Goal: Task Accomplishment & Management: Manage account settings

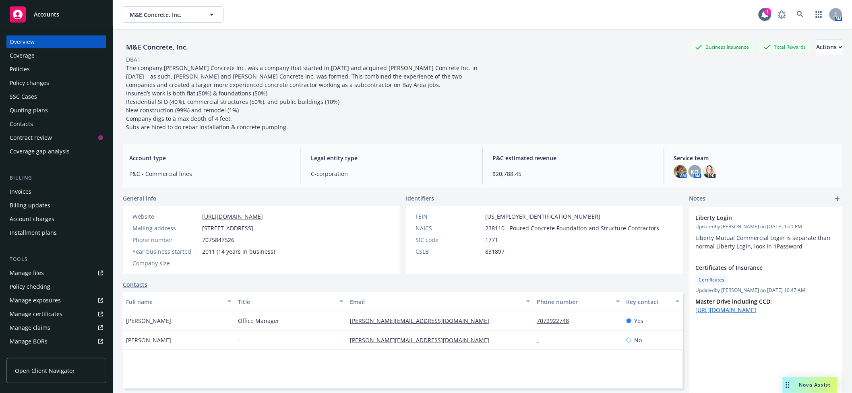
scroll to position [101, 0]
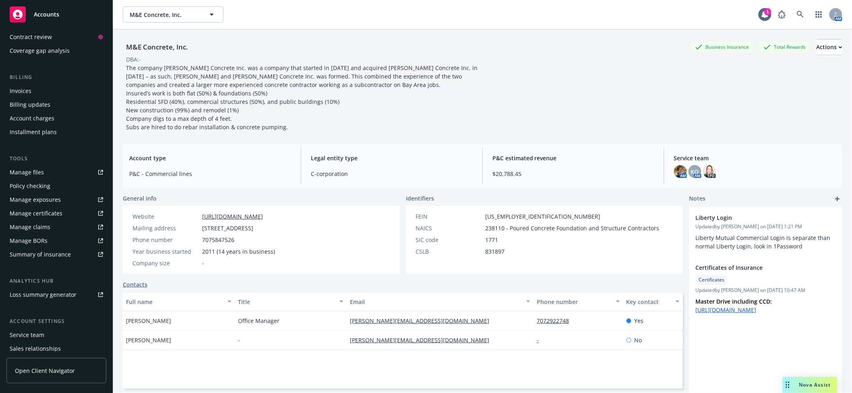
click at [44, 179] on div "Manage files" at bounding box center [27, 172] width 34 height 13
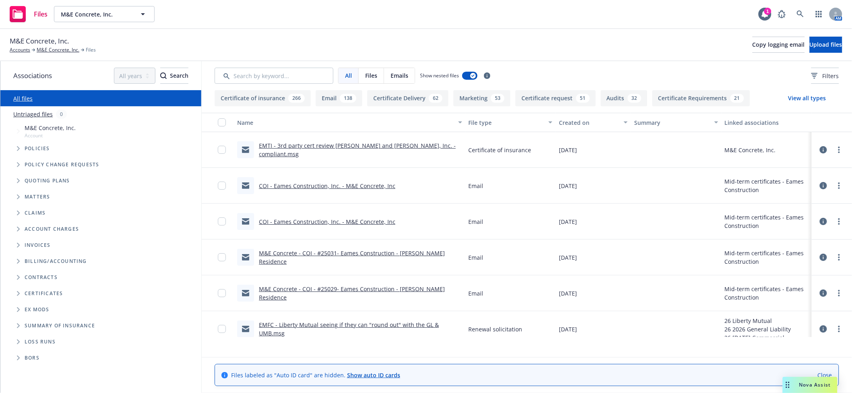
scroll to position [2, 0]
click at [18, 300] on span "Folder Tree Example" at bounding box center [18, 293] width 13 height 13
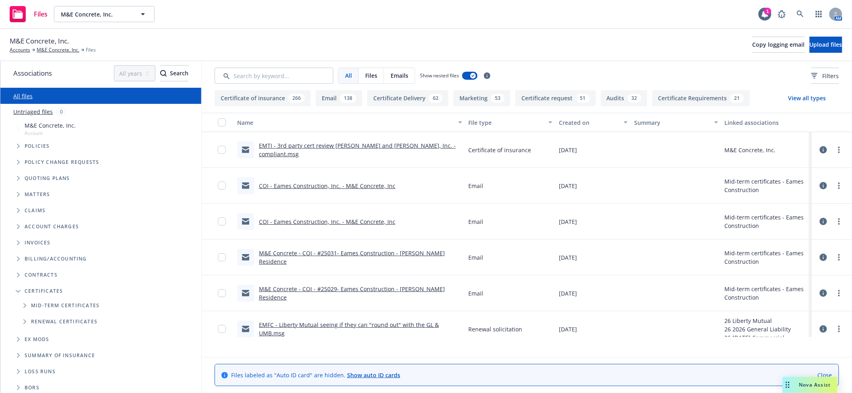
click at [27, 308] on icon "Folder Tree Example" at bounding box center [24, 305] width 3 height 5
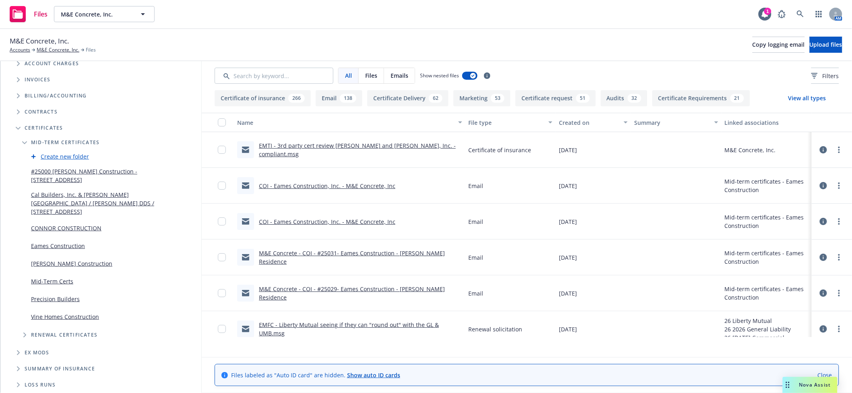
scroll to position [181, 0]
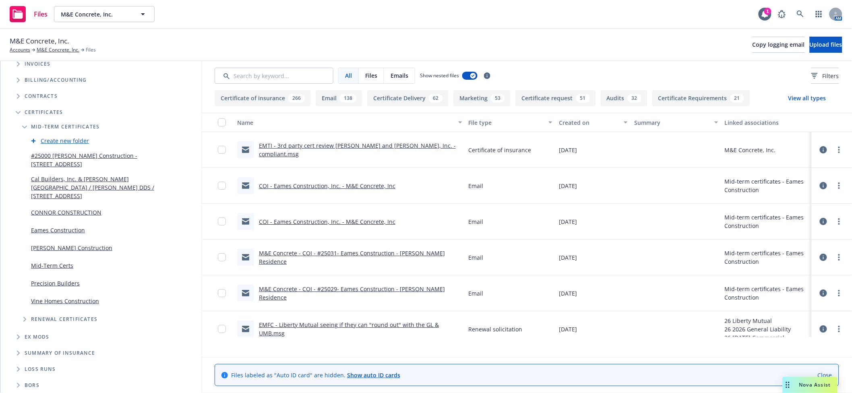
click at [73, 270] on link "Mid-Term Certs" at bounding box center [52, 265] width 42 height 8
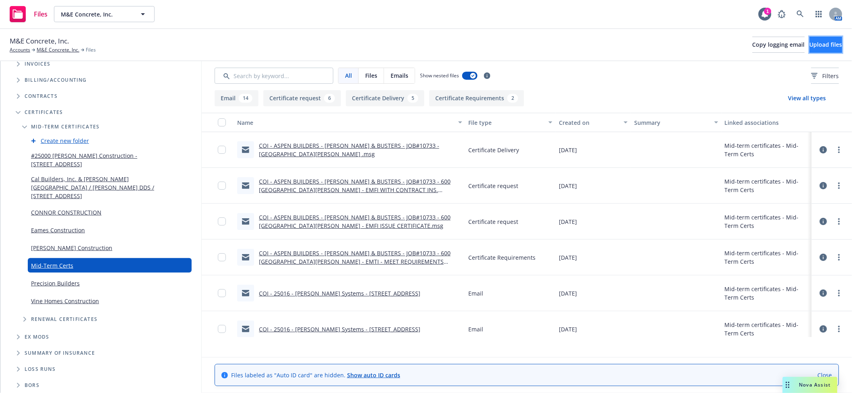
click at [812, 48] on span "Upload files" at bounding box center [826, 45] width 33 height 8
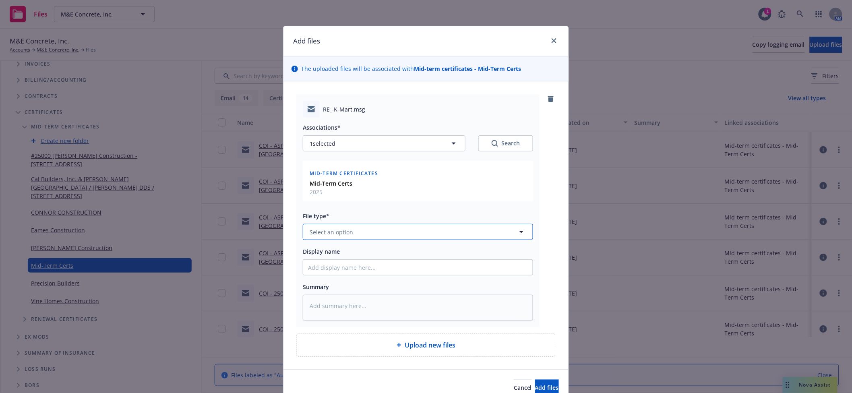
click at [421, 240] on button "Select an option" at bounding box center [418, 232] width 230 height 16
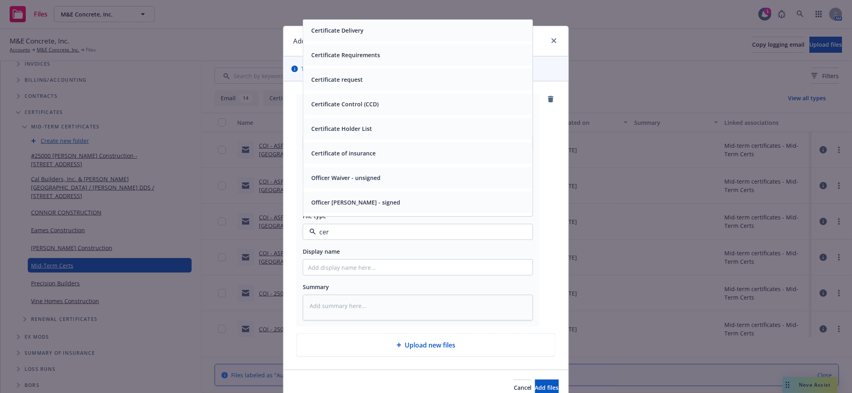
type input "cert"
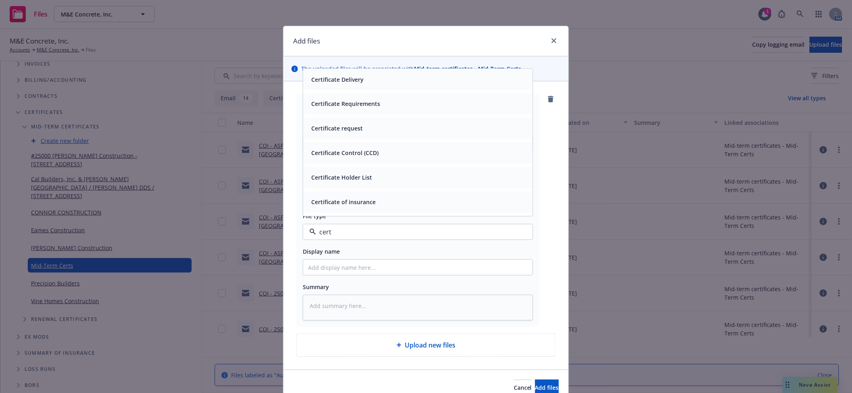
click at [358, 90] on div "Certificate Delivery" at bounding box center [418, 79] width 230 height 21
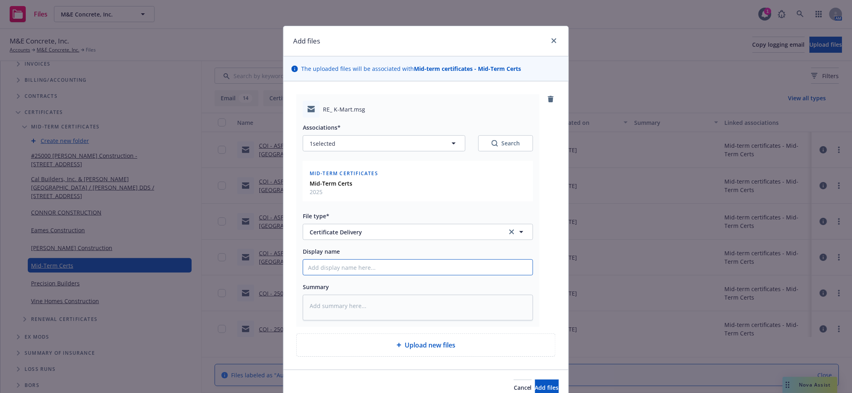
click at [401, 275] on input "Display name" at bounding box center [418, 267] width 230 height 15
type textarea "x"
type input "C"
type textarea "x"
type input "CO"
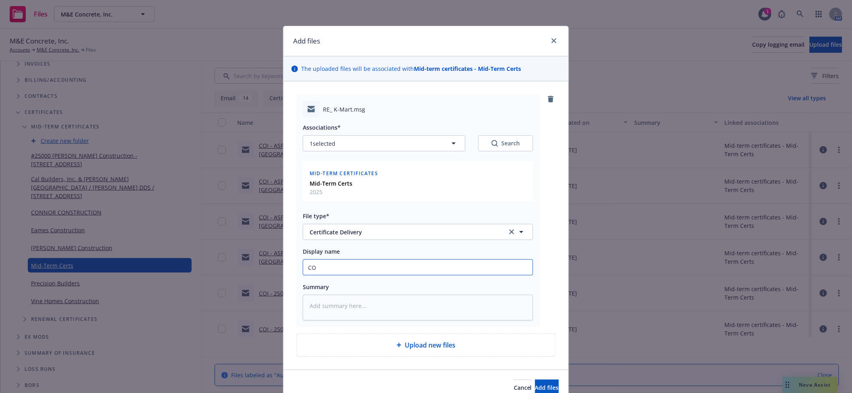
type textarea "x"
type input "COI"
type textarea "x"
type input "COI"
type textarea "x"
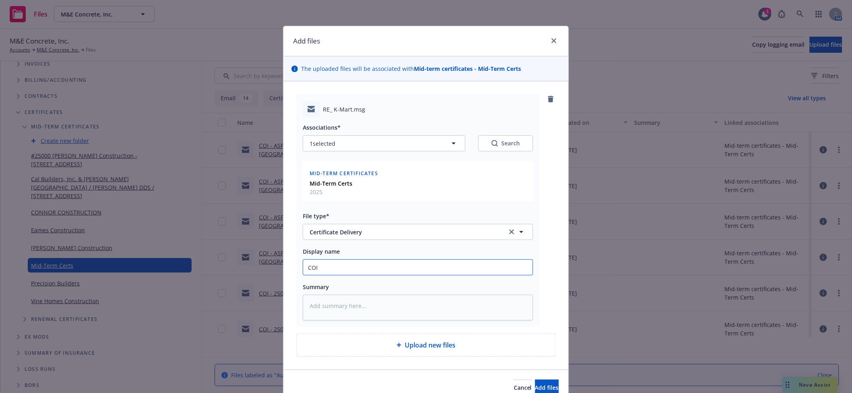
type input "COI -"
type textarea "x"
type input "COI -"
type textarea "x"
type input "COI - t"
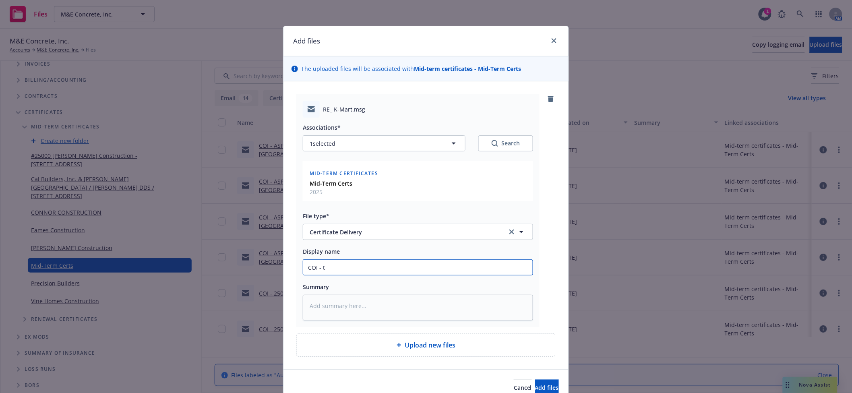
type textarea "x"
type input "COI - tu"
type textarea "x"
type input "COI - t"
type textarea "x"
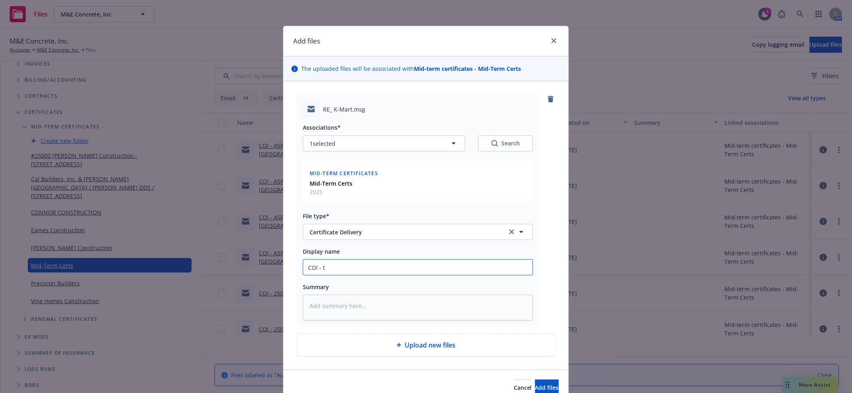
type input "COI -"
type textarea "x"
type input "COI - S"
type textarea "x"
type input "COI - Stu"
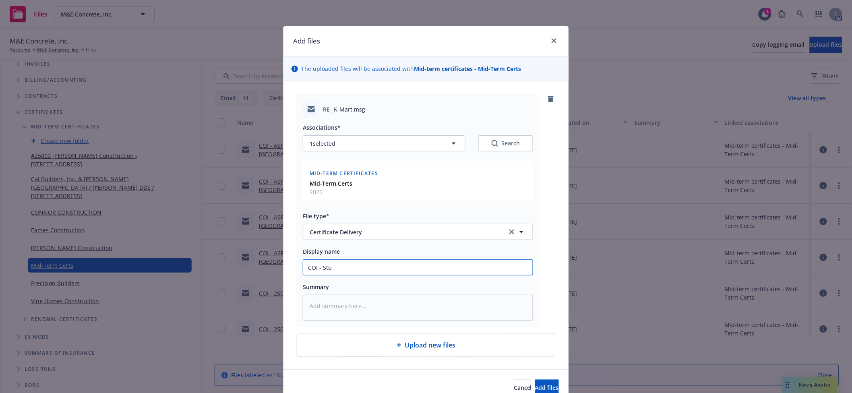
type textarea "x"
type input "COI - Stua"
type textarea "x"
type input "COI - Stuar"
type textarea "x"
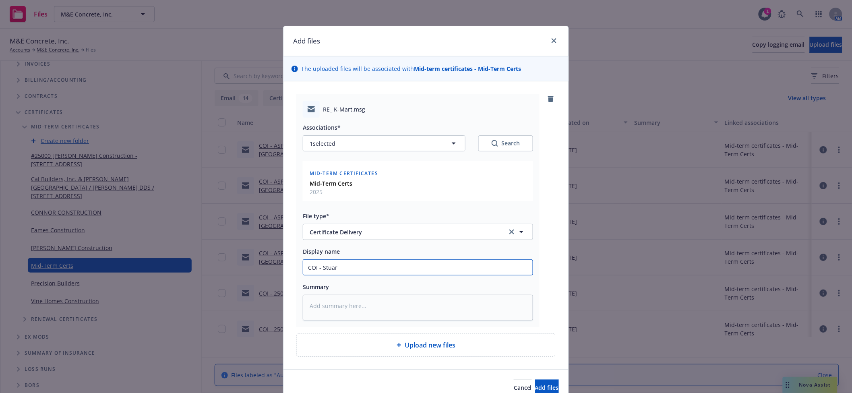
type input "COI - Stuart"
type textarea "x"
type input "COI - Stuart"
type textarea "x"
type input "COI - Stuart j"
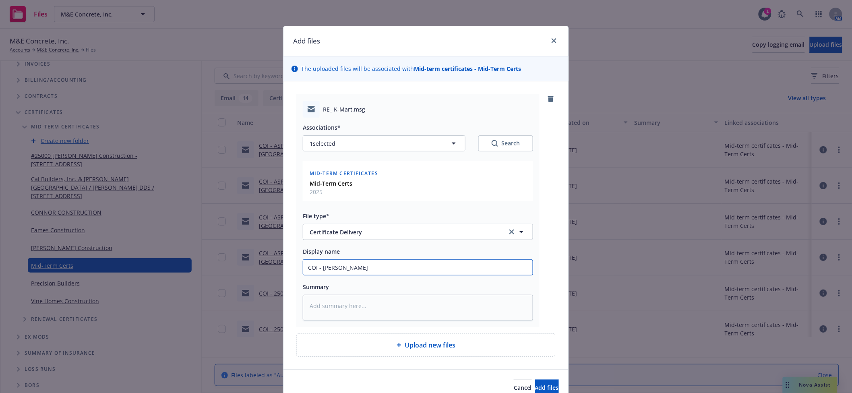
type textarea "x"
type input "COI - Stuart ja"
type textarea "x"
type input "COI - Stuart jam"
type textarea "x"
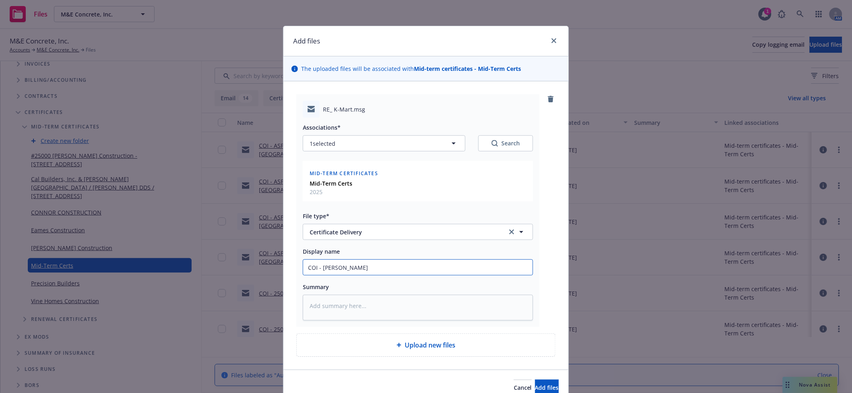
type input "COI - Stuart james"
type textarea "x"
type input "COI - Stuart james"
type textarea "x"
type input "COI - Stuart james"
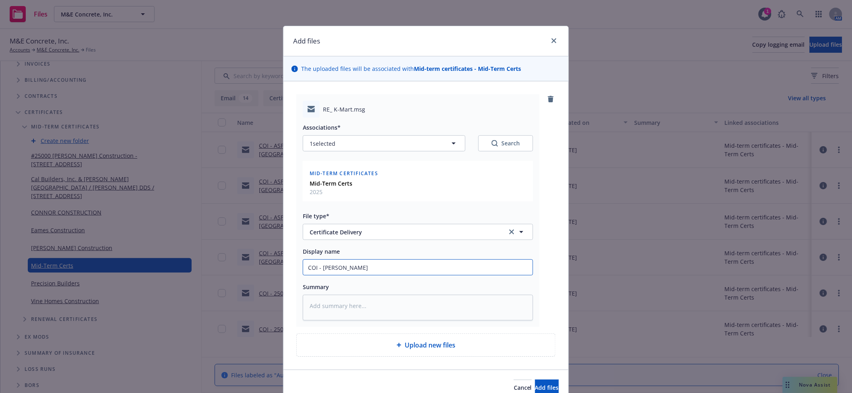
type textarea "x"
type input "COI - Stuart jame"
type textarea "x"
type input "COI - Stuart jam"
type textarea "x"
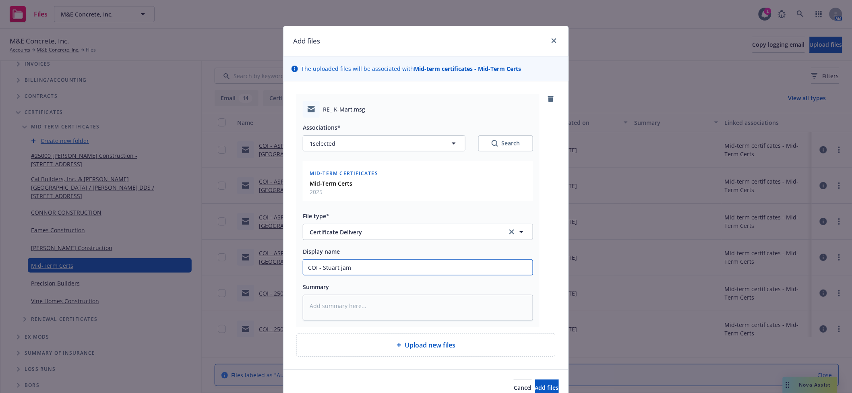
type input "COI - Stuart ja"
type textarea "x"
type input "COI - Stuart j"
type textarea "x"
type input "COI - Stuart"
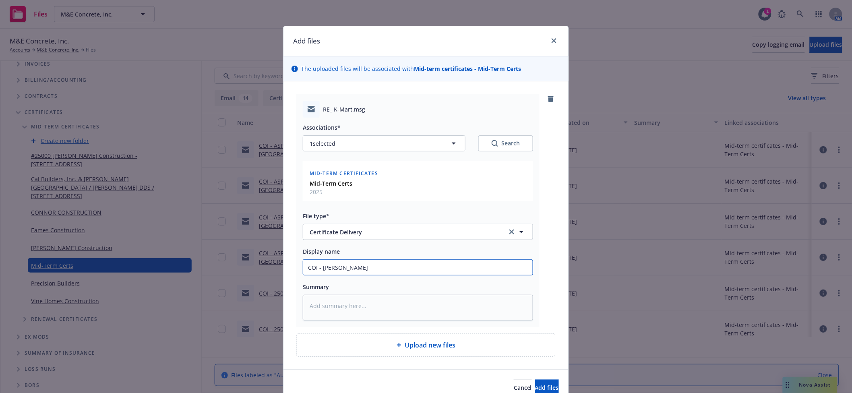
type textarea "x"
type input "COI - Stuart Ja"
type textarea "x"
type input "COI - Stuart Jam"
type textarea "x"
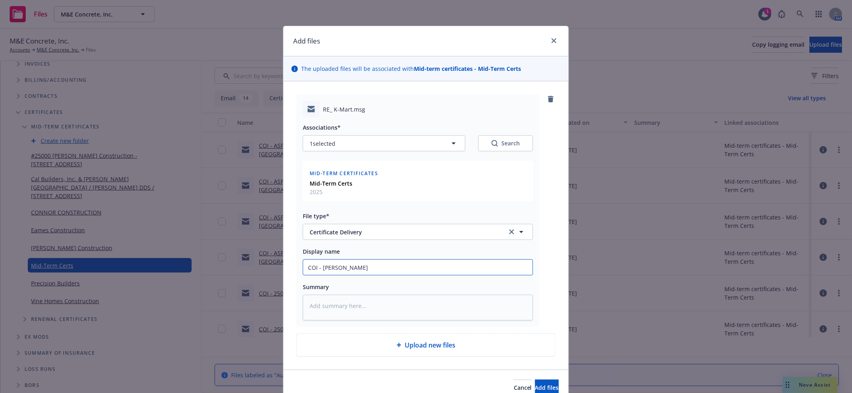
type input "COI - Stuart Jame"
type textarea "x"
type input "COI - Stuart James"
type textarea "x"
type input "COI - Stuart James"
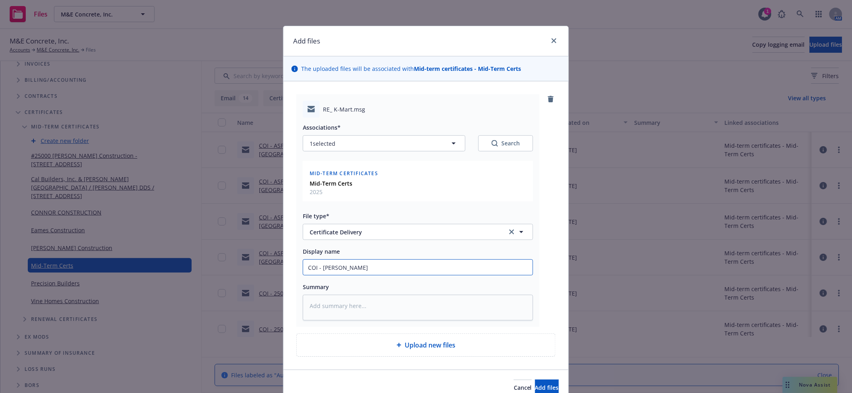
type textarea "x"
type input "COI - Stuart James -"
type textarea "x"
type input "COI - Stuart James -"
type textarea "x"
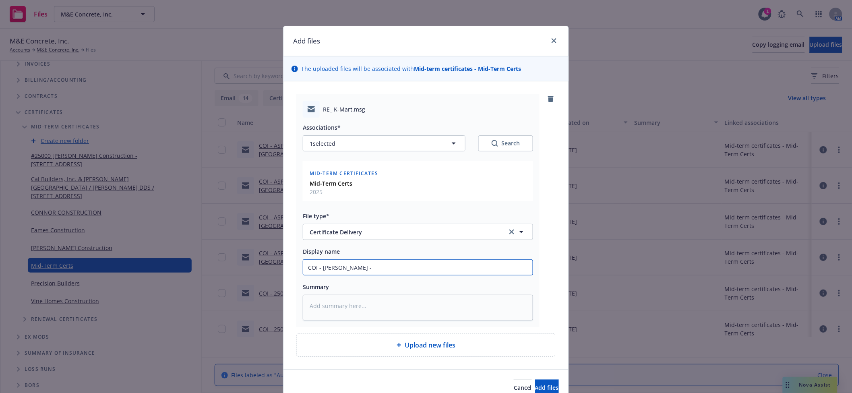
type input "COI - Stuart James - K"
type textarea "x"
type input "COI - Stuart James - K"
type textarea "x"
type input "COI - Stuart James - K Ma"
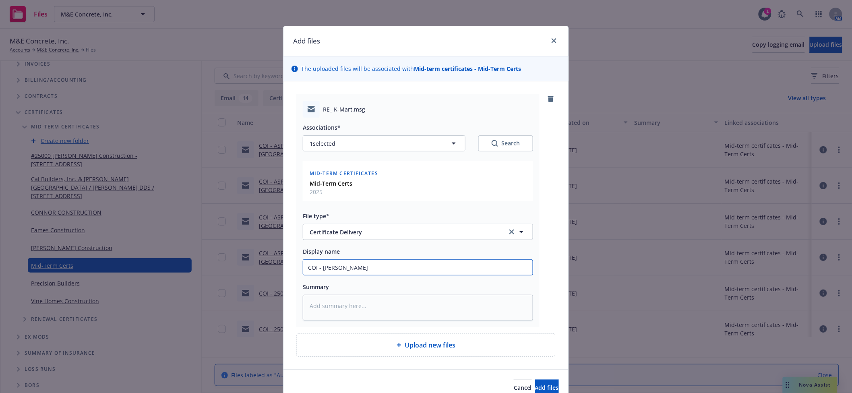
type textarea "x"
type input "COI - Stuart James - K Mar"
type textarea "x"
type input "COI - Stuart James - K Mart"
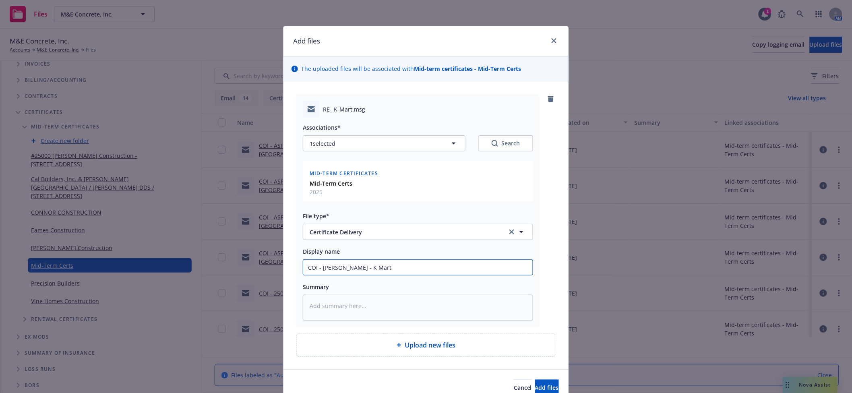
type textarea "x"
type input "COI - Stuart James - K Mar"
type textarea "x"
type input "COI - Stuart James - K Ma"
type textarea "x"
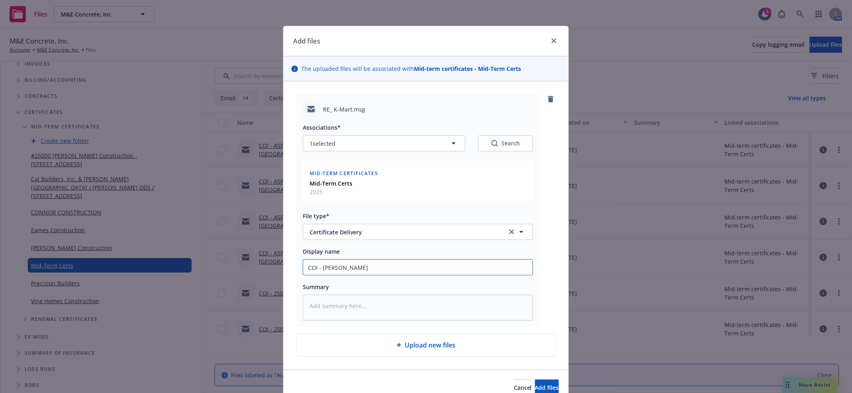
type input "COI - Stuart James - K M"
type textarea "x"
type input "COI - Stuart James - K"
type textarea "x"
type input "COI - Stuart James -"
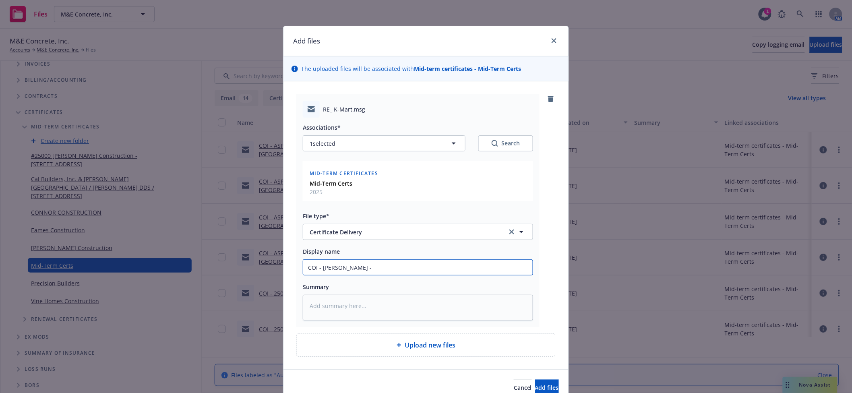
paste input "RE: K-Mart Petaluma #25030"
type textarea "x"
type input "COI - Stuart James - RE: K-Mart Petaluma #25030"
click at [372, 275] on input "COI - Stuart James - RE: K-Mart Petaluma #25030" at bounding box center [418, 267] width 230 height 15
type textarea "x"
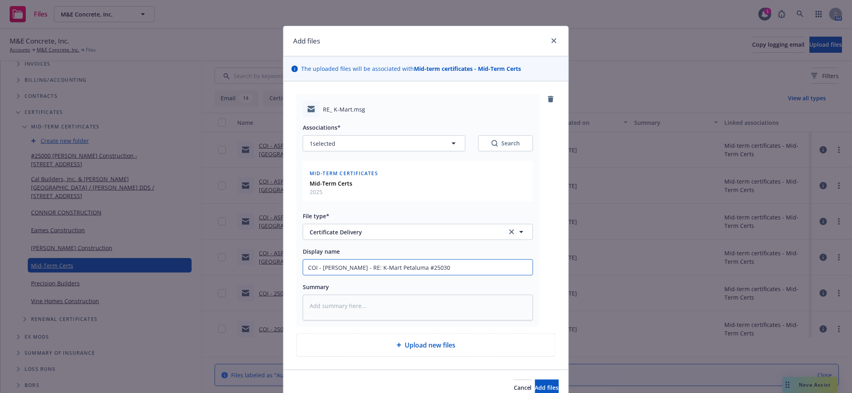
type input "COI - Stuart James - RE:K-Mart Petaluma #25030"
type textarea "x"
type input "COI - Stuart James - REK-Mart Petaluma #25030"
type textarea "x"
type input "COI - Stuart James - RK-Mart Petaluma #25030"
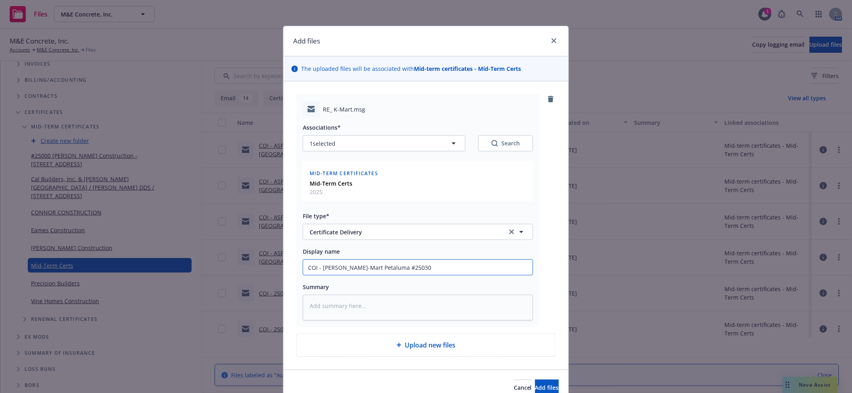
type textarea "x"
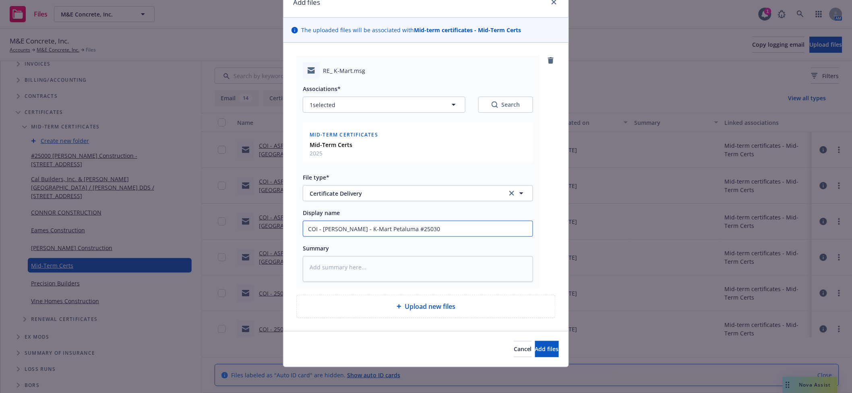
scroll to position [107, 0]
type input "COI - Stuart James - K-Mart Petaluma #25030"
click at [535, 351] on button "Add files" at bounding box center [547, 349] width 24 height 16
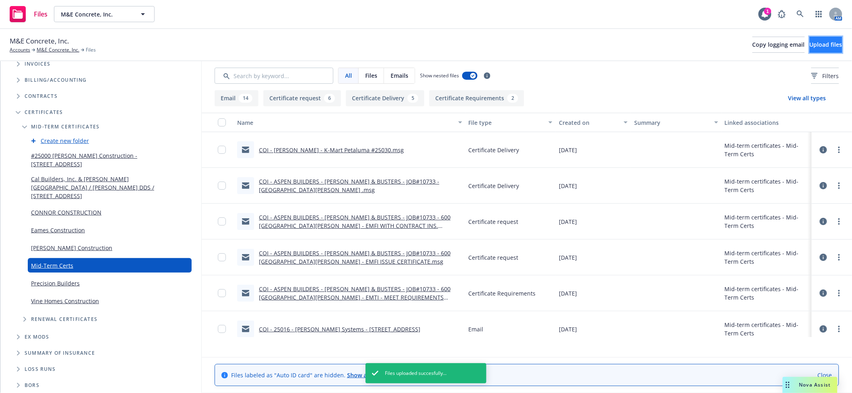
click at [820, 48] on span "Upload files" at bounding box center [826, 45] width 33 height 8
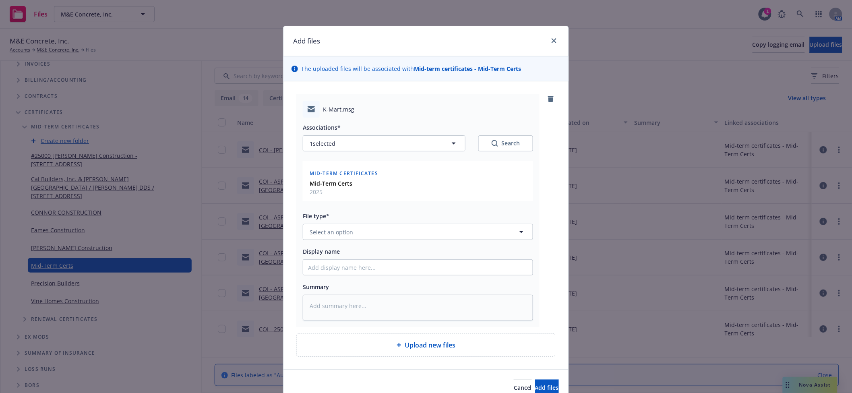
type textarea "x"
click at [456, 240] on button "Select an option" at bounding box center [418, 232] width 230 height 16
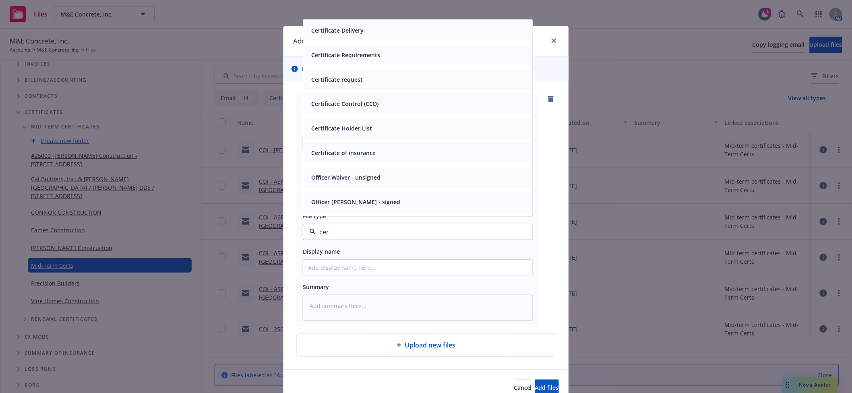
type input "cert"
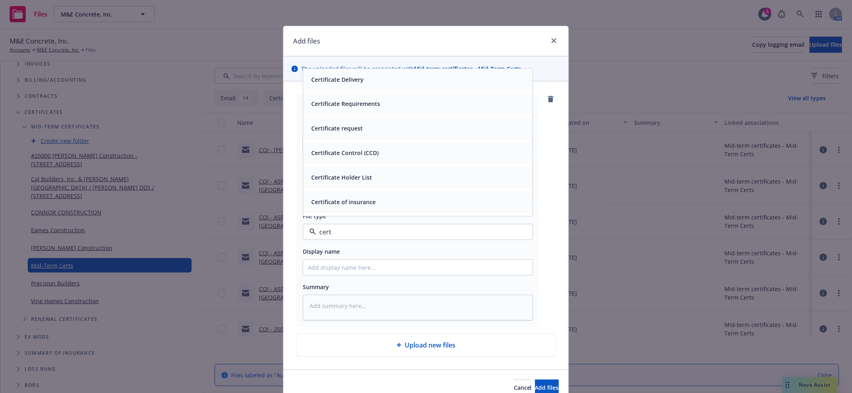
click at [377, 135] on div "Certificate request" at bounding box center [418, 129] width 220 height 12
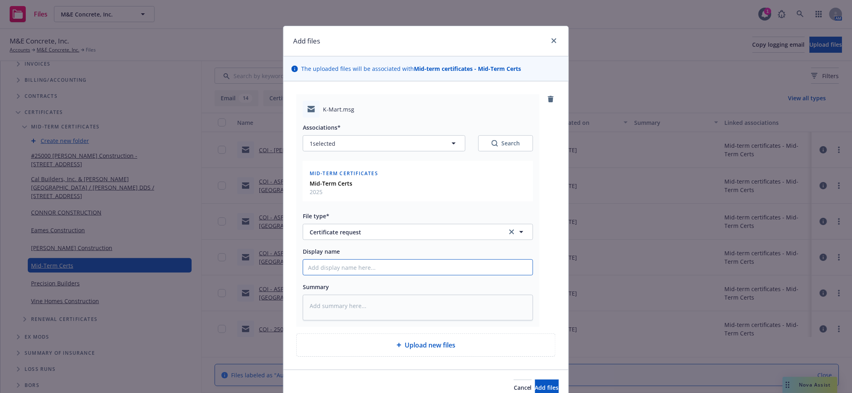
click at [379, 275] on input "Display name" at bounding box center [418, 267] width 230 height 15
type textarea "x"
type input "CO"
type textarea "x"
type input "COI"
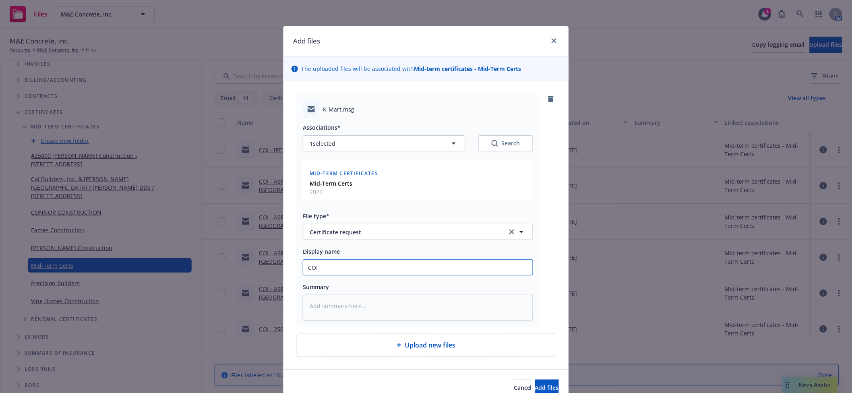
type textarea "x"
type input "COI -"
type textarea "x"
type input "COI -"
type textarea "x"
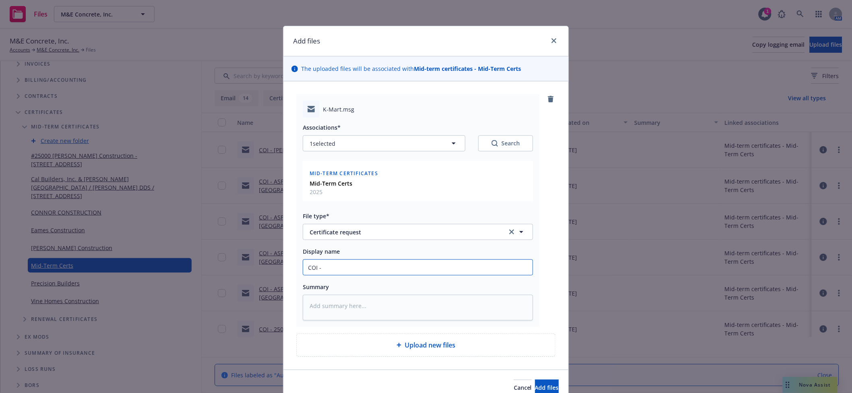
type input "COI - t"
type textarea "x"
type input "COI -"
type textarea "x"
type input "COI - S"
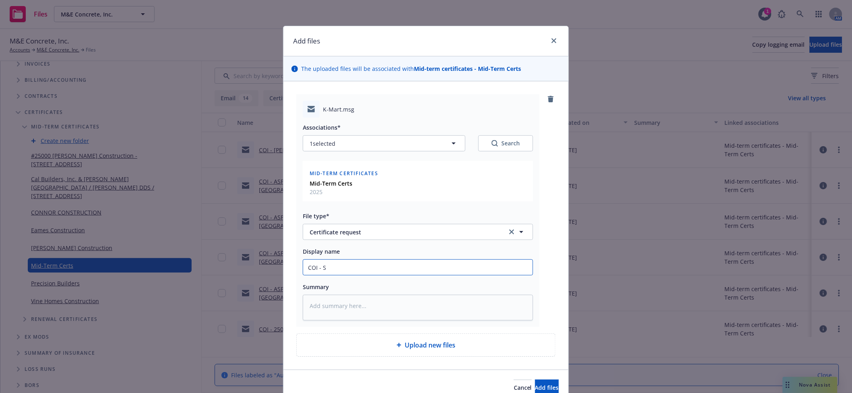
type textarea "x"
type input "COI - St"
type textarea "x"
type input "COI - Stuart James - K-Mart Petaluma #25030"
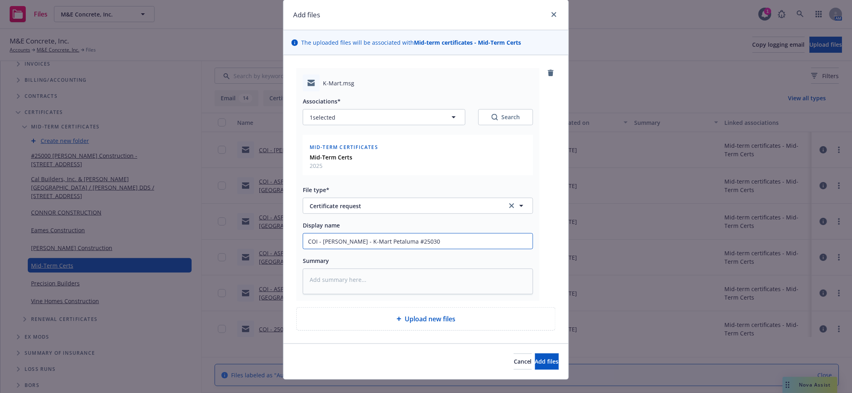
scroll to position [89, 0]
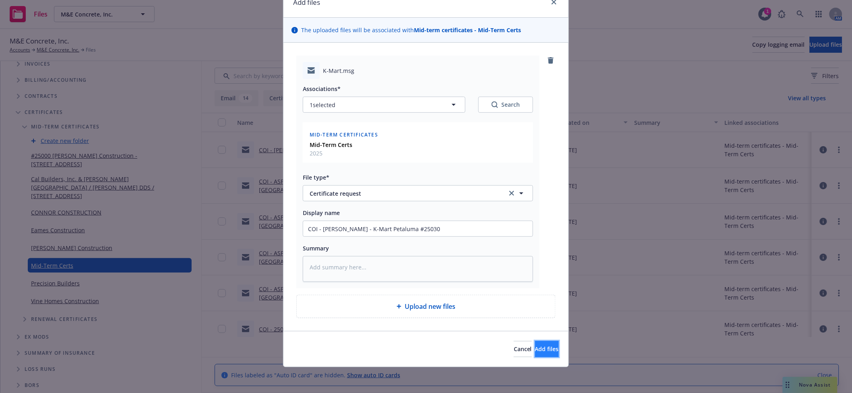
click at [535, 353] on span "Add files" at bounding box center [547, 349] width 24 height 8
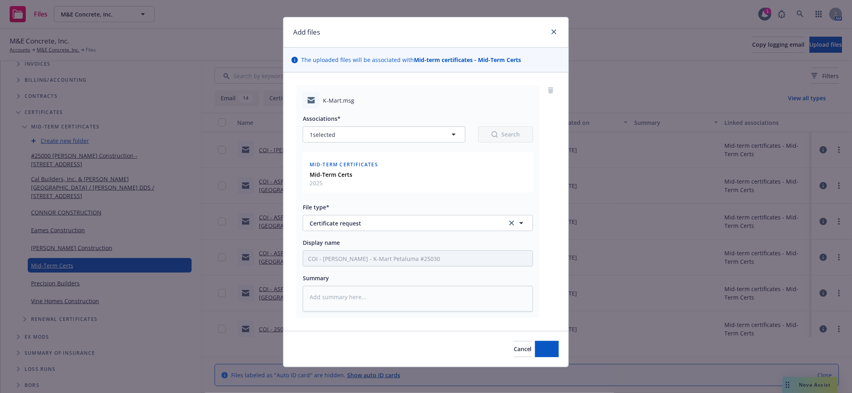
scroll to position [70, 0]
type textarea "x"
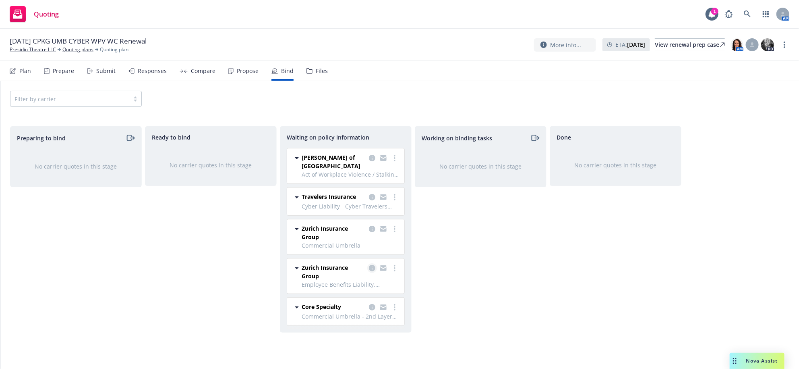
click at [374, 271] on icon "copy logging email" at bounding box center [372, 268] width 6 height 6
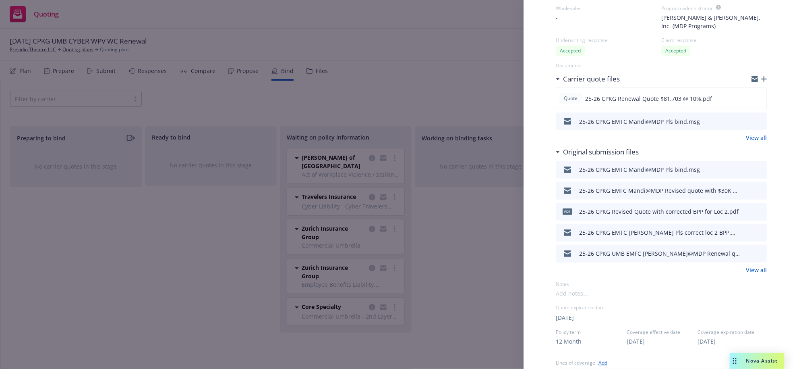
scroll to position [100, 0]
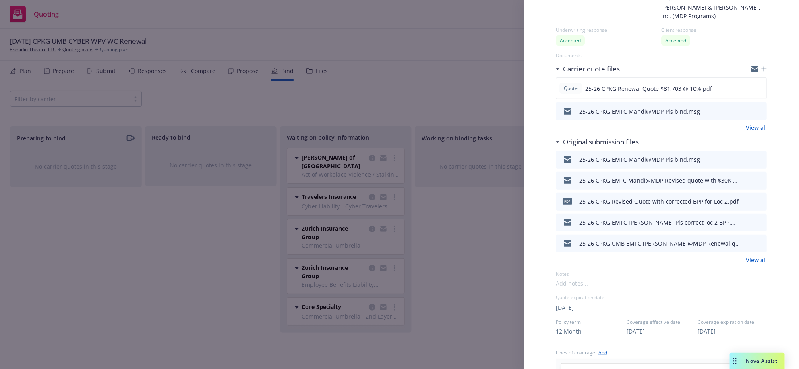
click at [447, 261] on div "Display Name [PERSON_NAME] & [PERSON_NAME], Inc. (MDP Programs) Carrier Zurich …" at bounding box center [399, 184] width 799 height 369
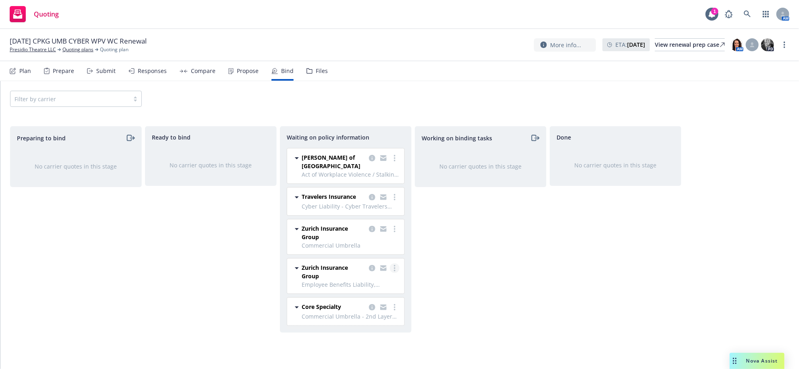
click at [391, 273] on link "more" at bounding box center [395, 268] width 10 height 10
click at [255, 80] on div "Propose" at bounding box center [243, 70] width 30 height 19
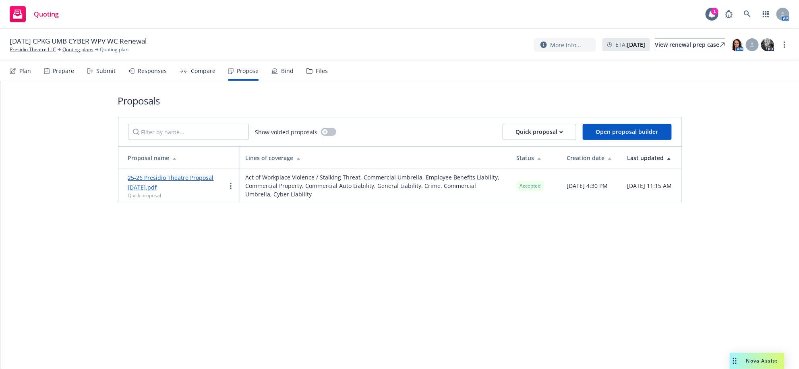
click at [135, 74] on icon at bounding box center [131, 71] width 6 height 6
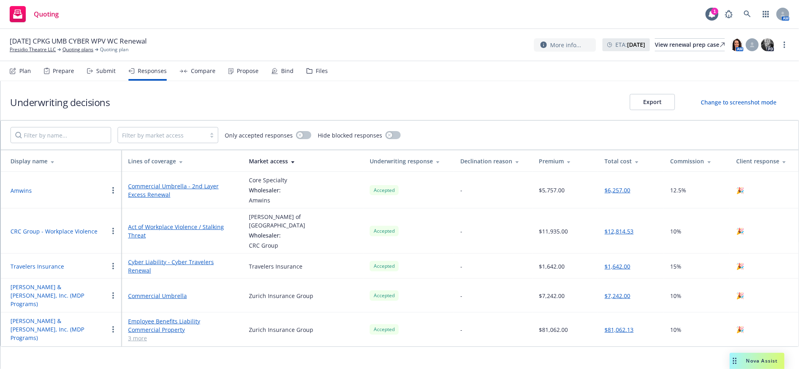
click at [140, 325] on link "Employee Benefits Liability" at bounding box center [182, 321] width 108 height 8
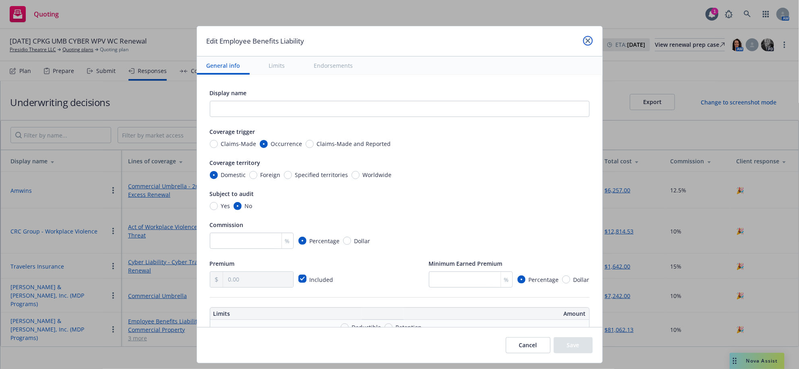
click at [590, 42] on icon "close" at bounding box center [588, 40] width 5 height 5
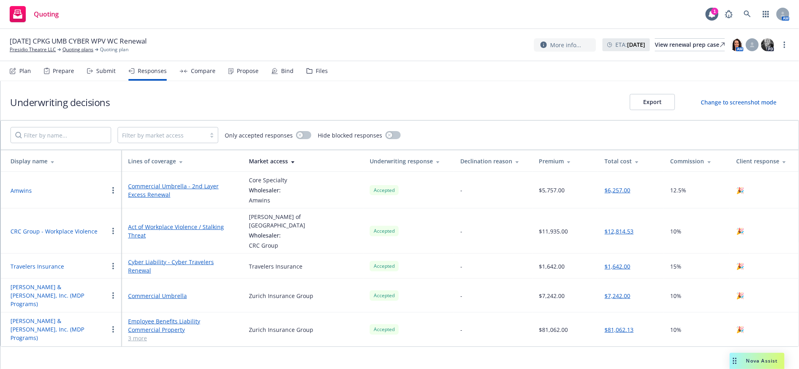
click at [294, 81] on div "Bind" at bounding box center [282, 70] width 22 height 19
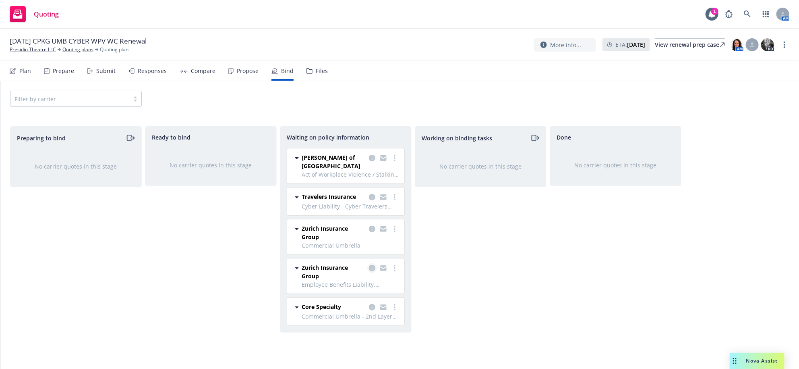
click at [370, 271] on icon "copy logging email" at bounding box center [372, 268] width 6 height 6
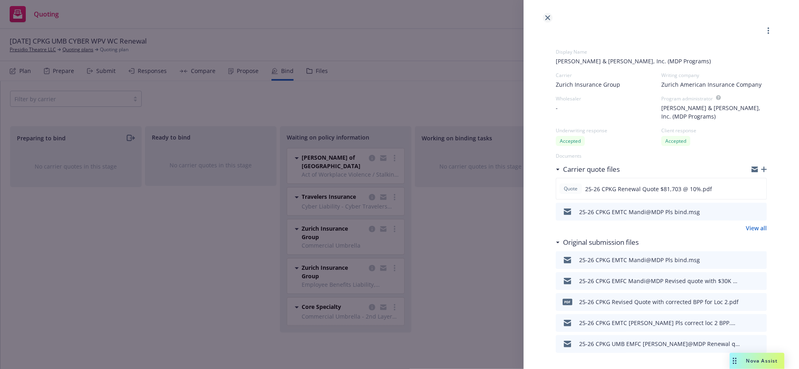
click at [547, 17] on icon "close" at bounding box center [547, 17] width 5 height 5
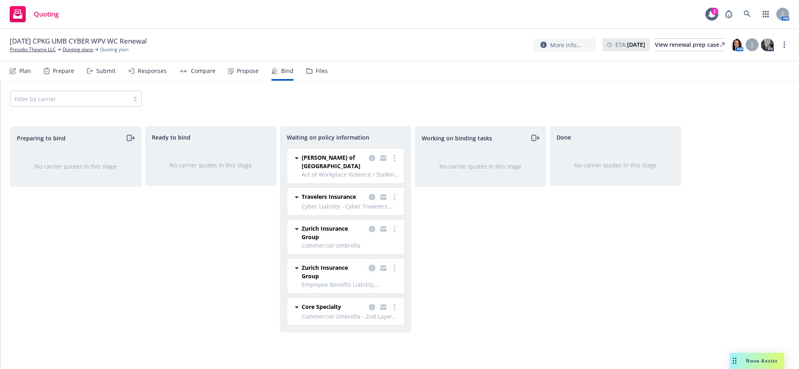
click at [372, 271] on icon "copy logging email" at bounding box center [372, 268] width 6 height 6
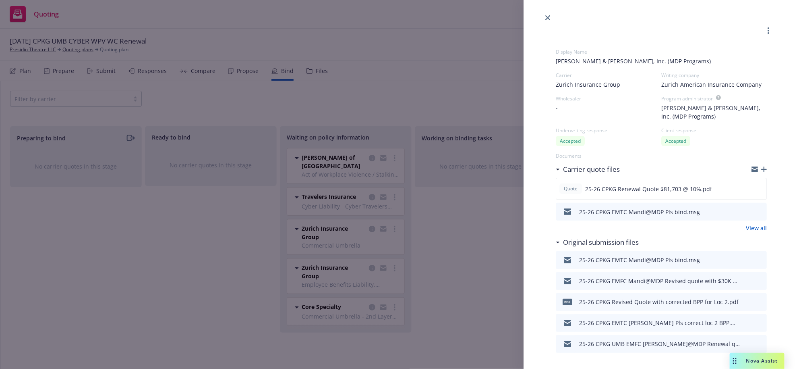
click at [761, 172] on icon "button" at bounding box center [764, 169] width 6 height 6
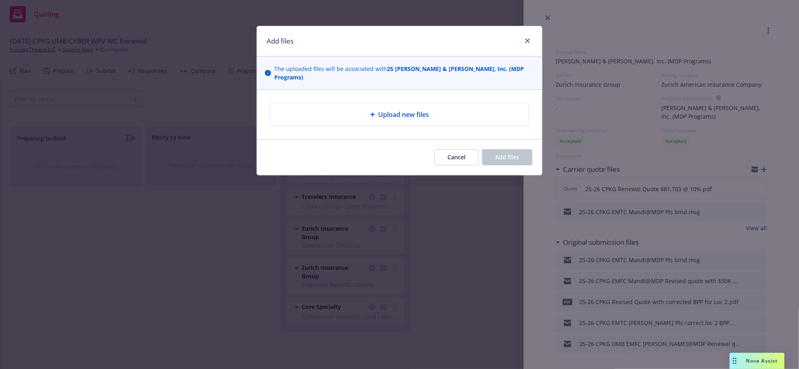
type textarea "x"
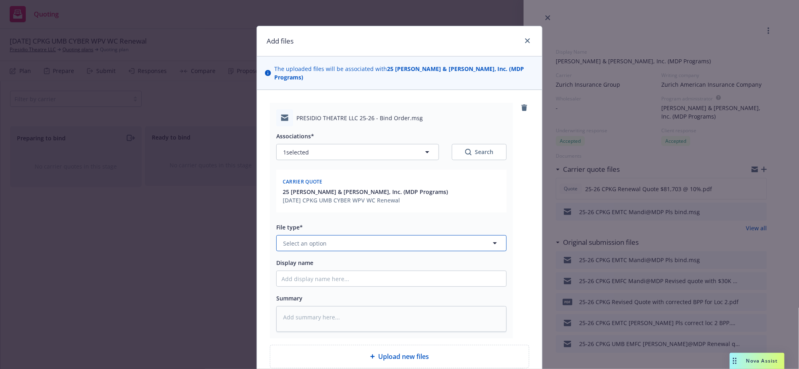
click at [384, 251] on button "Select an option" at bounding box center [391, 243] width 230 height 16
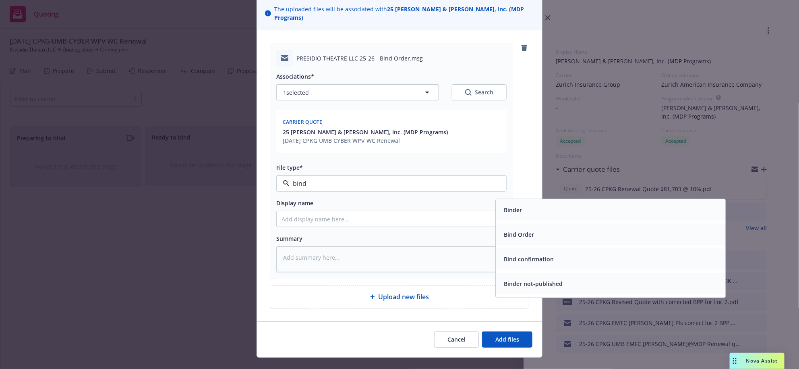
scroll to position [84, 0]
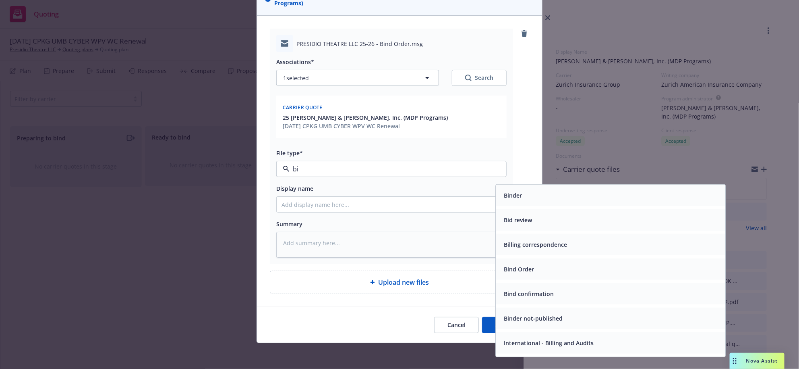
type input "b"
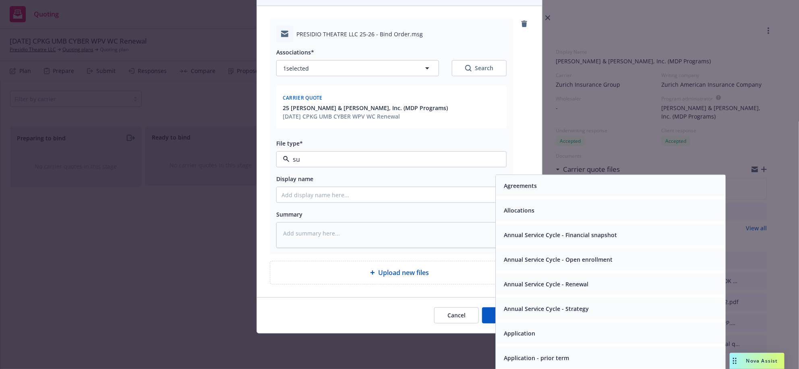
type input "sub"
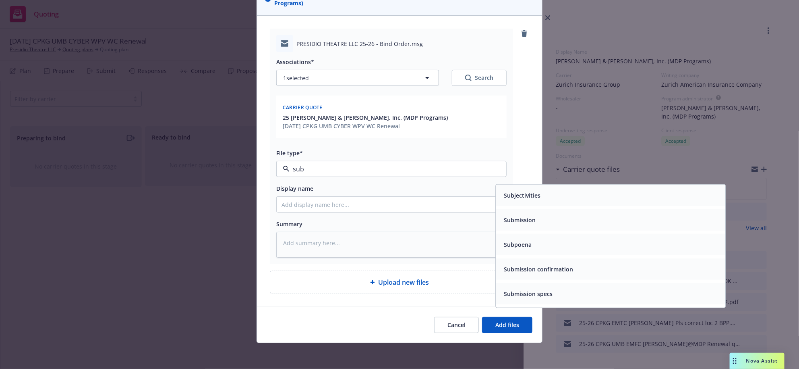
click at [519, 199] on span "Subjectivities" at bounding box center [522, 195] width 37 height 8
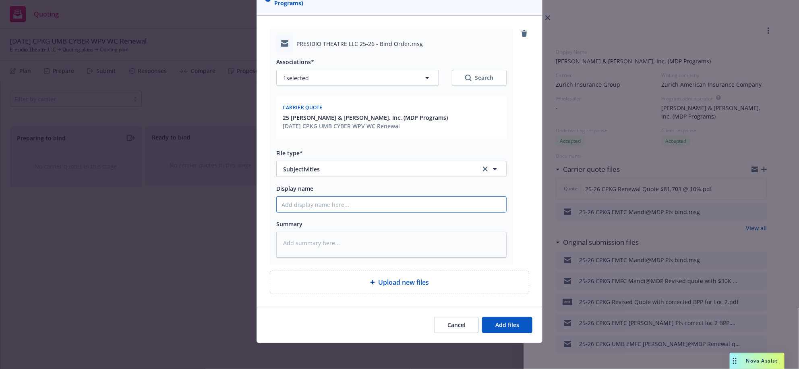
click at [316, 212] on input "Display name" at bounding box center [392, 204] width 230 height 15
type textarea "x"
type input "2"
type textarea "x"
type input "25"
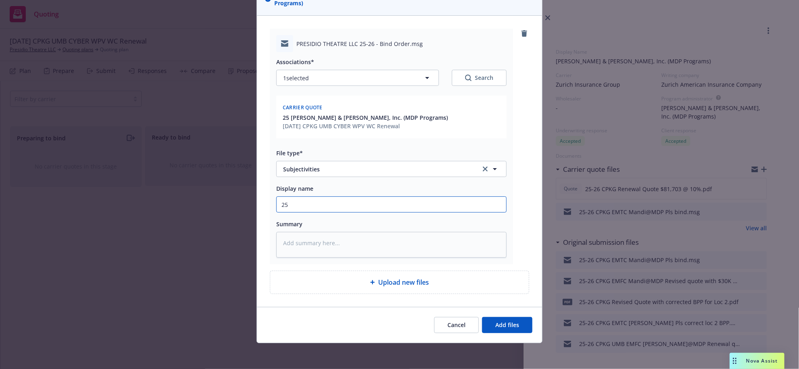
type textarea "x"
type input "25-"
type textarea "x"
type input "25"
type textarea "x"
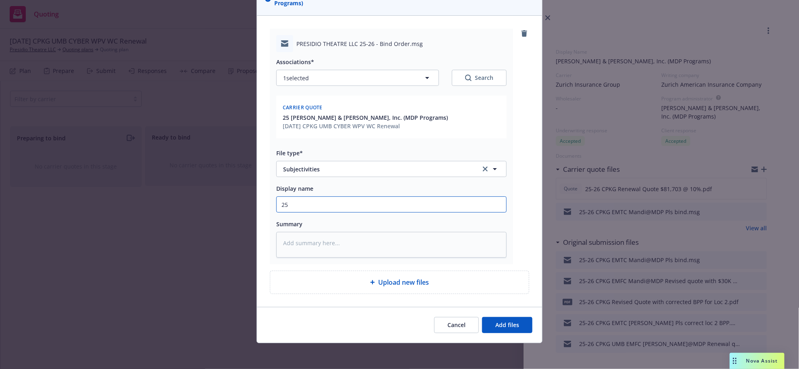
type input "252"
type textarea "x"
type input "2526"
type textarea "x"
type input "2526"
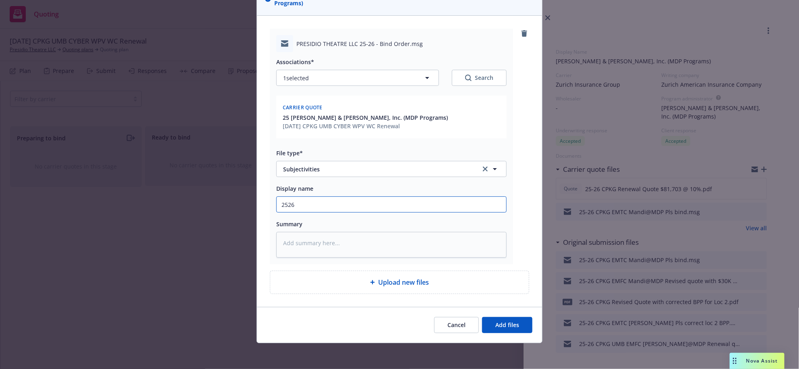
type textarea "x"
type input "2526"
type textarea "x"
type input "252"
type textarea "x"
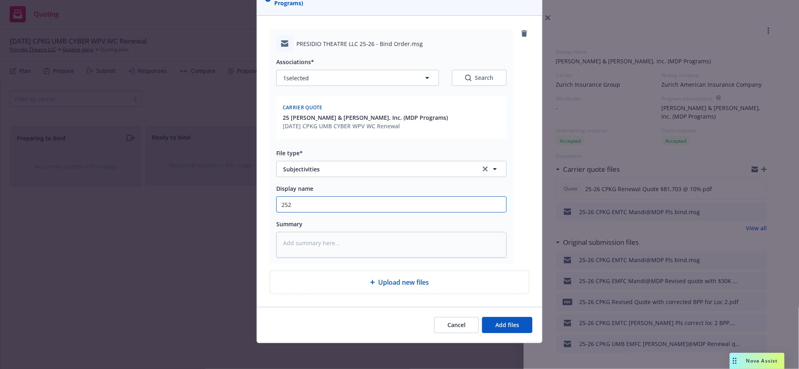
type input "25"
type textarea "x"
type input "25-"
type textarea "x"
type input "25-2"
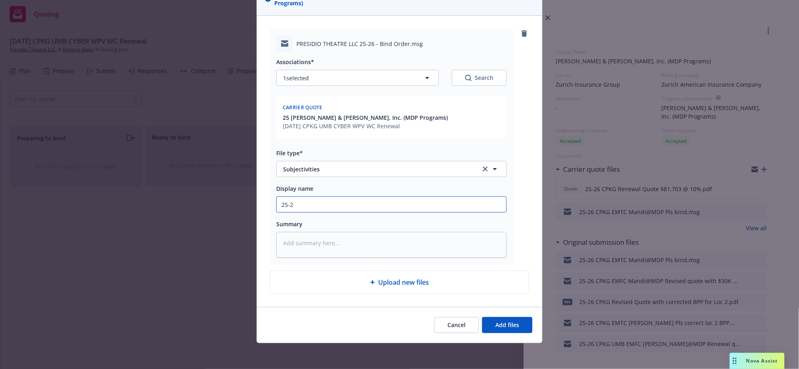
type textarea "x"
type input "25-26"
type textarea "x"
type input "25-26"
type textarea "x"
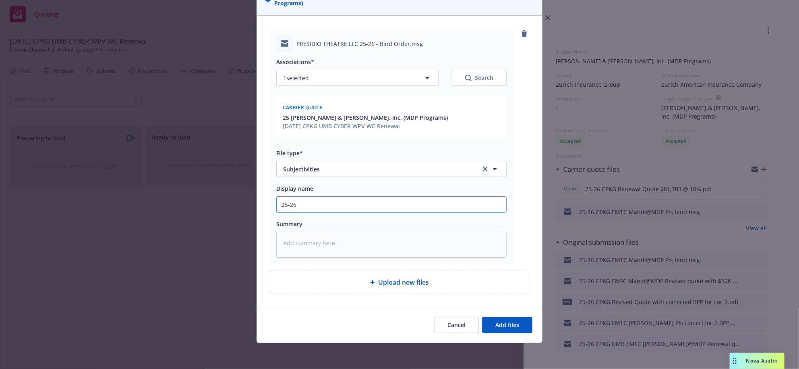
type input "25-26 C"
type textarea "x"
type input "25-26 CP"
type textarea "x"
type input "25-26 CPK"
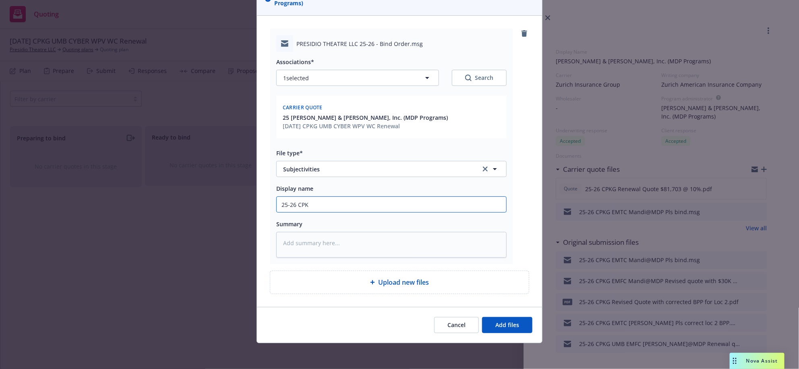
type textarea "x"
type input "25-26 CPKG"
type textarea "x"
type input "25-26 CPKG"
type textarea "x"
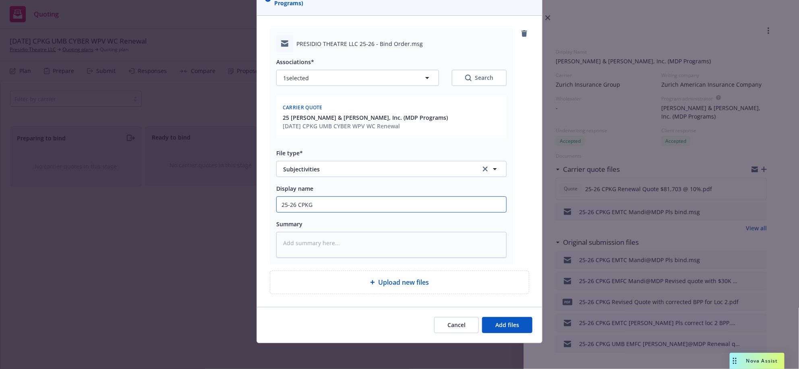
type input "25-26 CPKG -"
type textarea "x"
type input "25-26 CPKG -"
type textarea "x"
type input "25-26 CPKG - E"
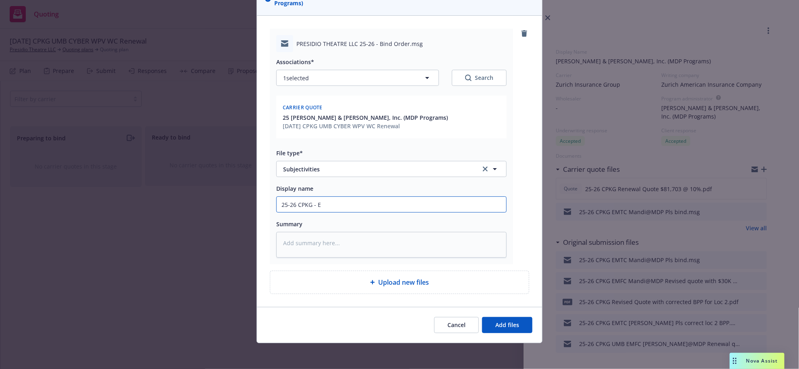
type textarea "x"
type input "25-26 CPKG - EM"
type textarea "x"
type input "25-26 CPKG - EMF"
type textarea "x"
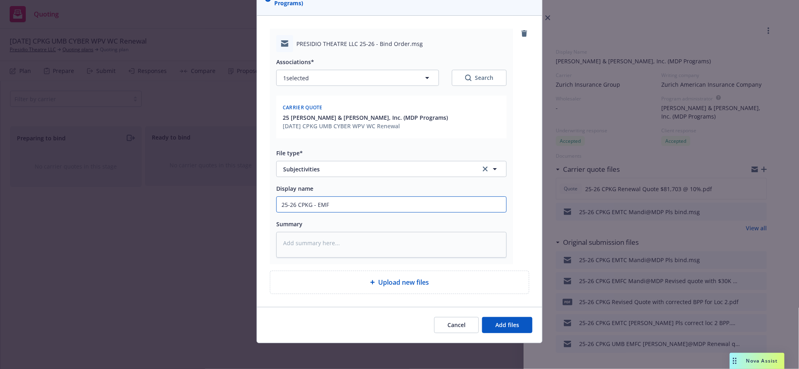
type input "25-26 CPKG - EMFC"
type textarea "x"
type input "25-26 CPKG - EMFC"
type textarea "x"
type input "25-26 CPKG - EMFC M"
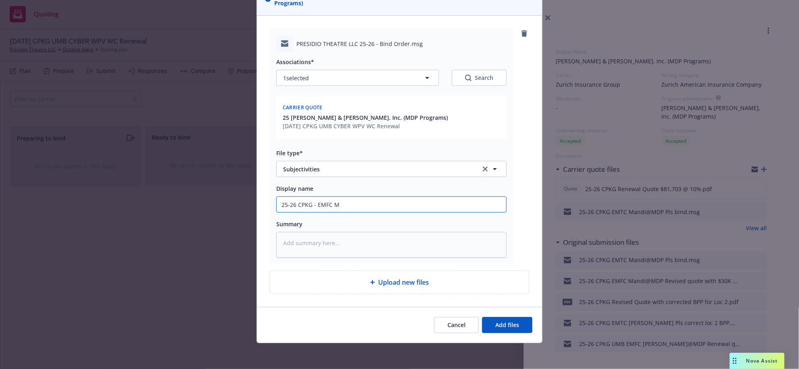
type textarea "x"
type input "25-26 CPKG - EMFC Ma"
type textarea "x"
type input "25-26 CPKG - EMFC Man"
type textarea "x"
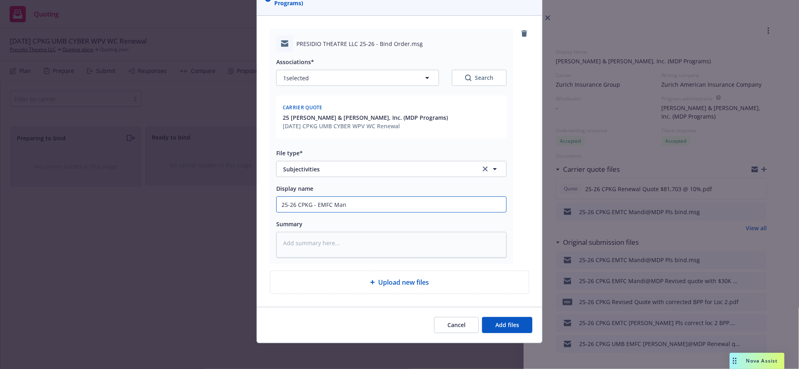
type input "25-26 CPKG - EMFC Mand"
type textarea "x"
type input "25-26 CPKG - EMFC Mandi"
type textarea "x"
type input "25-26 CPKG - EMFC Mandi"
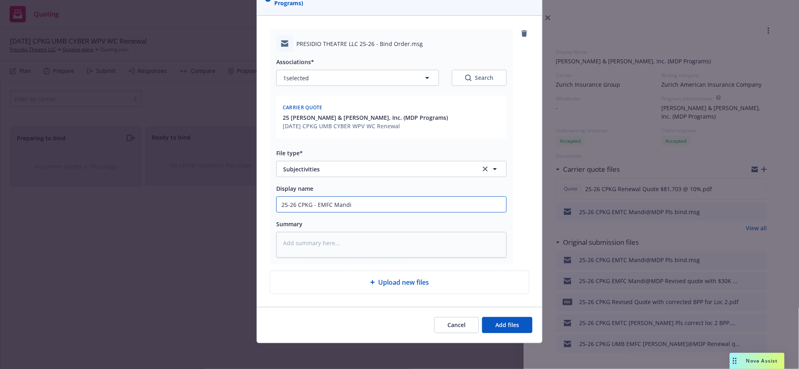
type textarea "x"
type input "25-26 CPKG - EMFC Mandi @"
type textarea "x"
type input "25-26 CPKG - EMFC Mandi @"
type textarea "x"
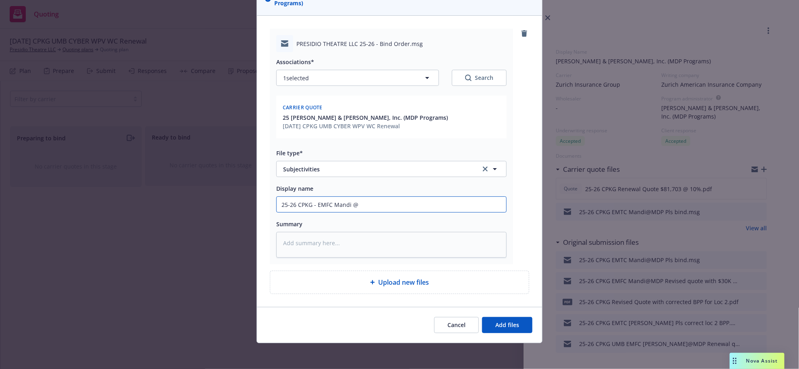
type input "25-26 CPKG - EMFC Mandi @ M"
type textarea "x"
type input "25-26 CPKG - EMFC Mandi @ MD"
type textarea "x"
type input "25-26 CPKG - EMFC Mandi @ MDP"
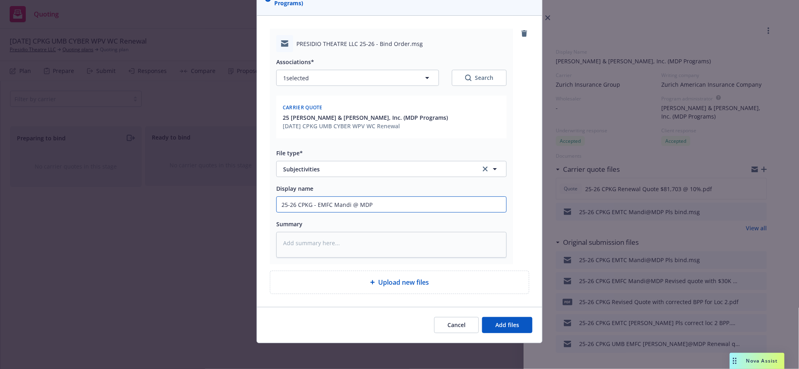
type textarea "x"
type input "25-26 CPKG - EMFC Mandi @ MDP"
type textarea "x"
type input "25-26 CPKG - EMFC Mandi @ MDP -"
type textarea "x"
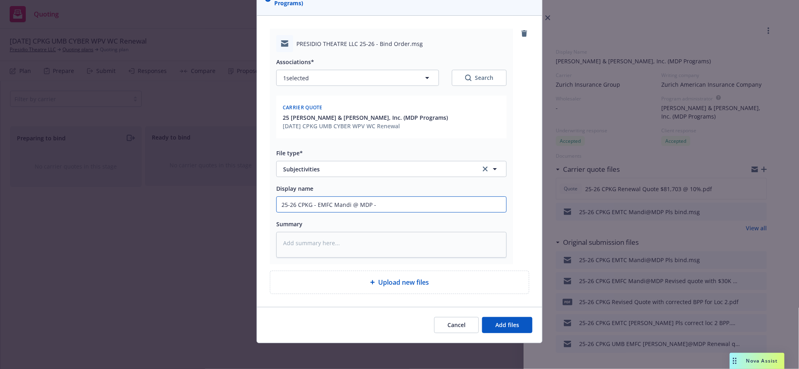
type input "25-26 CPKG - EMFC Mandi @ MDP -"
type textarea "x"
type input "25-26 CPKG - EMFC Mandi @ MDP - S"
type textarea "x"
type input "25-26 CPKG - EMFC Mandi @ MDP - Sn"
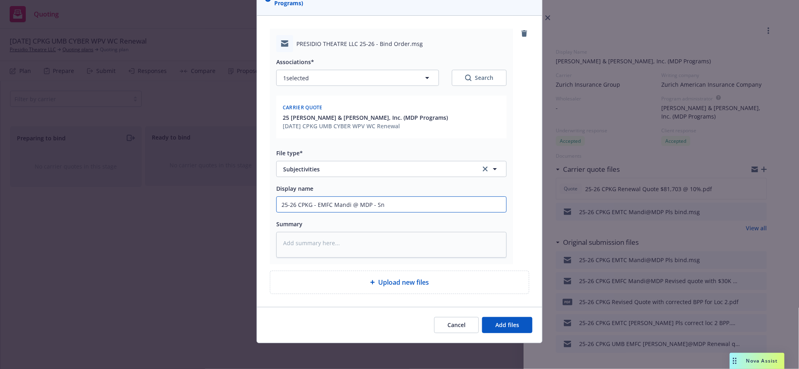
type textarea "x"
type input "25-26 CPKG - EMFC Mandi @ MDP - Sne"
type textarea "x"
type input "25-26 CPKG - EMFC Mandi @ MDP - Sned"
type textarea "x"
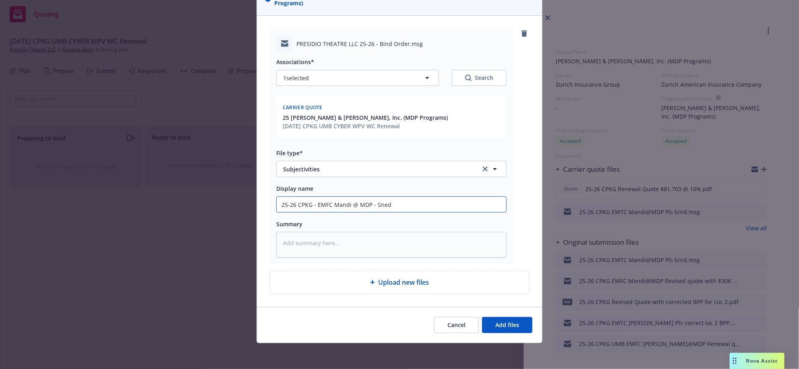
type input "25-26 CPKG - EMFC Mandi @ MDP - Sned"
type textarea "x"
type input "25-26 CPKG - EMFC Mandi @ MDP - Sne"
type textarea "x"
type input "25-26 CPKG - EMFC Mandi @ MDP - Sn"
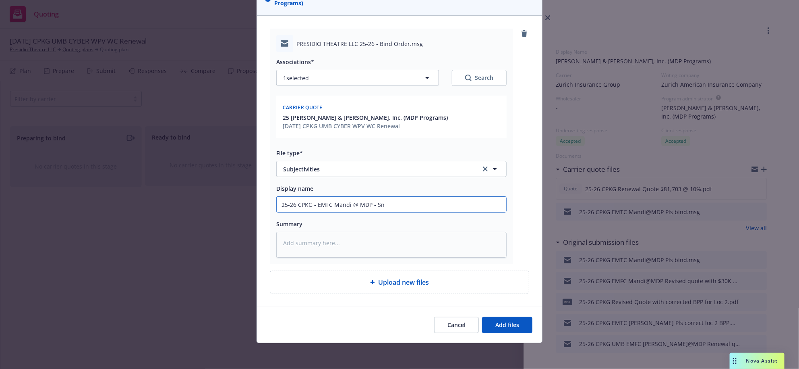
type textarea "x"
type input "25-26 CPKG - EMFC Mandi @ MDP - S"
type textarea "x"
type input "25-26 CPKG - EMFC Mandi @ MDP - Se"
type textarea "x"
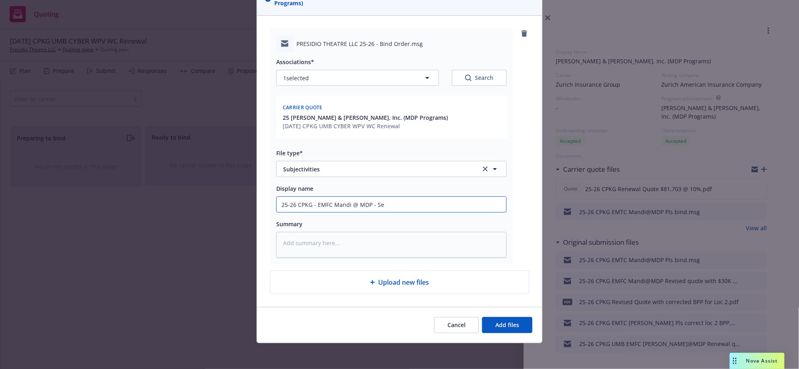
type input "25-26 CPKG - EMFC Mandi @ MDP - Sen"
type textarea "x"
type input "25-26 CPKG - EMFC Mandi @ MDP - Send"
type textarea "x"
type input "25-26 CPKG - EMFC Mandi @ MDP - Send"
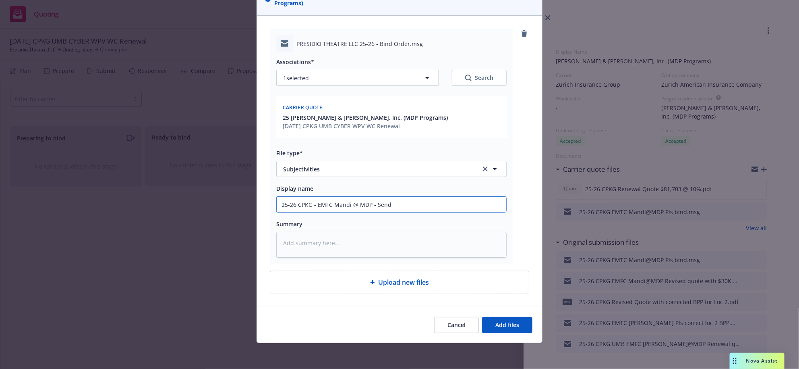
type textarea "x"
type input "25-26 CPKG - EMFC Mandi @ MDP - Send su"
type textarea "x"
type input "25-26 CPKG - EMFC Mandi @ MDP - Send sub"
type textarea "x"
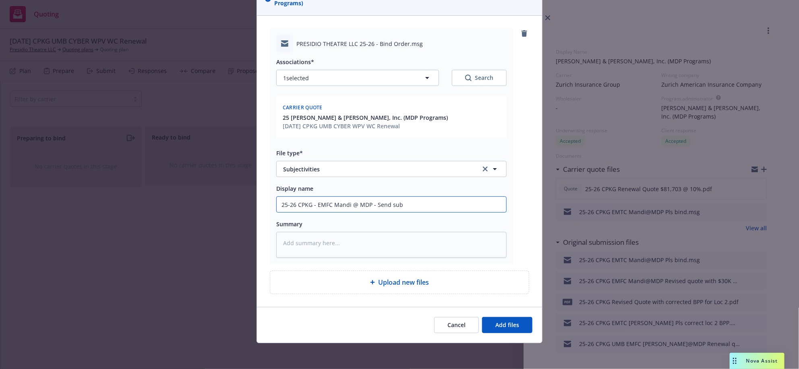
type input "25-26 CPKG - EMFC Mandi @ MDP - Send subj"
type textarea "x"
type input "25-26 CPKG - EMFC Mandi @ MDP - Send subje"
type textarea "x"
type input "25-26 CPKG - EMFC Mandi @ MDP - Send subjec"
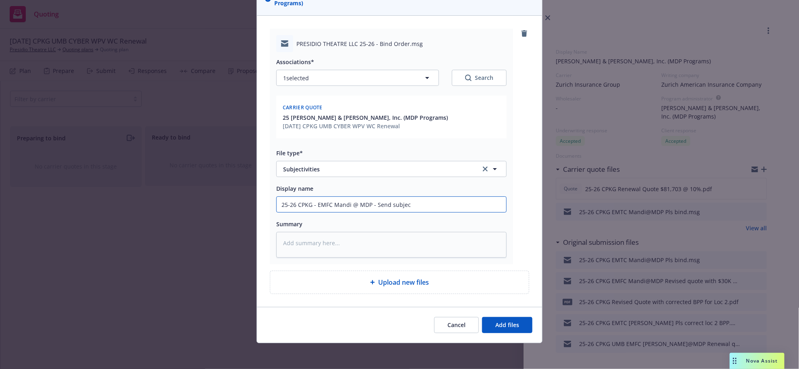
type textarea "x"
type input "25-26 CPKG - EMFC Mandi @ MDP - Send subject"
type textarea "x"
type input "25-26 CPKG - EMFC Mandi @ MDP - Send subjecti"
type textarea "x"
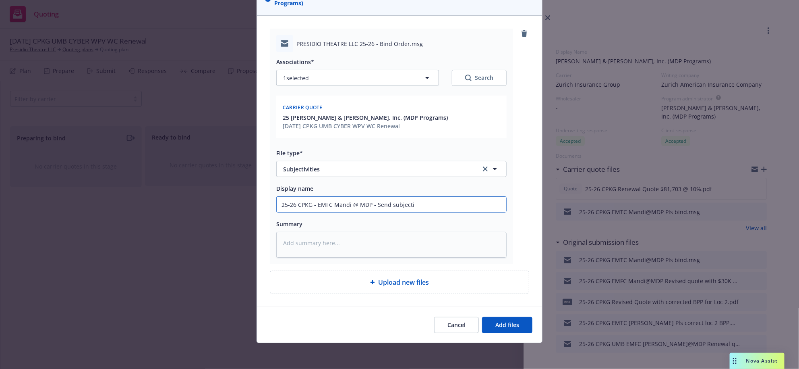
type input "25-26 CPKG - EMFC Mandi @ MDP - Send subjectiv"
type textarea "x"
type input "25-26 CPKG - EMFC Mandi @ MDP - Send subjectivi"
type textarea "x"
type input "25-26 CPKG - EMFC Mandi @ MDP - Send subjectivit"
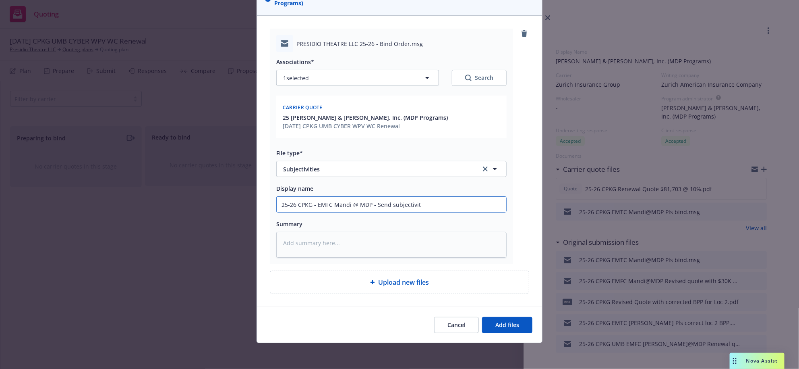
type textarea "x"
type input "25-26 CPKG - EMFC Mandi @ MDP - Send subjectiviti"
type textarea "x"
type input "25-26 CPKG - EMFC Mandi @ MDP - Send subjectivitie"
type textarea "x"
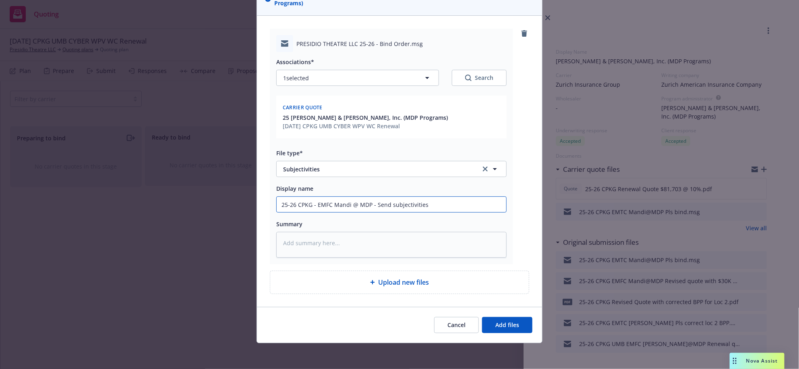
type input "25-26 CPKG - EMFC Mandi @ MDP - Send subjectivities"
click at [423, 257] on textarea at bounding box center [391, 244] width 230 height 25
paste textarea "Hi Samantha, Thank you for the bind order! Can you please confirm which quote w…"
type textarea "x"
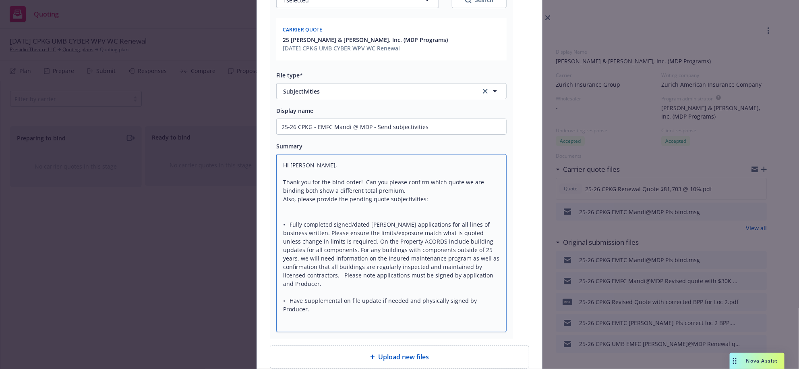
type textarea "Hi Samantha, Thank you for the bind order! Can you please confirm which quote w…"
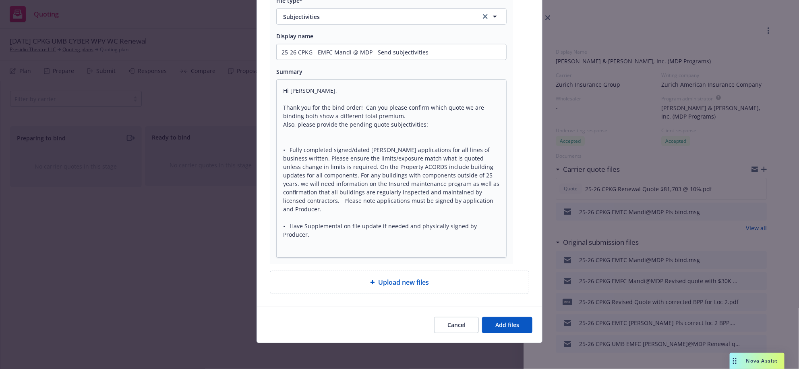
scroll to position [288, 0]
type textarea "x"
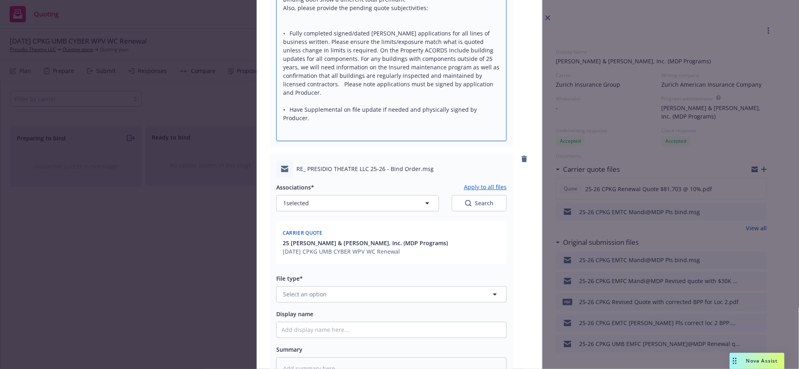
scroll to position [406, 0]
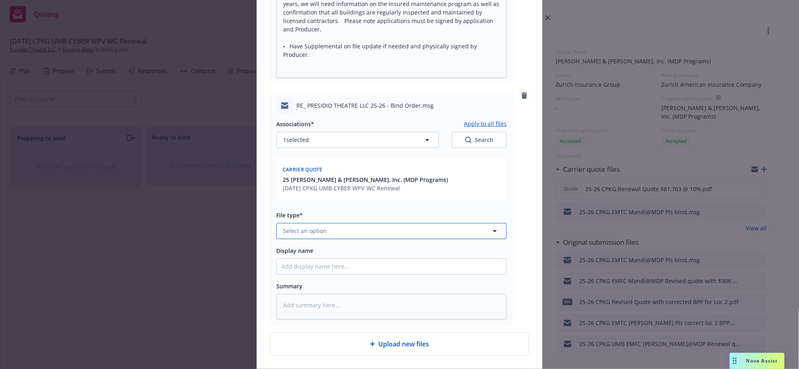
click at [417, 239] on button "Select an option" at bounding box center [391, 231] width 230 height 16
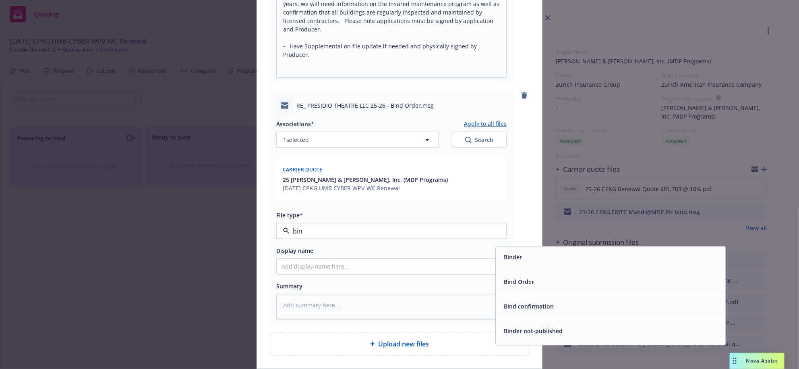
type input "bind"
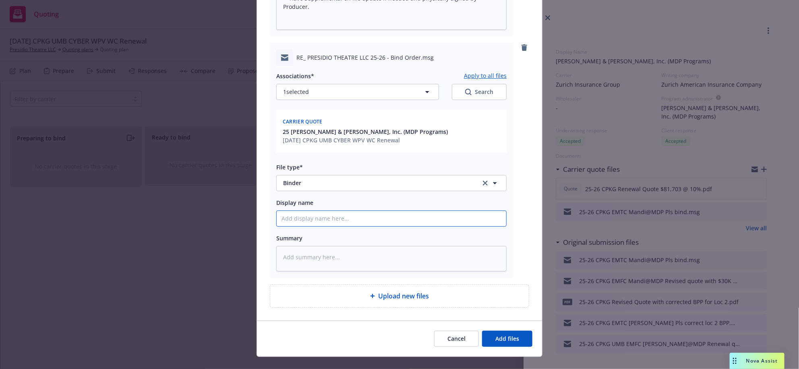
scroll to position [473, 0]
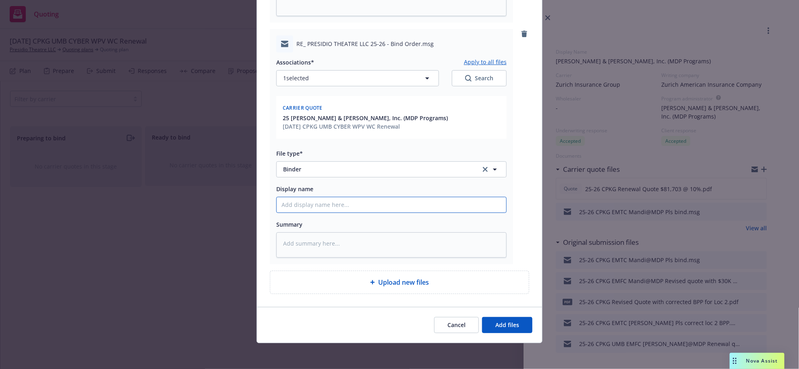
type textarea "x"
type input "2"
type textarea "x"
type input "25"
type textarea "x"
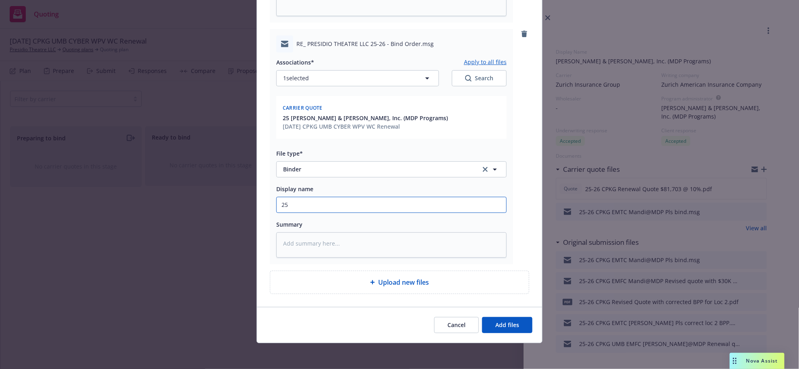
type input "25-"
type textarea "x"
type input "25-2"
type textarea "x"
type input "25-26"
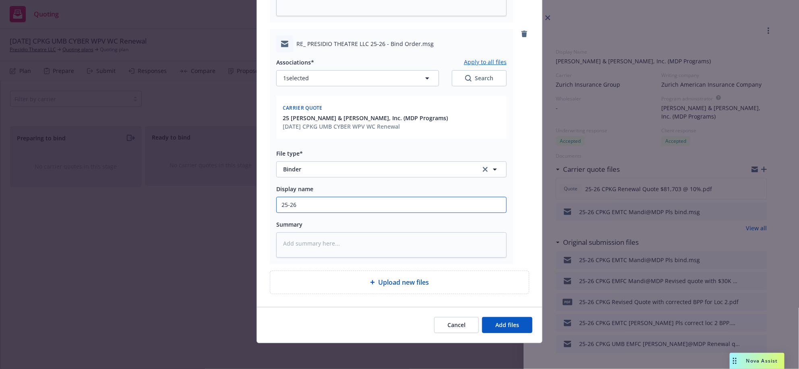
type textarea "x"
type input "25-26"
type textarea "x"
type input "25-26 CP"
type textarea "x"
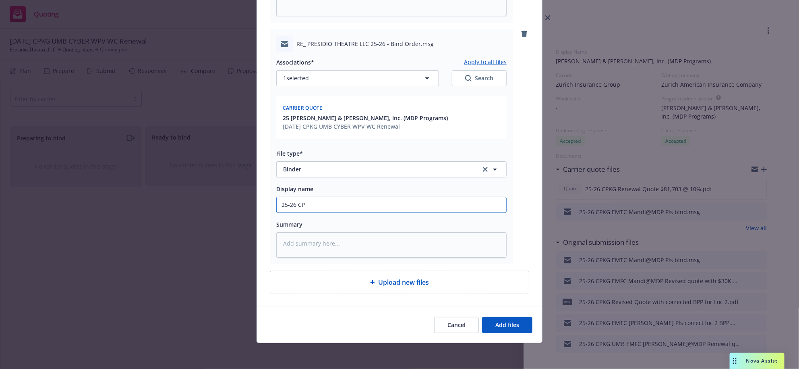
type input "25-26 CP{"
type textarea "x"
type input "25-26 CP{G"
type textarea "x"
type input "25-26 CP{"
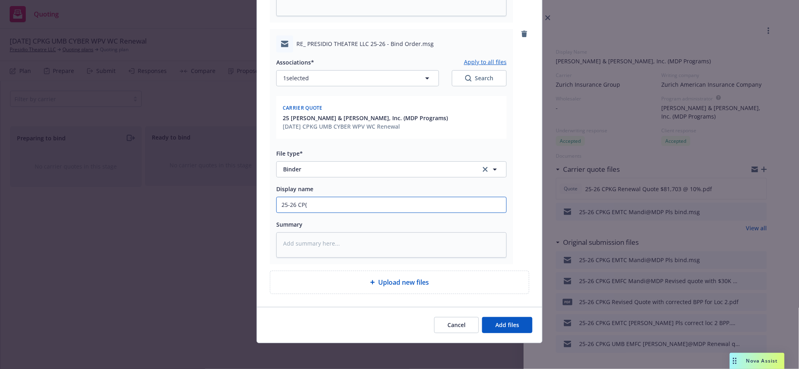
type textarea "x"
type input "25-26 CP"
type textarea "x"
type input "25-26 CPK"
type textarea "x"
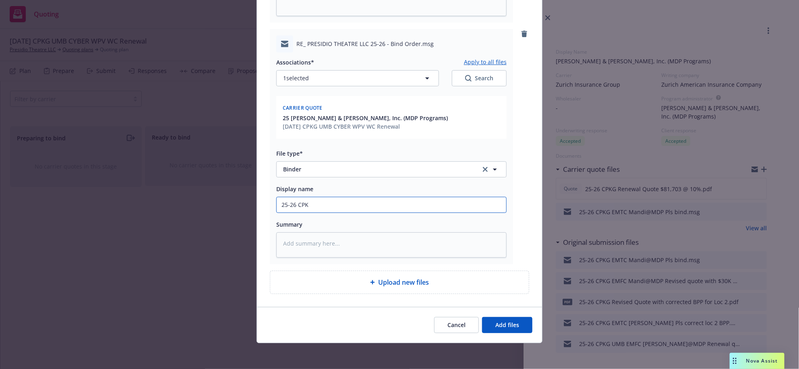
type input "25-26 CPKG"
type textarea "x"
type input "25-26 CPKG"
type textarea "x"
type input "25-26 CPKG -"
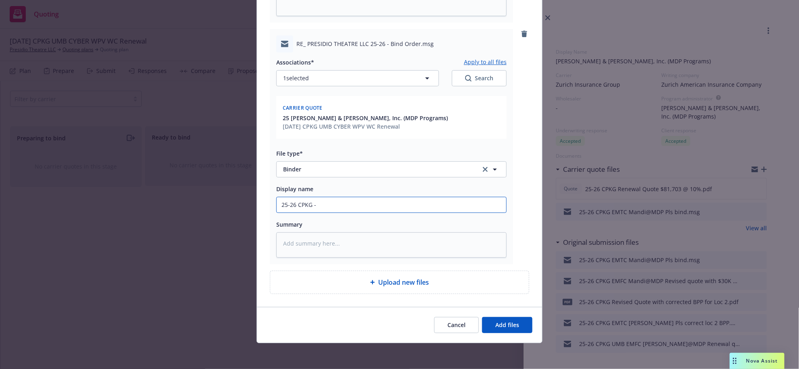
type textarea "x"
type input "25-26 CPKG - EM"
type textarea "x"
type input "25-26 CPKG - EMT"
type textarea "x"
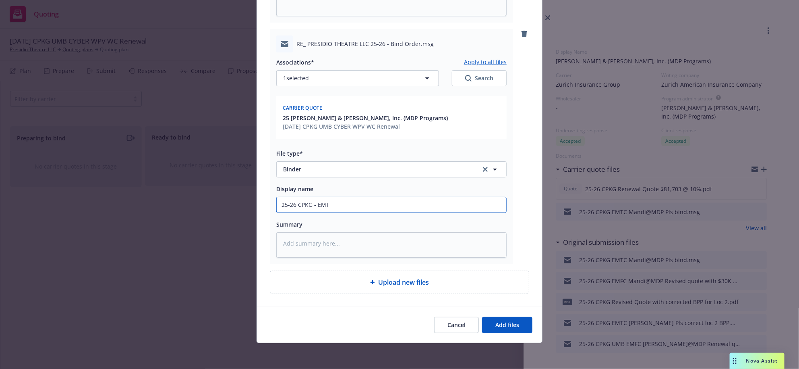
type input "25-26 CPKG - EMTC"
type textarea "x"
type input "25-26 CPKG - EMTC"
type textarea "x"
type input "25-26 CPKG - EMTC M"
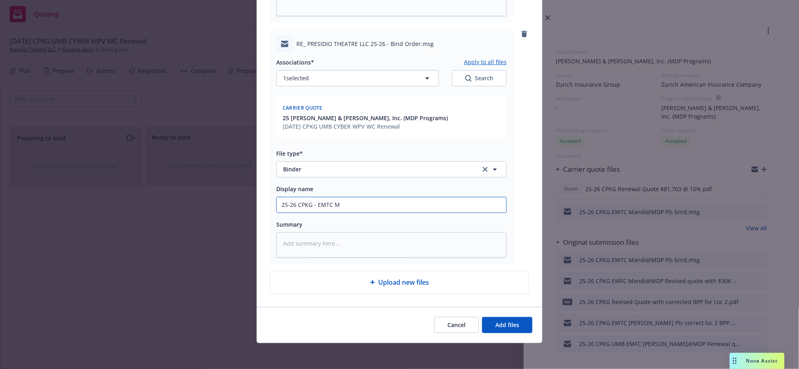
type textarea "x"
type input "25-26 CPKG - EMTC Ma"
type textarea "x"
type input "25-26 CPKG - EMTC Man"
type textarea "x"
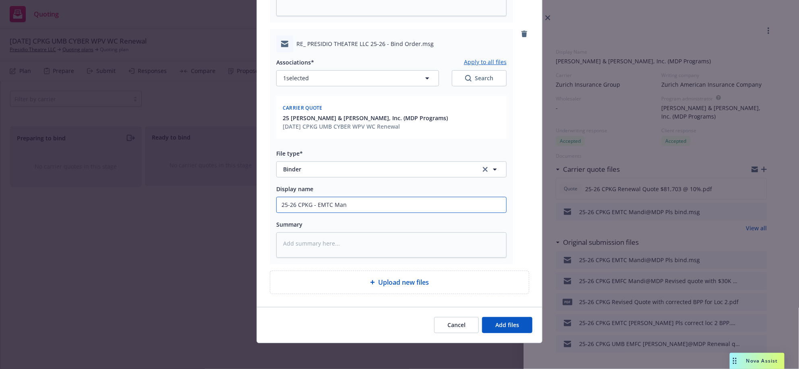
type input "25-26 CPKG - EMTC Mand"
type textarea "x"
type input "25-26 CPKG - EMTC Mandi"
type textarea "x"
type input "25-26 CPKG - EMTC Mandi"
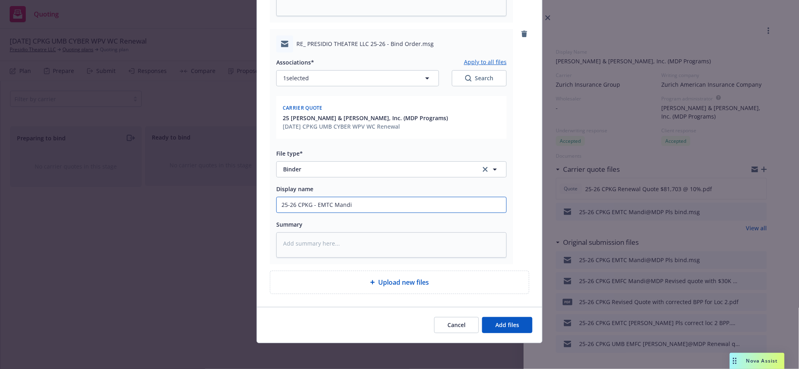
type textarea "x"
type input "25-26 CPKG - EMTC Mandi @"
type textarea "x"
type input "25-26 CPKG - EMTC Mandi @"
type textarea "x"
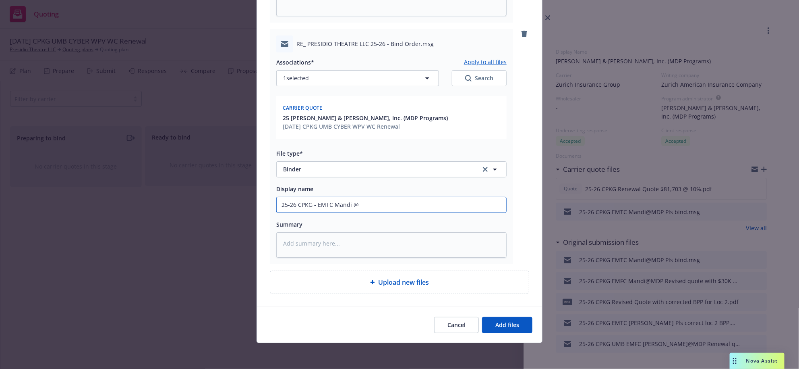
type input "25-26 CPKG - EMTC Mandi @ M"
type textarea "x"
type input "25-26 CPKG - EMTC Mandi @ MD"
type textarea "x"
type input "25-26 CPKG - EMTC Mandi @ MDP"
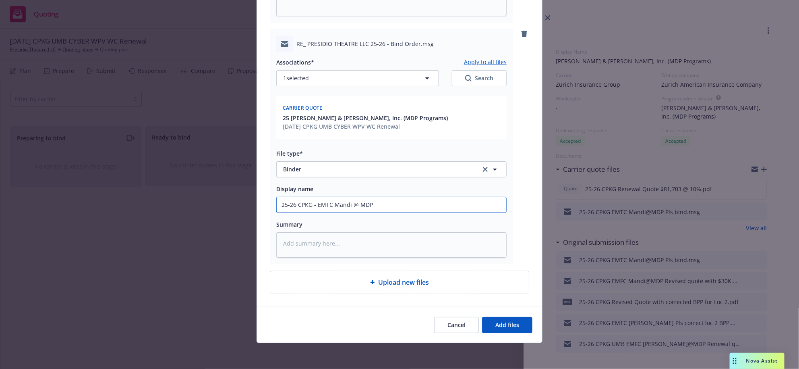
type textarea "x"
type input "25-26 CPKG - EMTC Mandi @ MDP"
drag, startPoint x: 444, startPoint y: 289, endPoint x: 54, endPoint y: 253, distance: 391.9
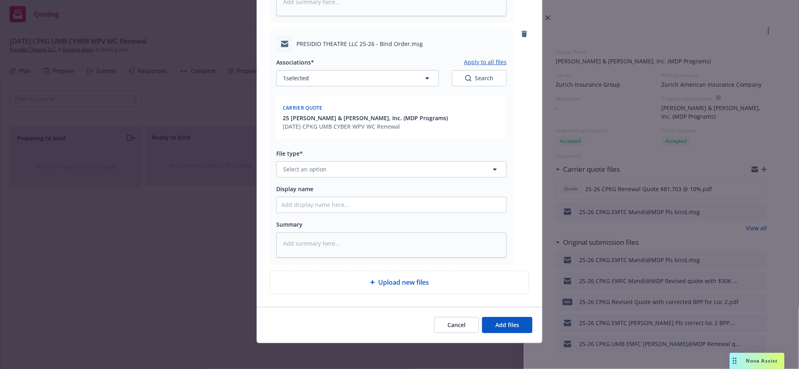
scroll to position [827, 0]
click at [321, 177] on button "Select an option" at bounding box center [391, 169] width 230 height 16
drag, startPoint x: 508, startPoint y: 367, endPoint x: 500, endPoint y: 352, distance: 17.1
click at [504, 342] on div "Cancel Add files" at bounding box center [399, 325] width 285 height 36
click at [500, 333] on button "Add files" at bounding box center [507, 325] width 50 height 16
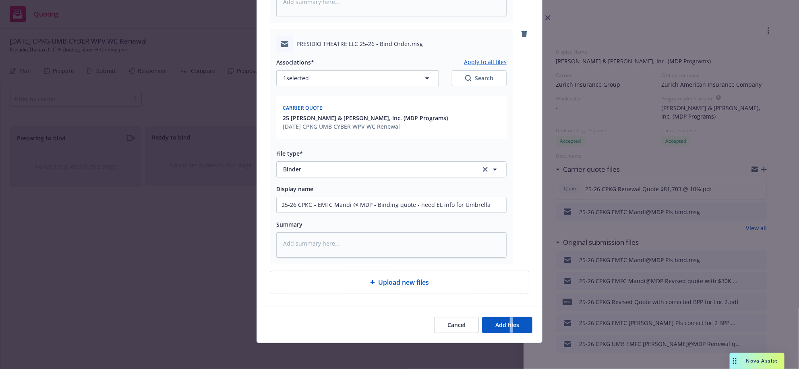
scroll to position [825, 0]
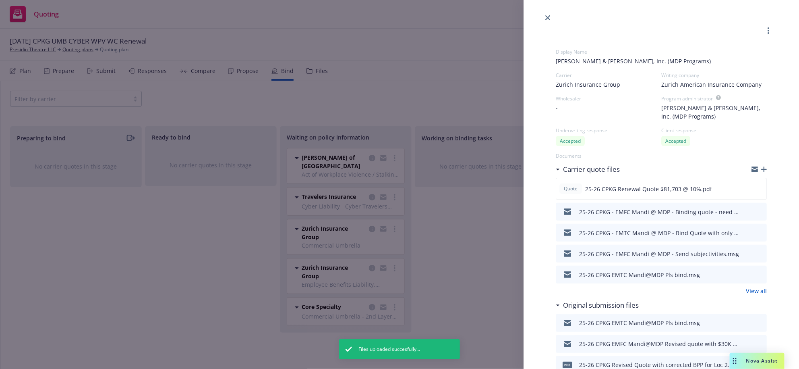
click at [761, 172] on icon "button" at bounding box center [764, 169] width 6 height 6
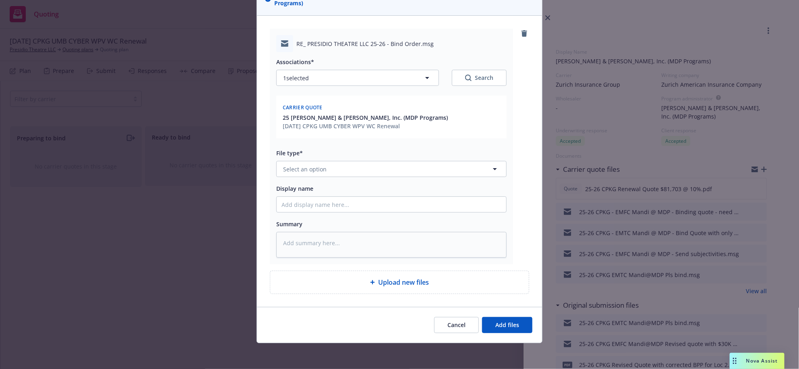
scroll to position [84, 0]
click at [366, 177] on button "Select an option" at bounding box center [391, 169] width 230 height 16
click at [363, 177] on button "Binder" at bounding box center [391, 169] width 230 height 16
click at [511, 323] on span "Add files" at bounding box center [507, 325] width 24 height 8
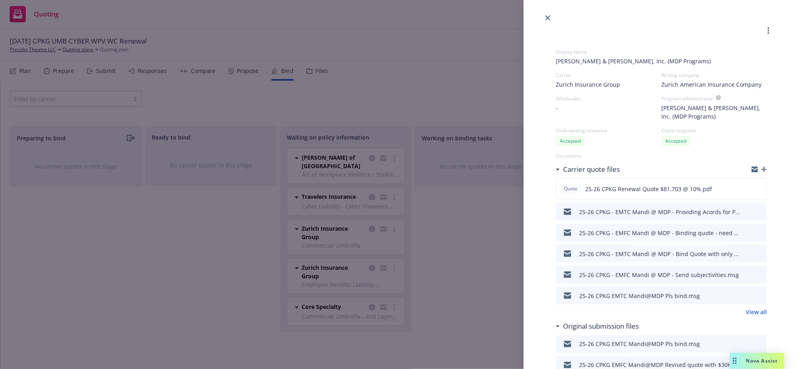
click at [549, 20] on link "close" at bounding box center [548, 18] width 10 height 10
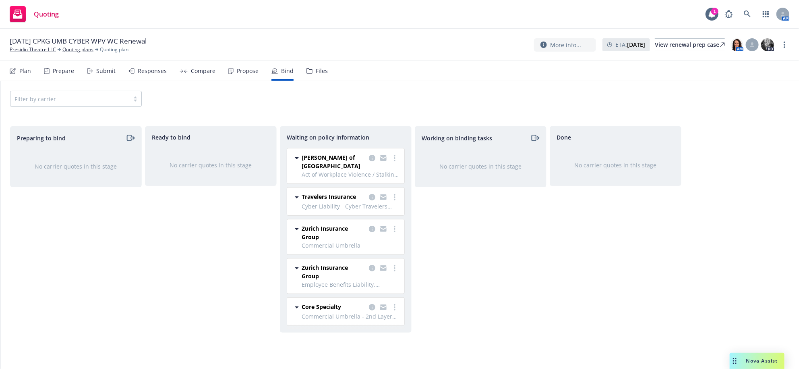
click at [115, 81] on div "Submit" at bounding box center [101, 70] width 29 height 19
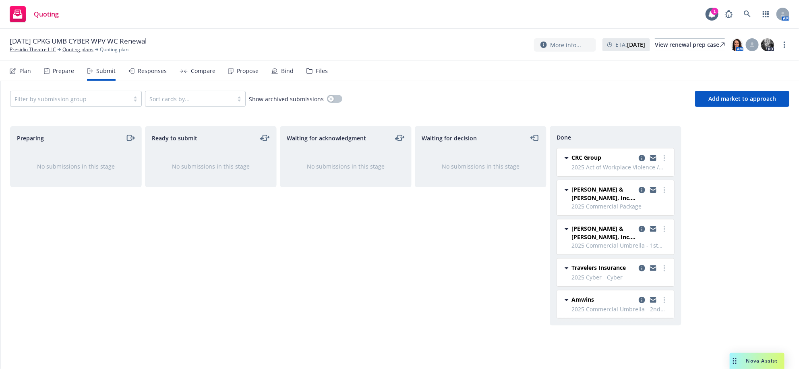
click at [294, 76] on div "Bind" at bounding box center [282, 70] width 22 height 19
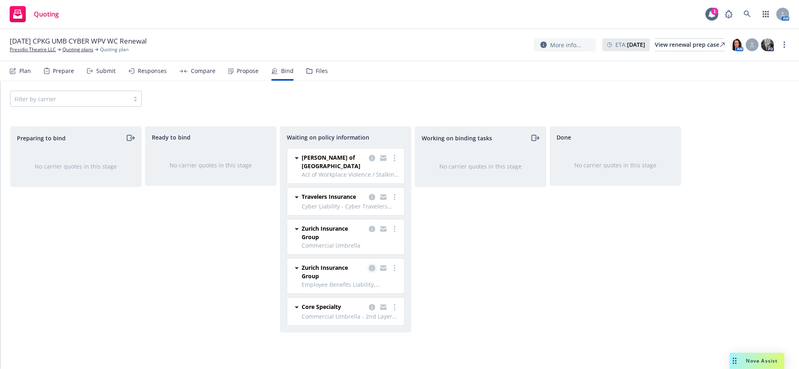
click at [372, 271] on icon "copy logging email" at bounding box center [372, 268] width 6 height 6
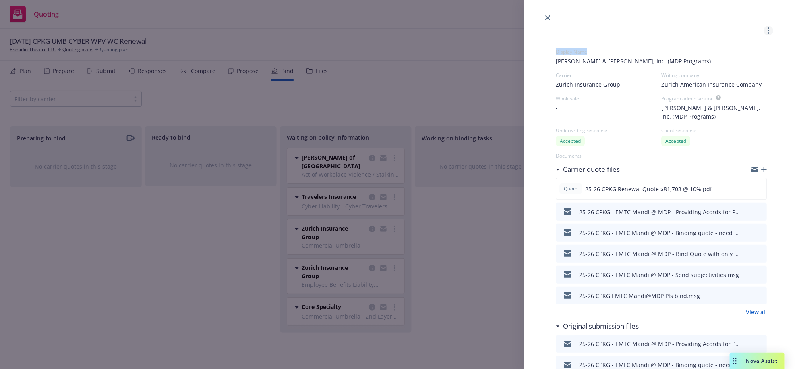
click at [758, 38] on div "Display Name Maury Donnelly & Parr, Inc. (MDP Programs) Carrier Zurich Insuranc…" at bounding box center [662, 184] width 276 height 369
click at [768, 34] on circle "more" at bounding box center [769, 33] width 2 height 2
click at [493, 305] on div "Create policies Move back one step Move to done Invoice this quote Copy logging…" at bounding box center [399, 184] width 799 height 369
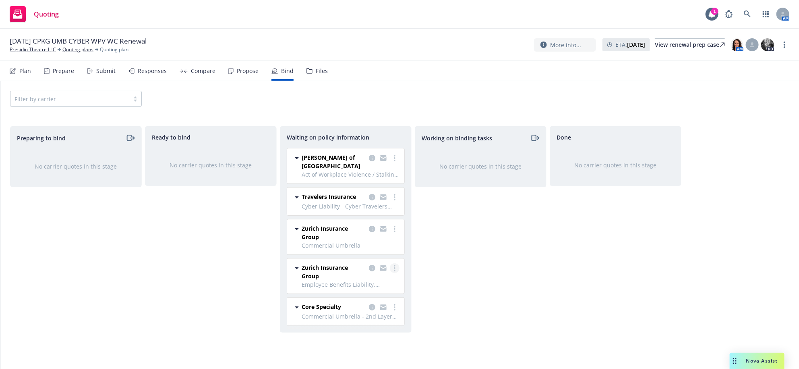
click at [394, 271] on icon "more" at bounding box center [395, 268] width 2 height 6
click at [313, 280] on span "Zurich Insurance Group" at bounding box center [334, 271] width 64 height 17
click at [12, 74] on icon at bounding box center [12, 71] width 5 height 5
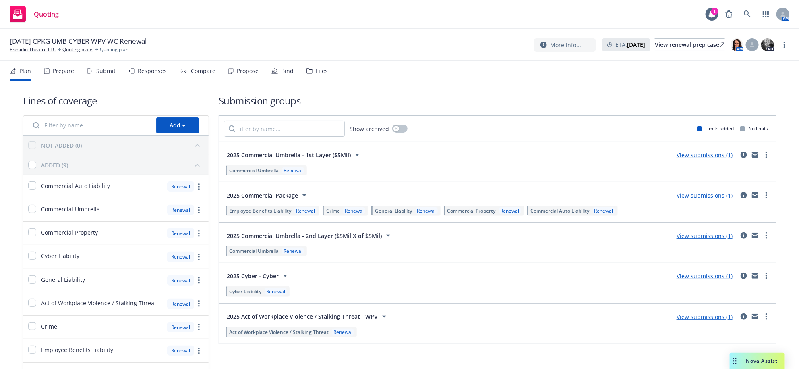
click at [496, 214] on span "Commercial Property" at bounding box center [471, 210] width 48 height 7
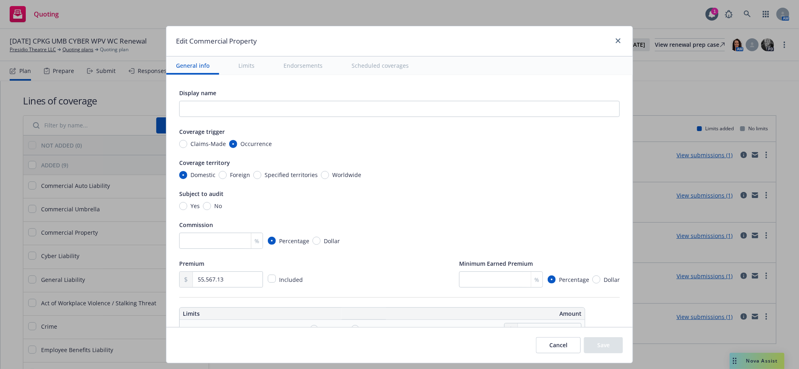
click at [418, 65] on button "Scheduled coverages" at bounding box center [380, 65] width 77 height 18
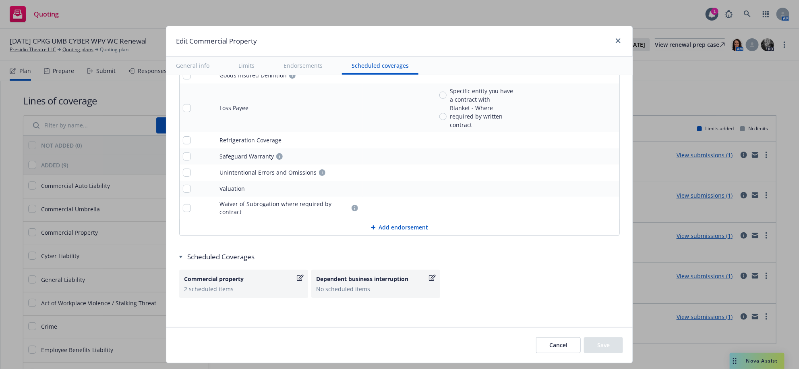
scroll to position [3315, 0]
click at [303, 283] on div "Commercial property" at bounding box center [243, 278] width 119 height 8
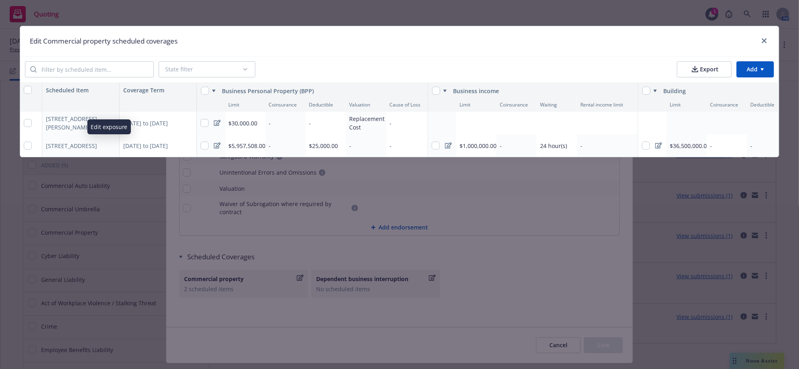
click at [110, 125] on icon "button" at bounding box center [111, 122] width 5 height 5
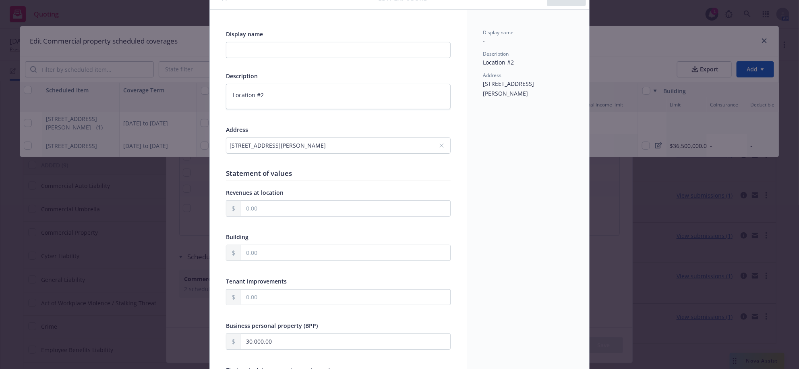
scroll to position [0, 0]
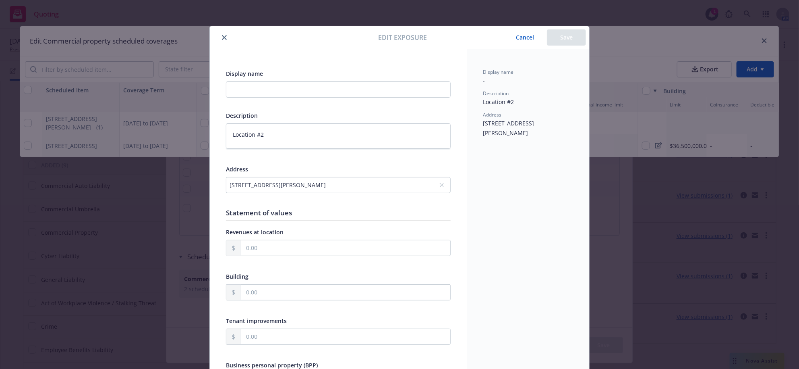
click at [226, 40] on icon "close" at bounding box center [224, 37] width 5 height 5
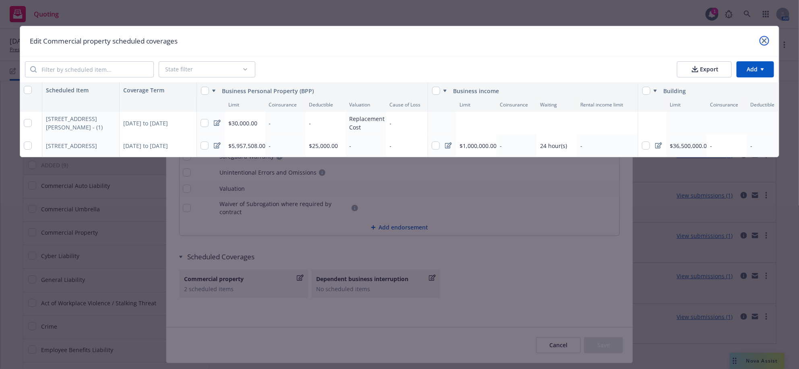
click at [763, 41] on icon "close" at bounding box center [764, 40] width 5 height 5
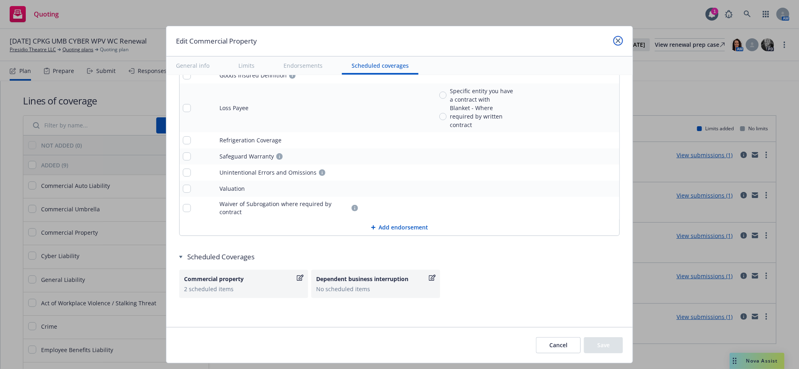
drag, startPoint x: 619, startPoint y: 41, endPoint x: 448, endPoint y: 79, distance: 175.5
click at [619, 41] on icon "close" at bounding box center [618, 40] width 5 height 5
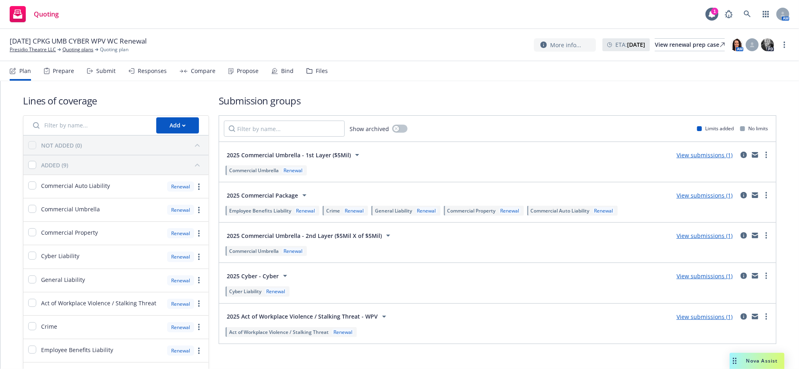
click at [294, 74] on div "Bind" at bounding box center [287, 71] width 12 height 6
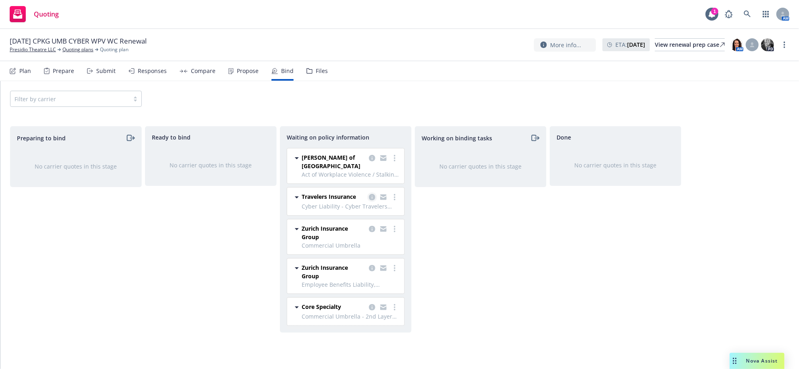
click at [372, 200] on icon "copy logging email" at bounding box center [372, 197] width 6 height 6
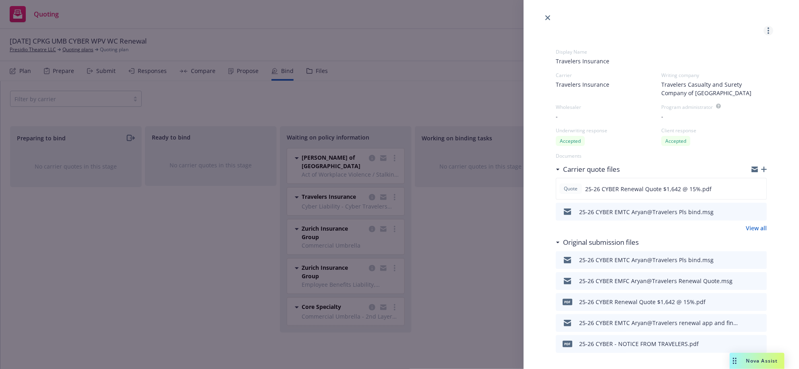
click at [764, 29] on link "more" at bounding box center [769, 31] width 10 height 10
click at [714, 54] on span "Create policies" at bounding box center [729, 51] width 59 height 8
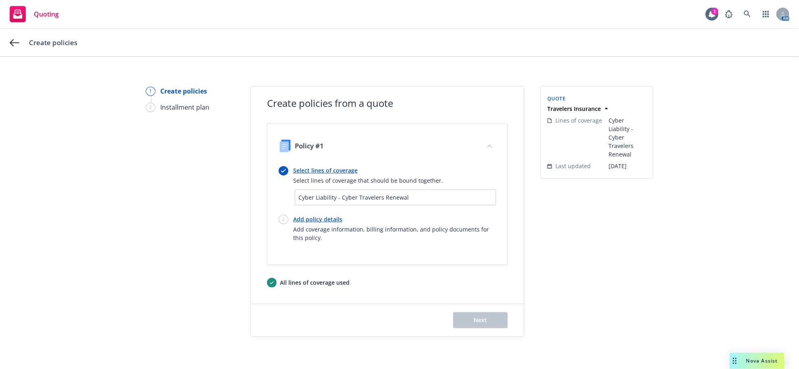
scroll to position [31, 0]
click at [318, 205] on div "Select lines of coverage Select lines of coverage that should be bound together…" at bounding box center [388, 204] width 218 height 76
click at [321, 215] on div "Add policy details Add coverage information, billing information, and policy do…" at bounding box center [394, 228] width 203 height 27
click at [327, 215] on link "Add policy details" at bounding box center [394, 219] width 203 height 8
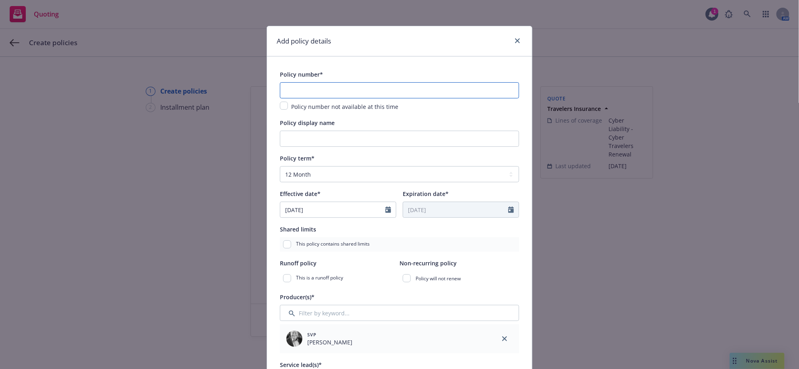
click at [354, 98] on input "text" at bounding box center [399, 90] width 239 height 16
paste input "107509596"
click at [320, 147] on input "Policy display name" at bounding box center [399, 139] width 239 height 16
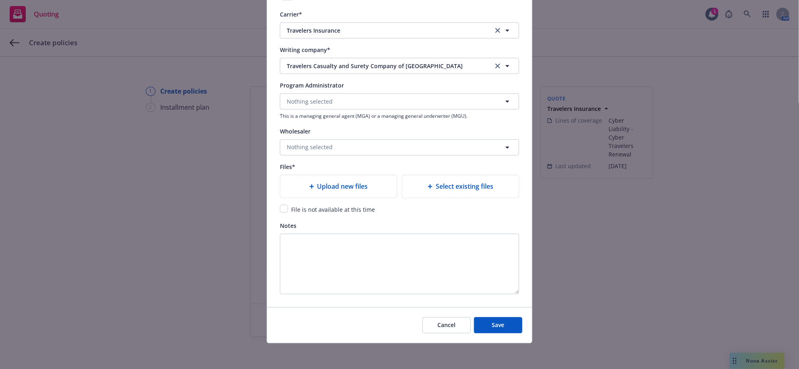
scroll to position [1018, 0]
click at [287, 204] on input "checkbox" at bounding box center [284, 208] width 8 height 8
click at [450, 191] on span "Select existing files" at bounding box center [465, 186] width 58 height 10
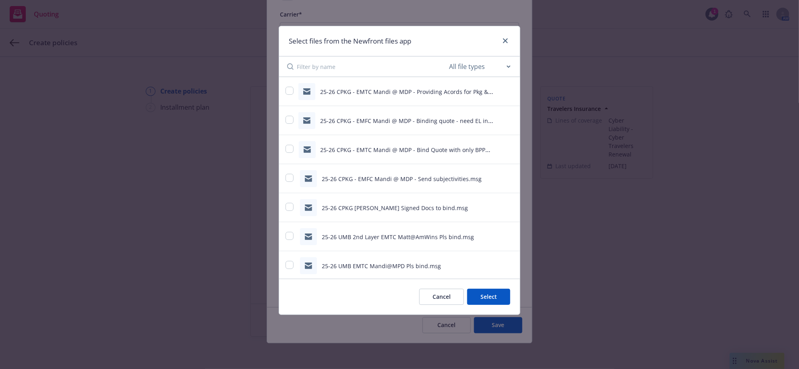
click at [437, 305] on button "Cancel" at bounding box center [441, 296] width 45 height 16
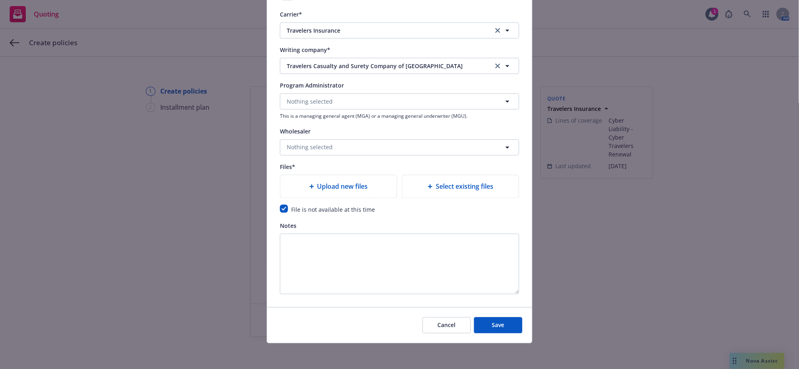
click at [330, 191] on span "Upload new files" at bounding box center [342, 186] width 51 height 10
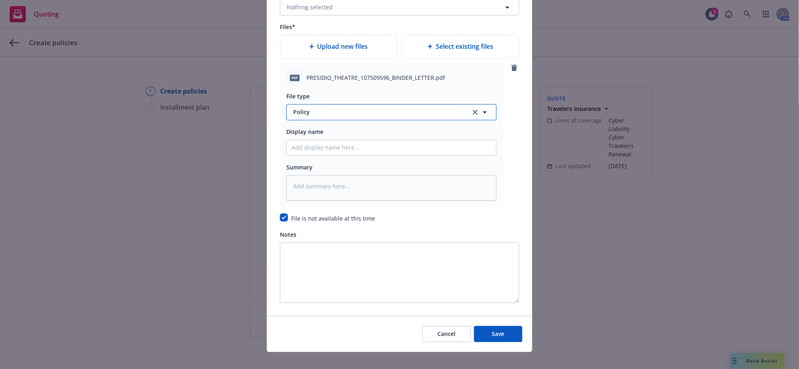
click at [402, 116] on span "Policy" at bounding box center [377, 112] width 168 height 8
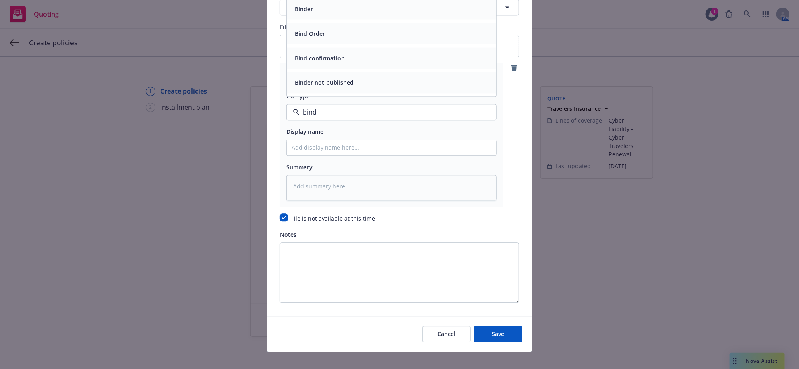
click at [346, 15] on div "Binder" at bounding box center [392, 9] width 200 height 12
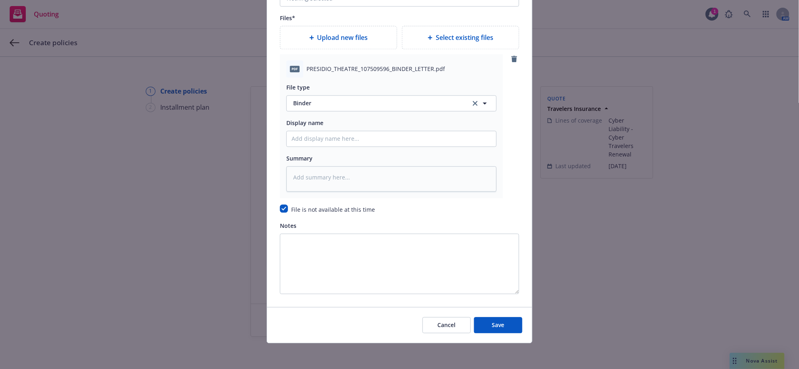
scroll to position [1068, 0]
click at [331, 146] on input "Policy display name" at bounding box center [391, 138] width 209 height 15
click at [285, 212] on input "checkbox" at bounding box center [284, 208] width 8 height 8
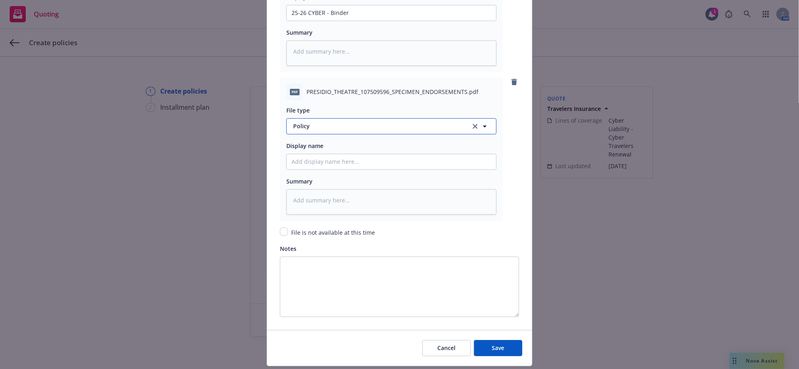
click at [333, 130] on span "Policy" at bounding box center [377, 126] width 168 height 8
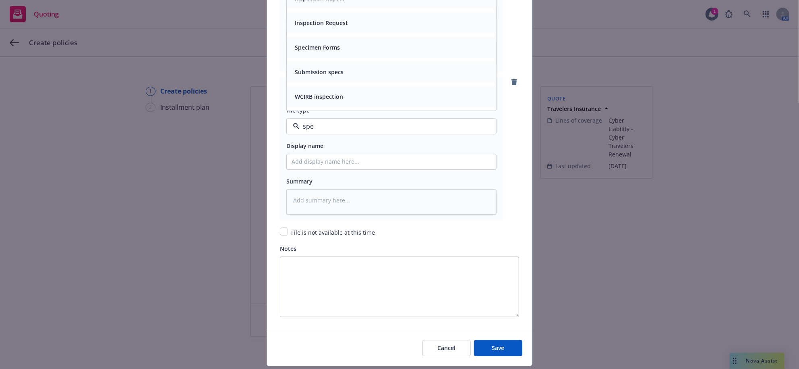
click at [365, 53] on div "Specimen Forms" at bounding box center [392, 47] width 200 height 12
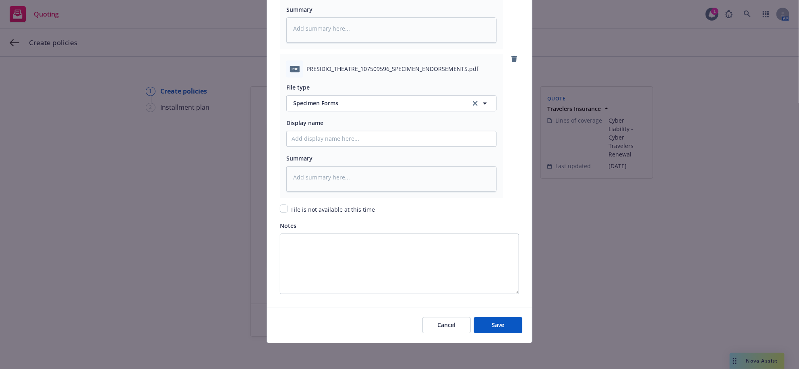
scroll to position [1219, 0]
click at [354, 146] on input "Policy display name" at bounding box center [391, 138] width 209 height 15
click at [374, 111] on button "Policy" at bounding box center [391, 103] width 210 height 16
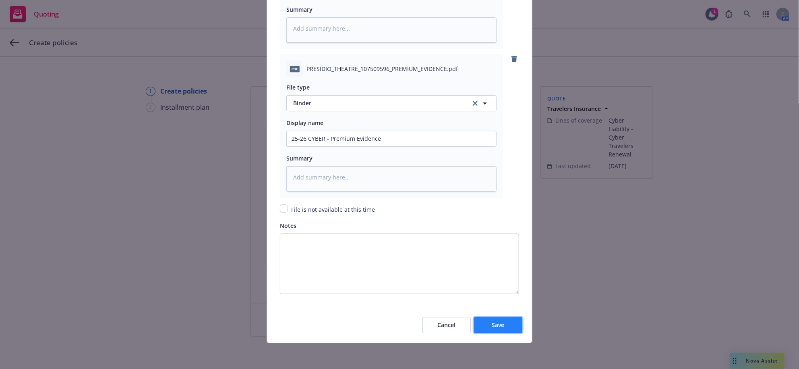
click at [500, 326] on button "Save" at bounding box center [498, 325] width 48 height 16
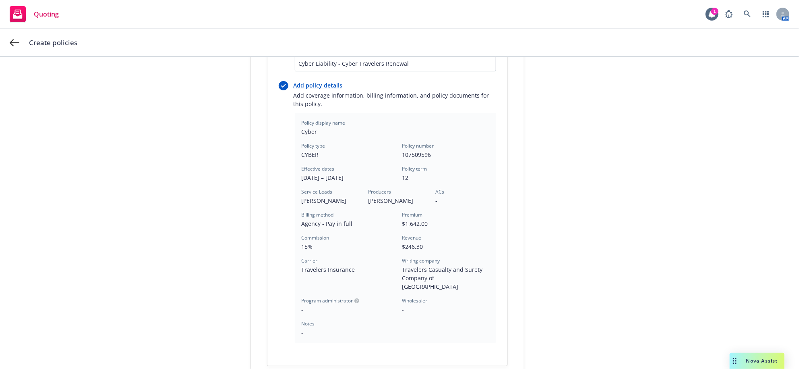
scroll to position [124, 0]
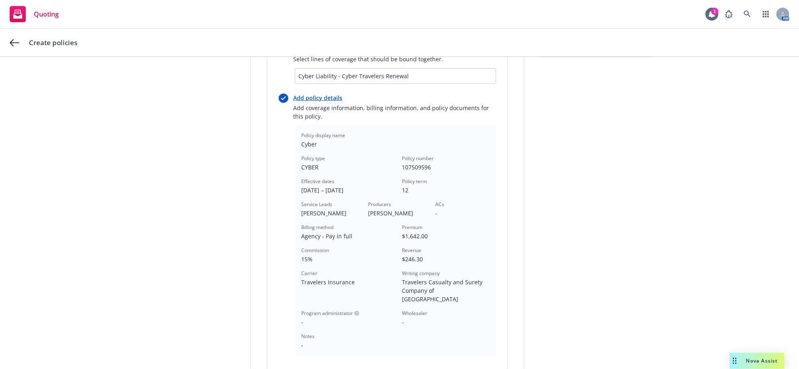
click at [304, 102] on link "Add policy details" at bounding box center [394, 97] width 203 height 8
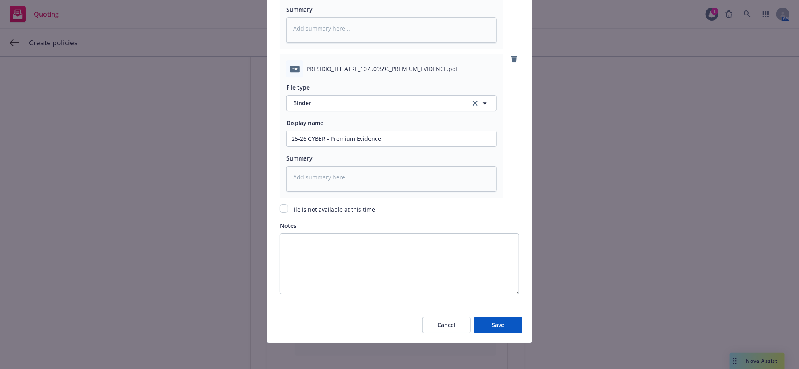
scroll to position [1543, 0]
click at [497, 321] on span "Save" at bounding box center [498, 325] width 12 height 8
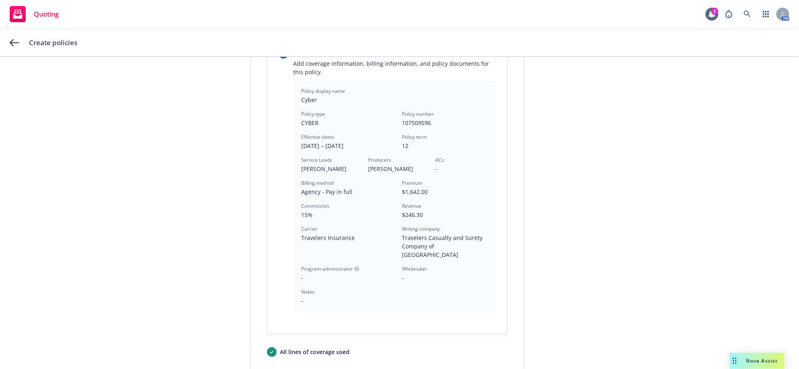
scroll to position [275, 0]
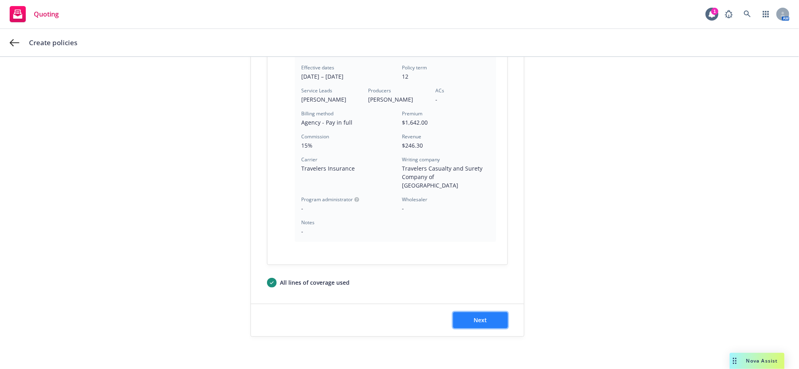
click at [487, 323] on button "Next" at bounding box center [480, 320] width 55 height 16
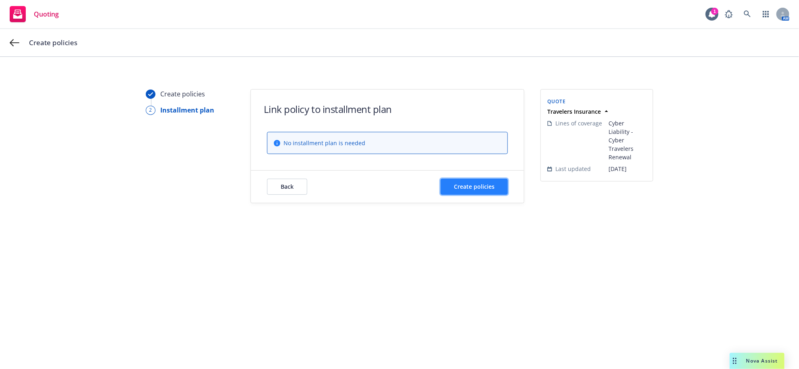
click at [495, 193] on button "Create policies" at bounding box center [474, 186] width 67 height 16
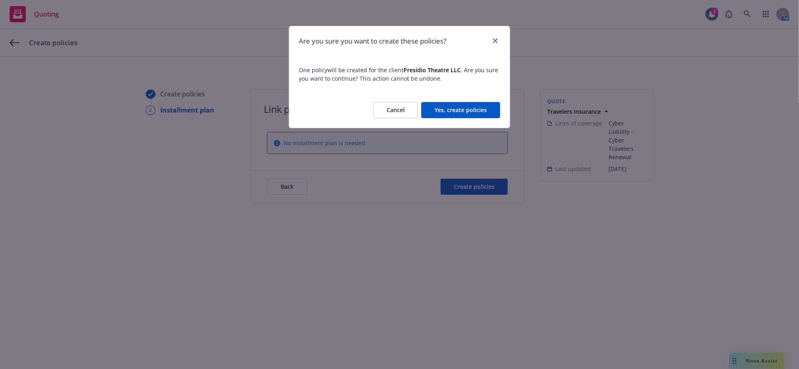
click at [463, 118] on button "Yes, create policies" at bounding box center [460, 110] width 79 height 16
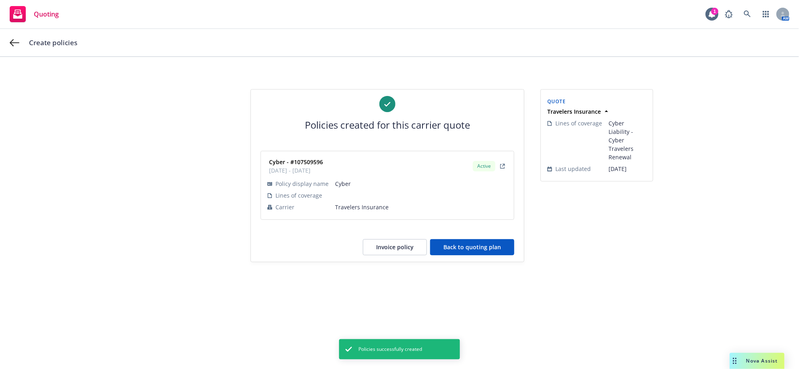
click at [481, 255] on button "Back to quoting plan" at bounding box center [472, 247] width 84 height 16
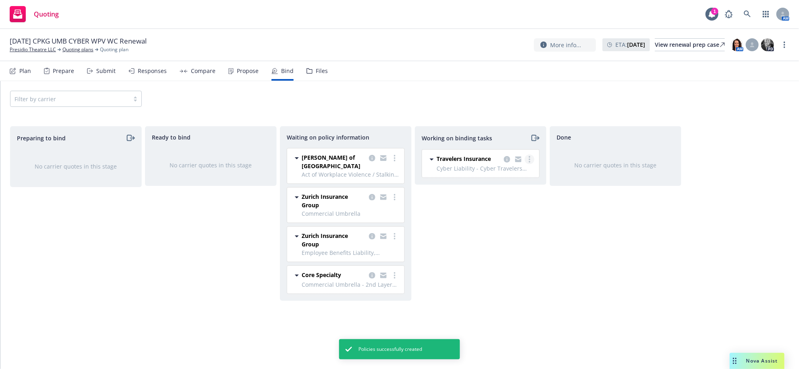
click at [527, 164] on link "more" at bounding box center [530, 159] width 10 height 10
click at [490, 211] on span "Move to done" at bounding box center [489, 209] width 56 height 8
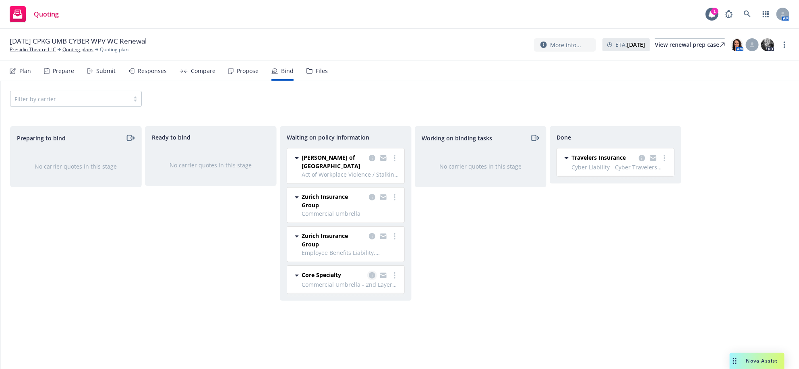
click at [372, 278] on icon "copy logging email" at bounding box center [372, 275] width 6 height 6
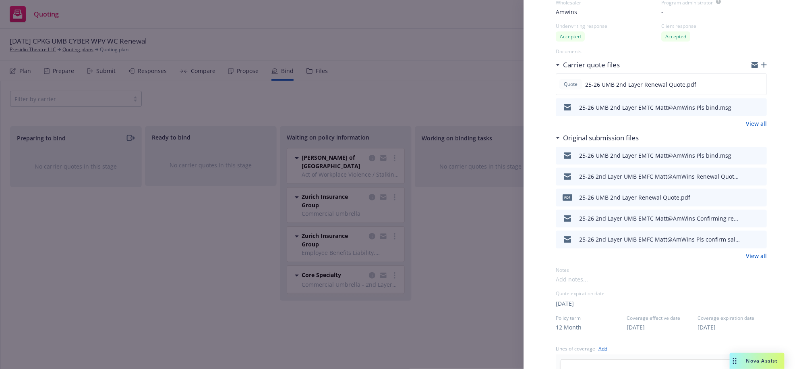
scroll to position [100, 0]
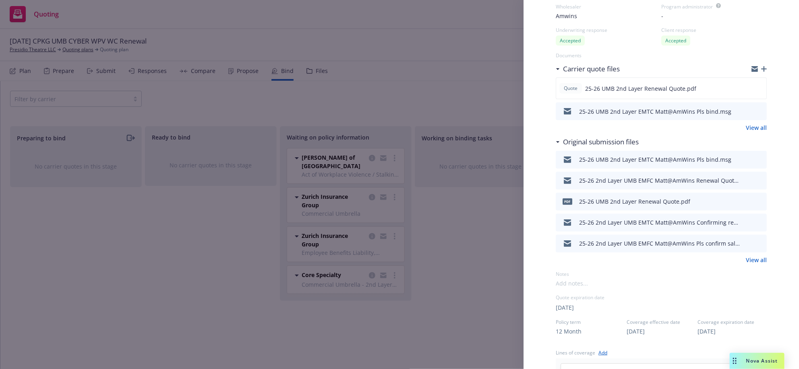
click at [758, 84] on div "Display Name Amwins Carrier Core Specialty Writing company StarStone National I…" at bounding box center [661, 298] width 237 height 753
click at [761, 72] on icon "button" at bounding box center [764, 69] width 6 height 6
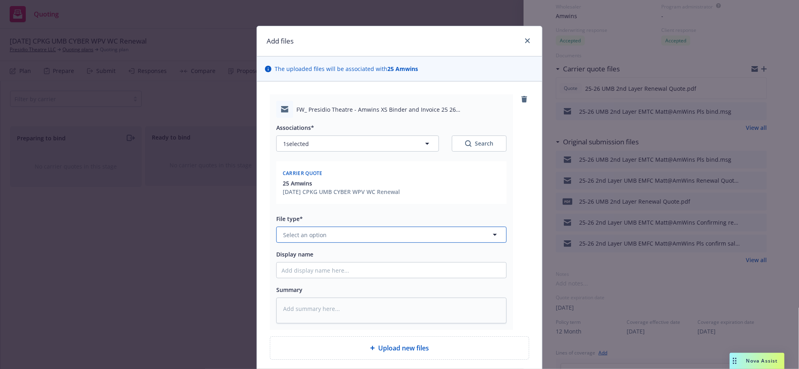
click at [336, 242] on button "Select an option" at bounding box center [391, 234] width 230 height 16
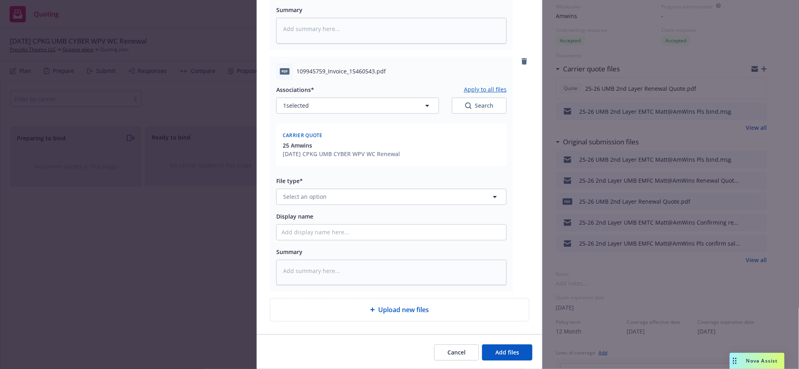
scroll to position [321, 0]
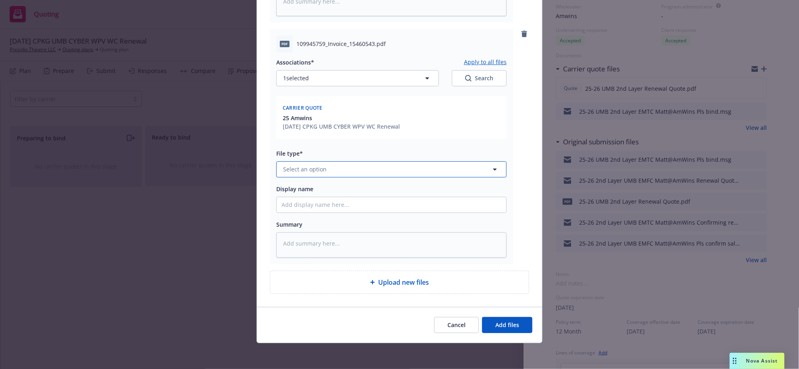
click at [378, 177] on button "Select an option" at bounding box center [391, 169] width 230 height 16
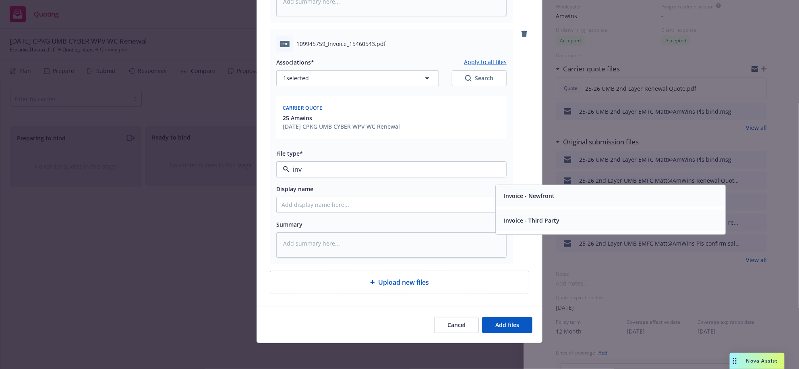
click at [541, 224] on span "Invoice - Third Party" at bounding box center [532, 219] width 56 height 8
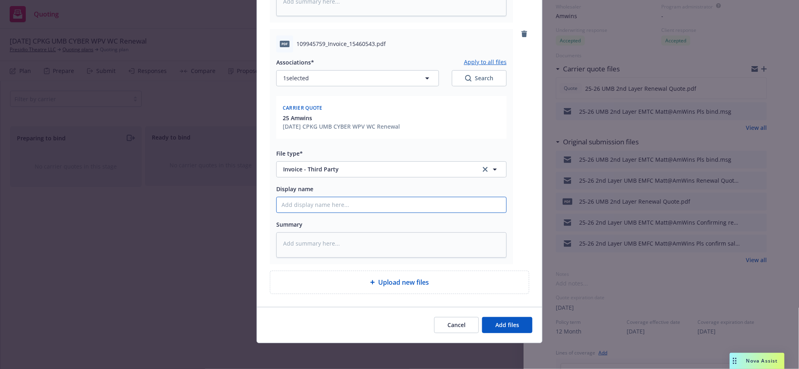
click at [318, 212] on input "Display name" at bounding box center [392, 204] width 230 height 15
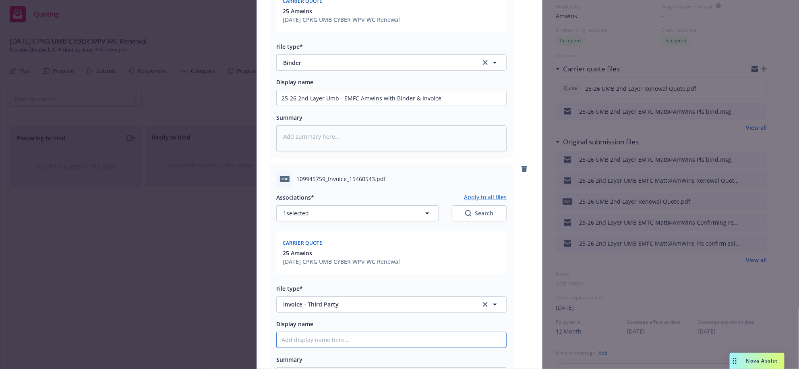
scroll to position [170, 0]
drag, startPoint x: 457, startPoint y: 142, endPoint x: 218, endPoint y: 139, distance: 238.9
click at [218, 139] on div "Add files The uploaded files will be associated with 25 Amwins FW_ Presidio The…" at bounding box center [399, 184] width 799 height 369
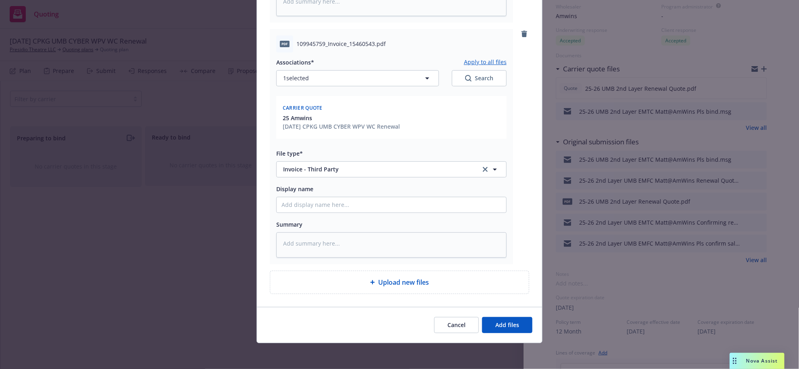
scroll to position [405, 0]
click at [375, 205] on input "Display name" at bounding box center [392, 204] width 230 height 15
paste input "25-26 2nd Layer Umb - EMFC Amwins with Binder & Invoice"
click at [403, 161] on button "Select an option" at bounding box center [391, 169] width 230 height 16
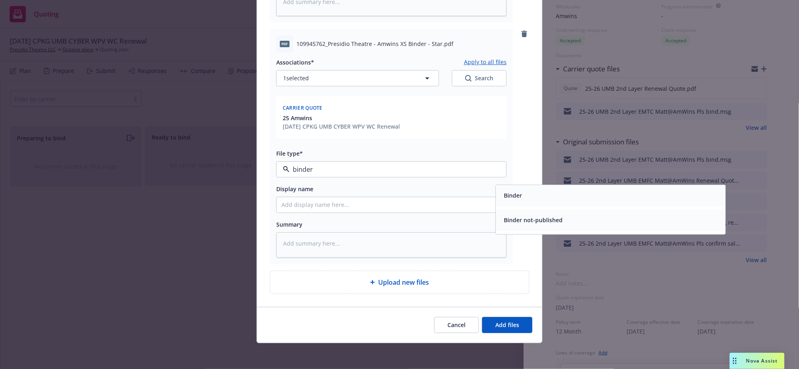
click at [517, 189] on div "Binder" at bounding box center [512, 195] width 23 height 12
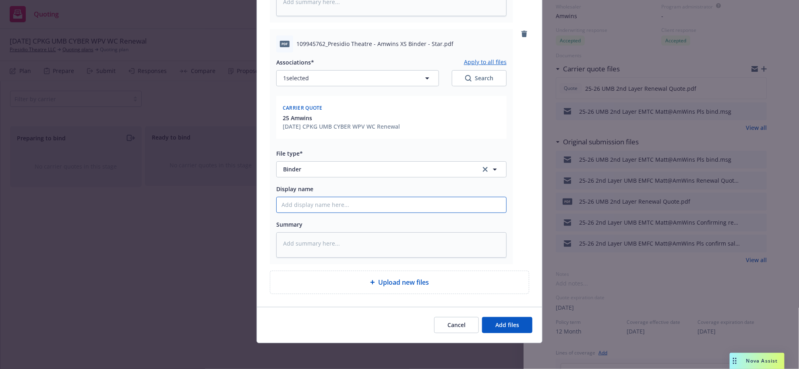
click at [329, 200] on input "Display name" at bounding box center [392, 204] width 230 height 15
click at [510, 317] on button "Add files" at bounding box center [507, 325] width 50 height 16
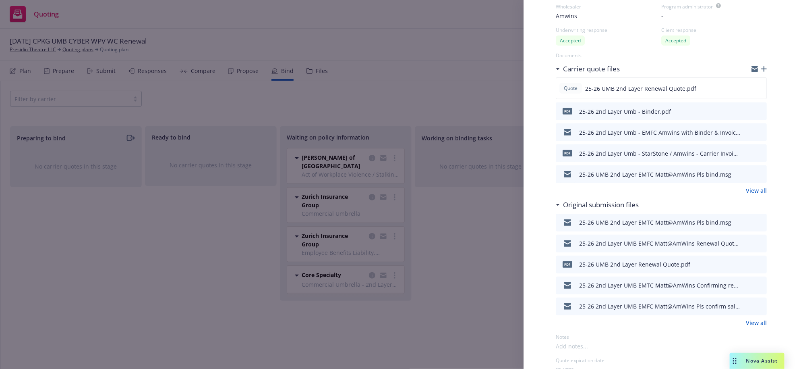
click at [450, 286] on div "Display Name Amwins Carrier Core Specialty Writing company StarStone National I…" at bounding box center [399, 184] width 799 height 369
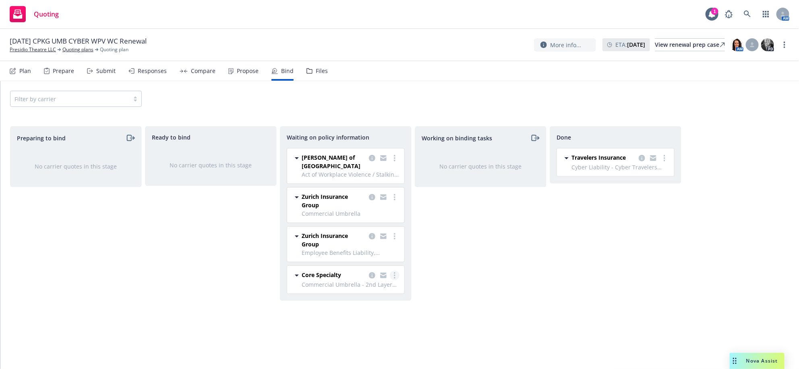
click at [394, 278] on icon "more" at bounding box center [395, 275] width 2 height 6
click at [358, 205] on span "Create policies" at bounding box center [355, 205] width 59 height 8
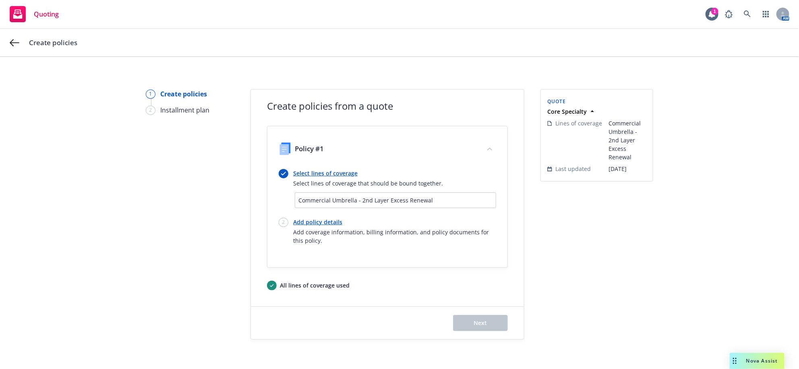
click at [328, 244] on span "Add coverage information, billing information, and policy documents for this po…" at bounding box center [394, 236] width 203 height 17
click at [333, 226] on link "Add policy details" at bounding box center [394, 222] width 203 height 8
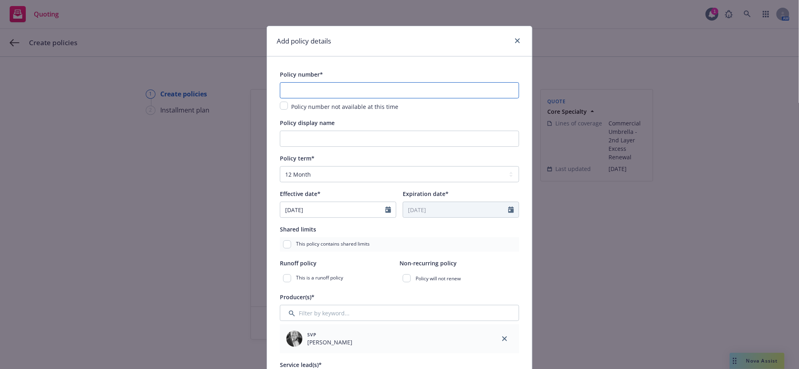
click at [328, 98] on input "text" at bounding box center [399, 90] width 239 height 16
paste input "71061A251ALI"
click at [315, 147] on input "Policy display name" at bounding box center [399, 139] width 239 height 16
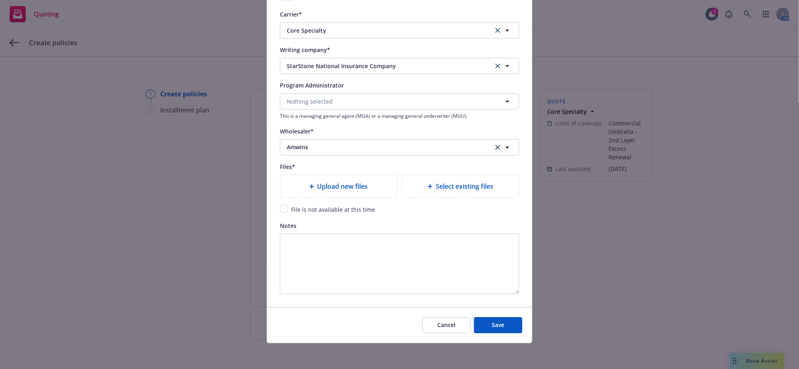
scroll to position [956, 0]
click at [324, 213] on span "File is not available at this time" at bounding box center [333, 209] width 84 height 8
click at [286, 212] on input "checkbox" at bounding box center [284, 208] width 8 height 8
click at [496, 323] on span "Save" at bounding box center [498, 325] width 12 height 8
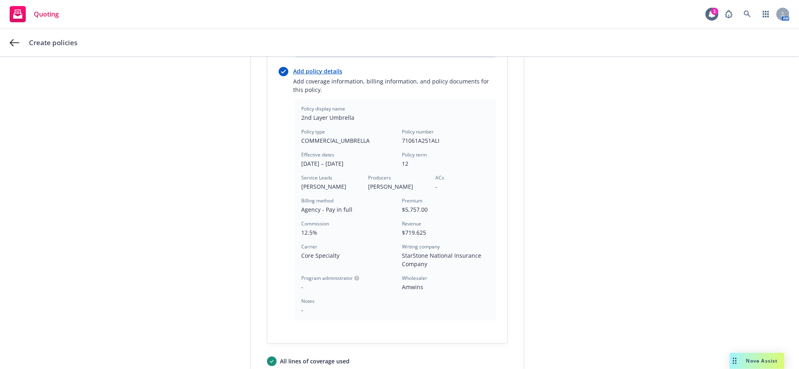
scroll to position [275, 0]
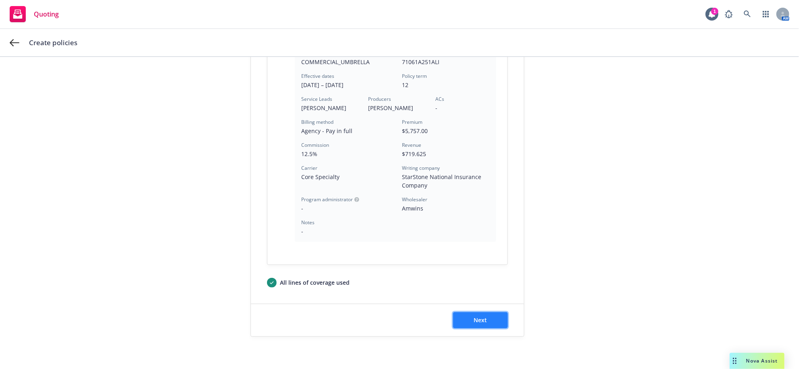
click at [478, 316] on span "Next" at bounding box center [480, 320] width 13 height 8
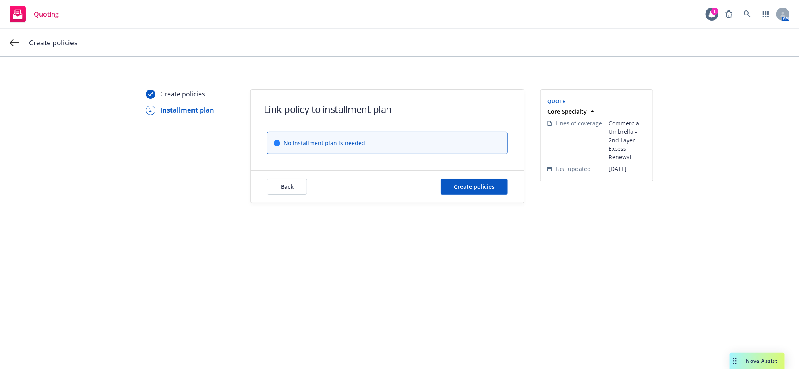
scroll to position [0, 0]
click at [459, 201] on div "Back Create policies" at bounding box center [387, 186] width 273 height 32
click at [462, 190] on span "Create policies" at bounding box center [474, 186] width 41 height 8
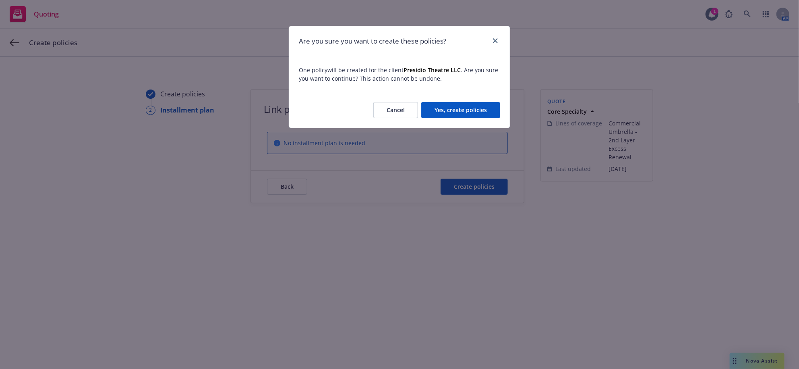
click at [479, 118] on button "Yes, create policies" at bounding box center [460, 110] width 79 height 16
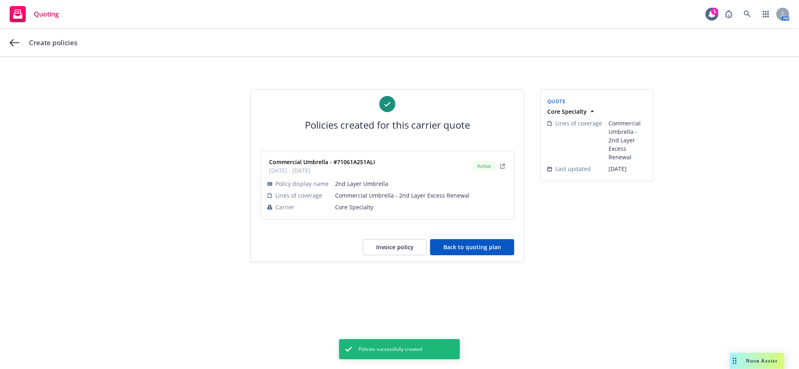
click at [457, 255] on button "Back to quoting plan" at bounding box center [472, 247] width 84 height 16
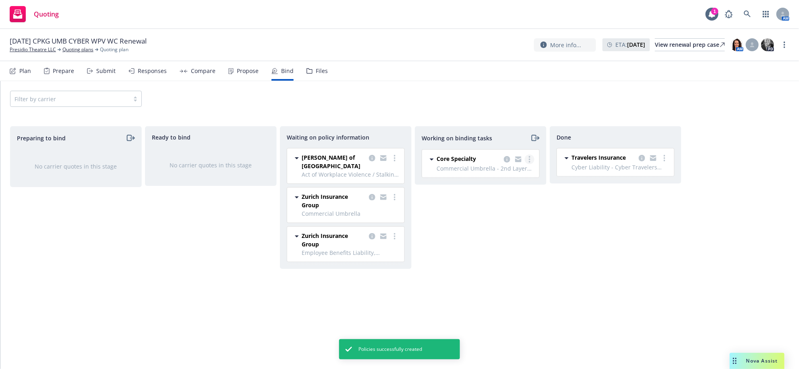
click at [529, 160] on circle "more" at bounding box center [530, 159] width 2 height 2
click at [489, 212] on span "Move to done" at bounding box center [489, 209] width 56 height 8
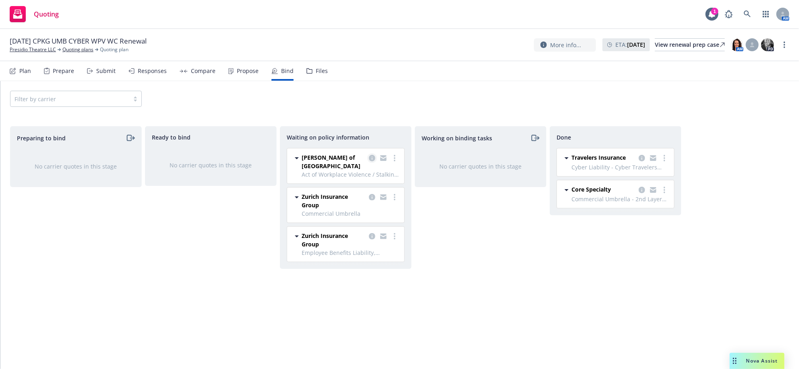
click at [373, 161] on icon "copy logging email" at bounding box center [372, 158] width 6 height 6
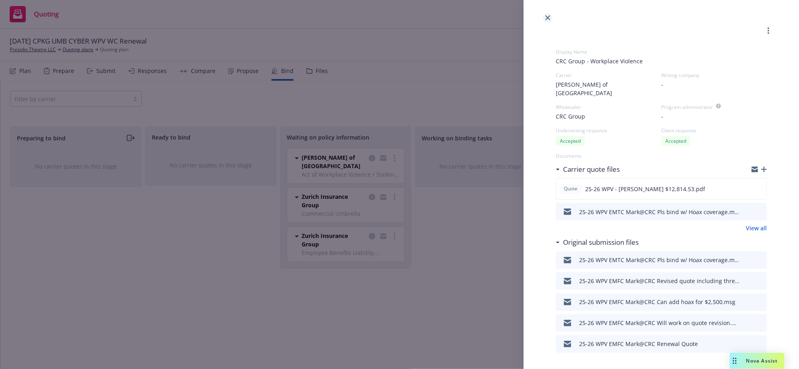
click at [549, 17] on icon "close" at bounding box center [547, 17] width 5 height 5
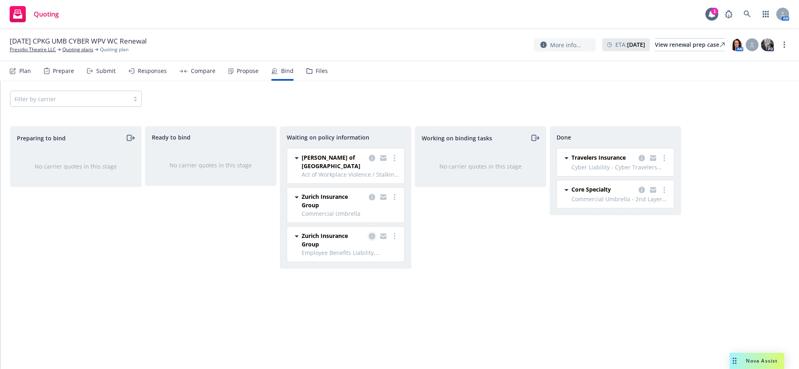
click at [373, 239] on icon "copy logging email" at bounding box center [372, 236] width 6 height 6
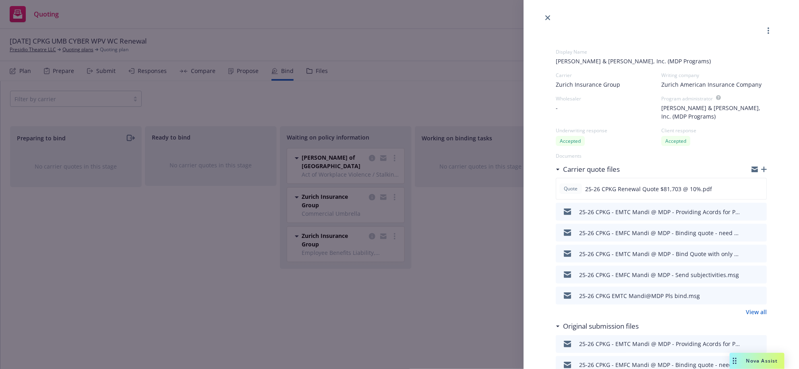
click at [761, 172] on icon "button" at bounding box center [764, 169] width 6 height 6
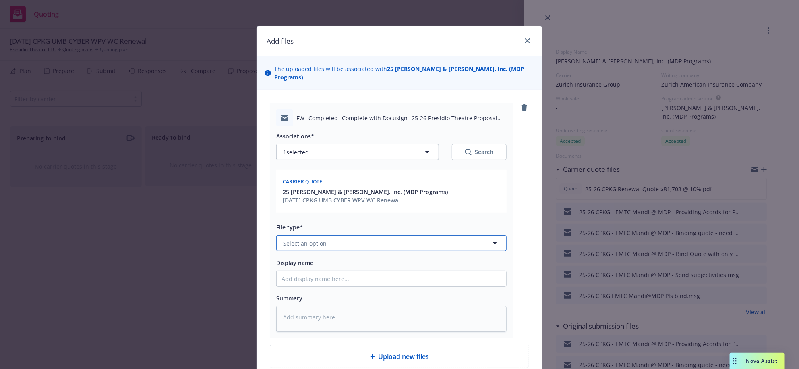
click at [323, 251] on button "Select an option" at bounding box center [391, 243] width 230 height 16
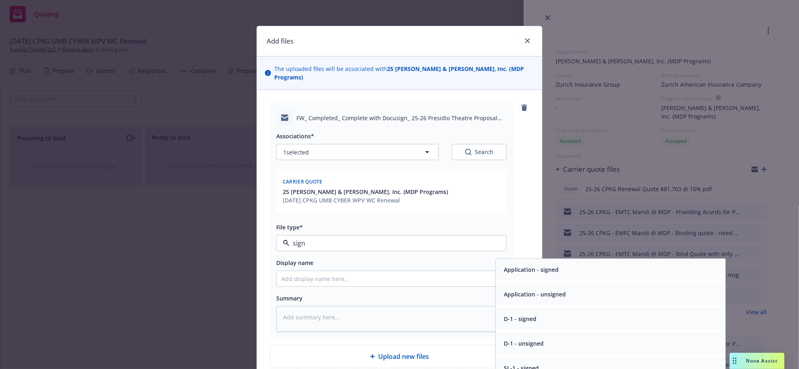
click at [553, 273] on span "Application - signed" at bounding box center [531, 269] width 55 height 8
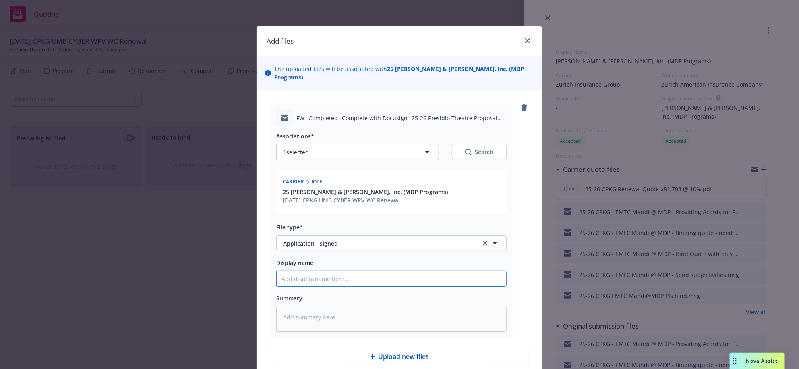
click at [344, 286] on input "Display name" at bounding box center [392, 278] width 230 height 15
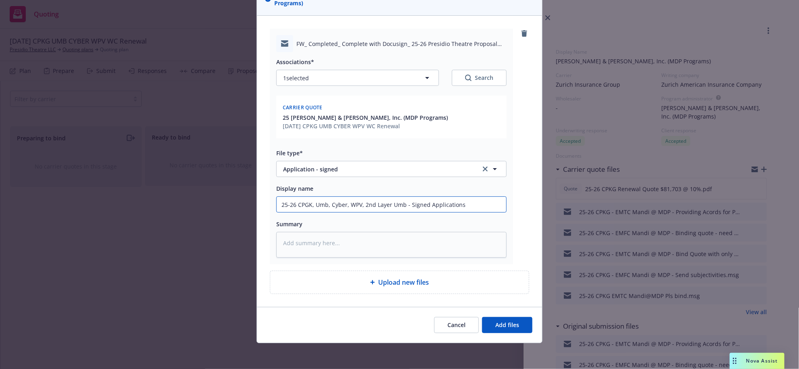
scroll to position [136, 0]
click at [485, 324] on button "Add files" at bounding box center [507, 325] width 50 height 16
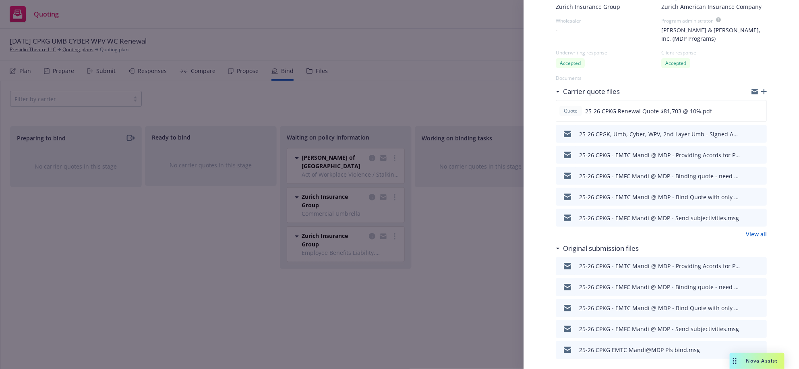
scroll to position [84, 0]
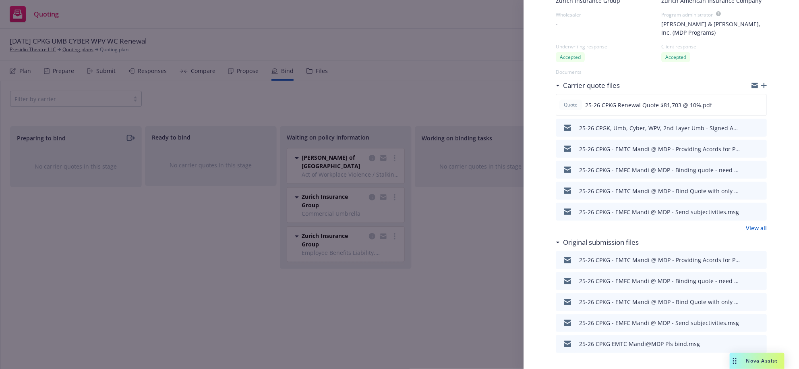
click at [755, 232] on link "View all" at bounding box center [756, 228] width 21 height 8
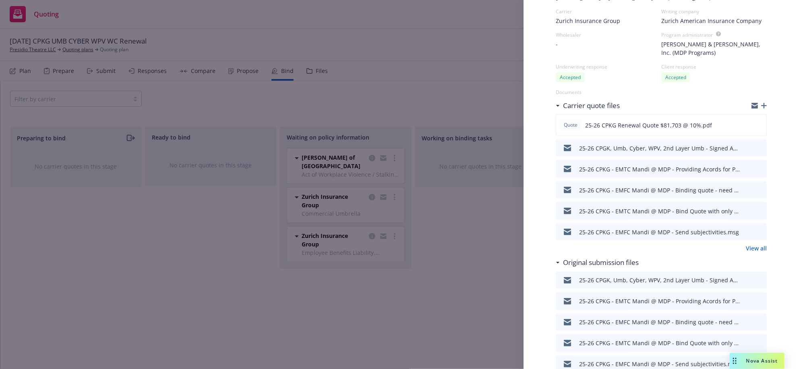
scroll to position [0, 0]
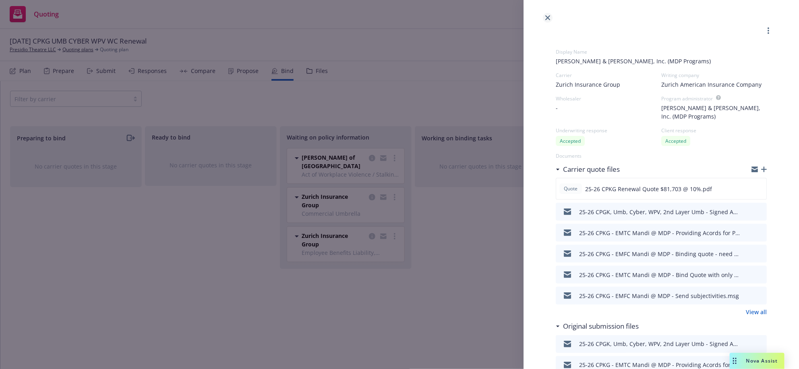
click at [548, 17] on icon "close" at bounding box center [547, 17] width 5 height 5
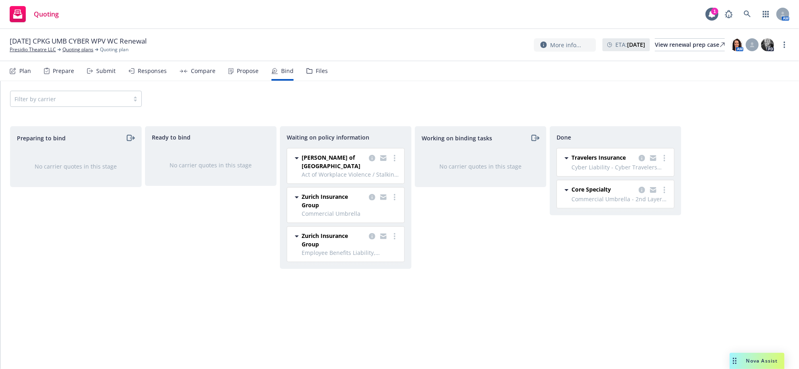
drag, startPoint x: 34, startPoint y: 51, endPoint x: 78, endPoint y: 39, distance: 46.0
click at [34, 51] on link "Presidio Theatre LLC" at bounding box center [33, 49] width 46 height 7
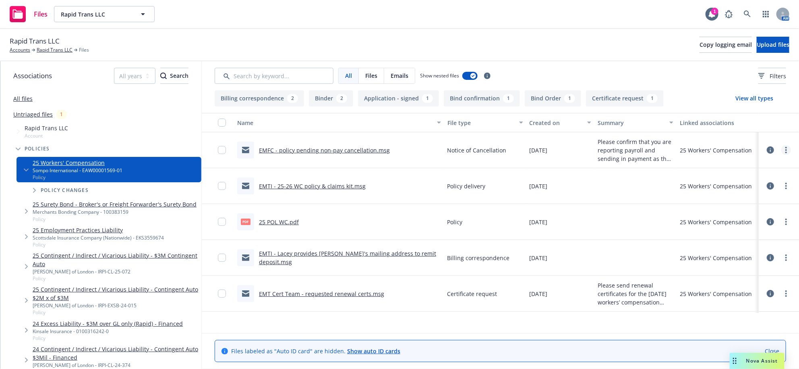
click at [785, 151] on circle "more" at bounding box center [786, 150] width 2 height 2
click at [707, 230] on link "Edit" at bounding box center [742, 221] width 80 height 16
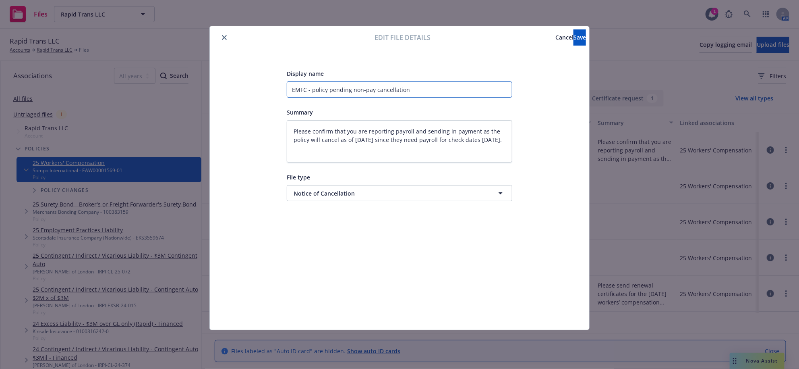
click at [303, 94] on input "EMFC - policy pending non-pay cancellation" at bounding box center [400, 89] width 226 height 16
type textarea "x"
type input "EMF - policy pending non-pay cancellation"
type textarea "x"
type input "EM - policy pending non-pay cancellation"
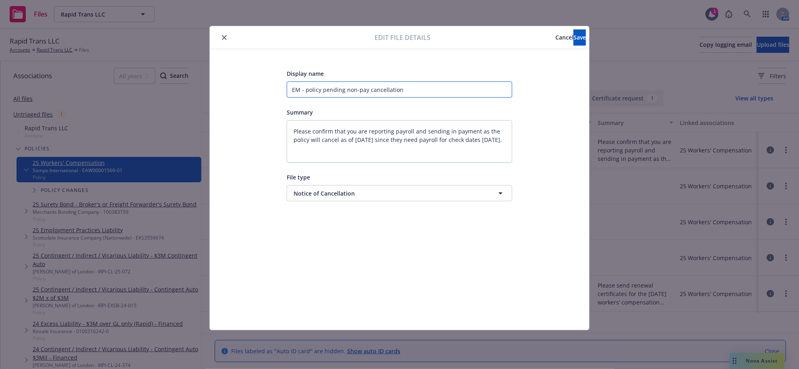
type textarea "x"
type input "EMT - policy pending non-pay cancellation"
type textarea "x"
type input "EMTI - policy pending non-pay cancellation"
click at [575, 39] on button "Save" at bounding box center [580, 37] width 12 height 16
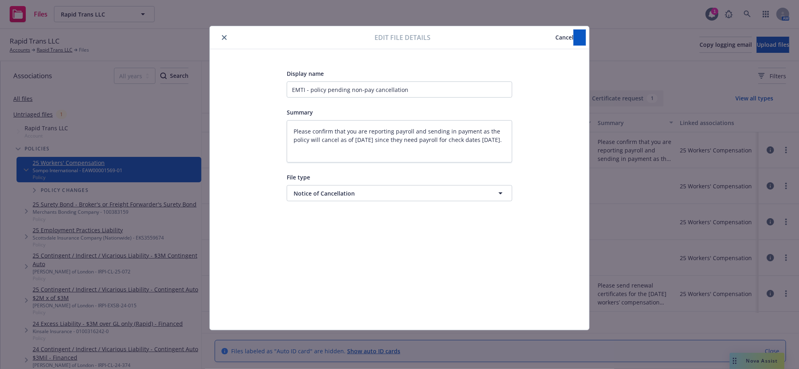
type textarea "x"
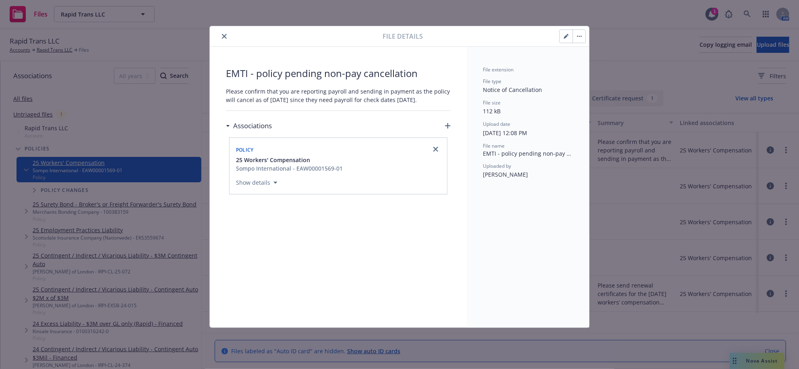
click at [227, 39] on icon "close" at bounding box center [224, 36] width 5 height 5
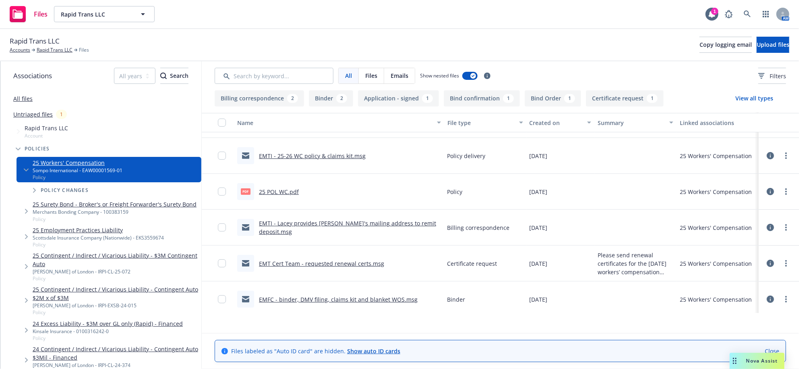
scroll to position [50, 0]
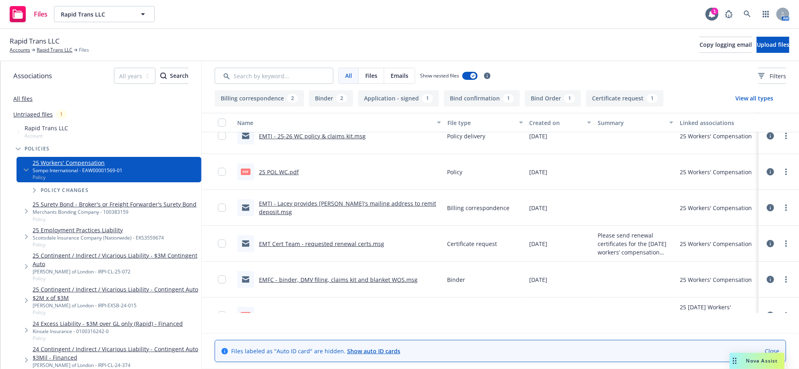
click at [358, 283] on link "EMFC - binder, DMV filing, claims kit and blanket WOS.msg" at bounding box center [338, 280] width 159 height 8
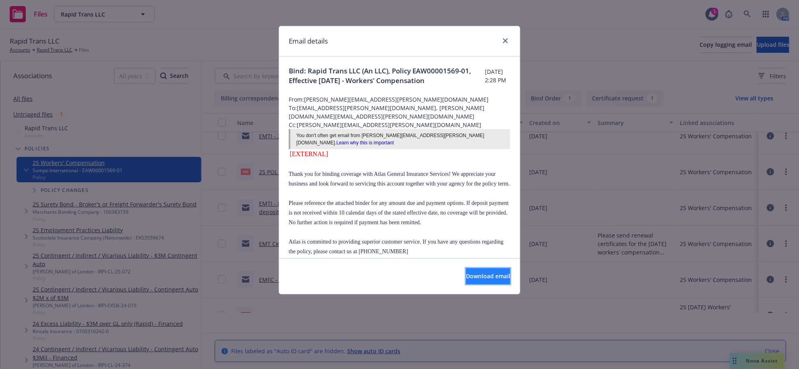
click at [479, 280] on span "Download email" at bounding box center [488, 276] width 44 height 8
click at [506, 44] on link "close" at bounding box center [506, 41] width 10 height 10
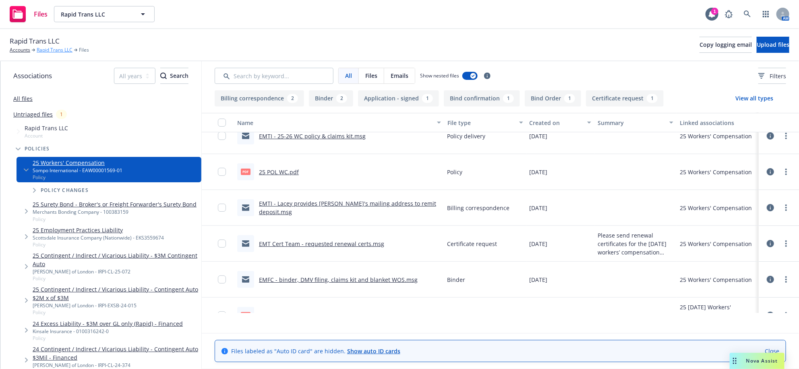
click at [65, 52] on link "Rapid Trans LLC" at bounding box center [55, 49] width 36 height 7
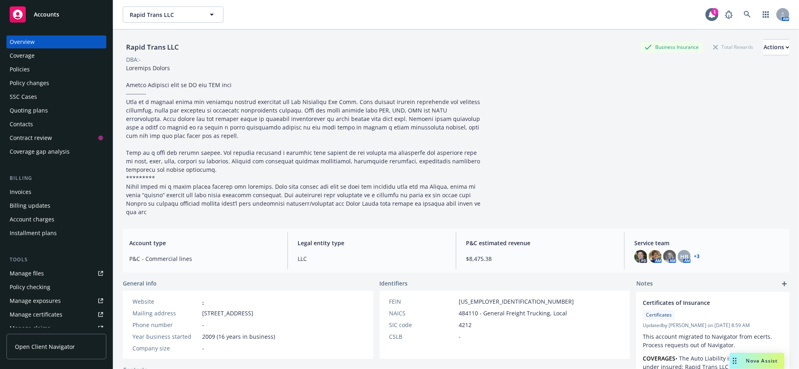
click at [54, 76] on div "Policies" at bounding box center [56, 69] width 93 height 13
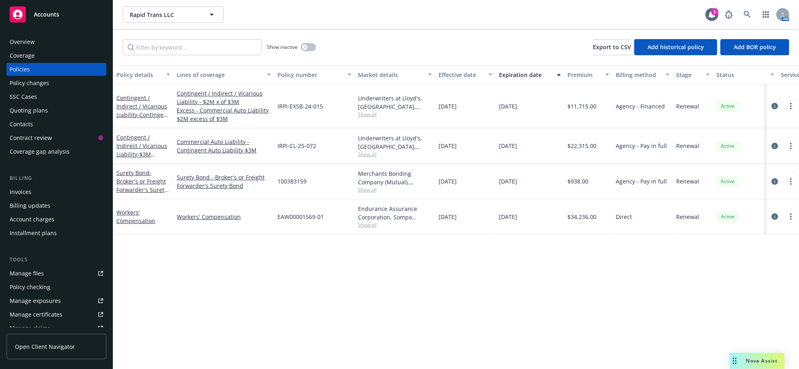
drag, startPoint x: 139, startPoint y: 246, endPoint x: 144, endPoint y: 237, distance: 10.3
click at [139, 224] on link "Workers' Compensation" at bounding box center [135, 216] width 39 height 16
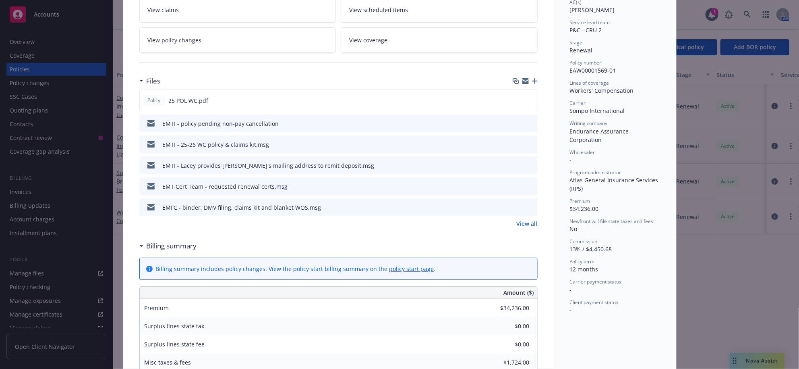
scroll to position [151, 0]
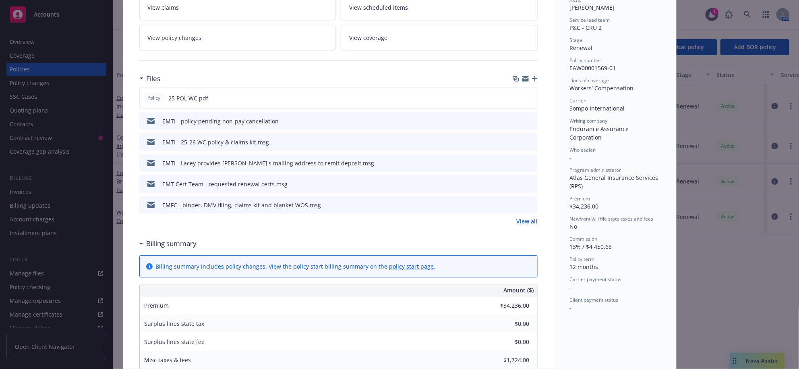
click at [527, 225] on link "View all" at bounding box center [527, 221] width 21 height 8
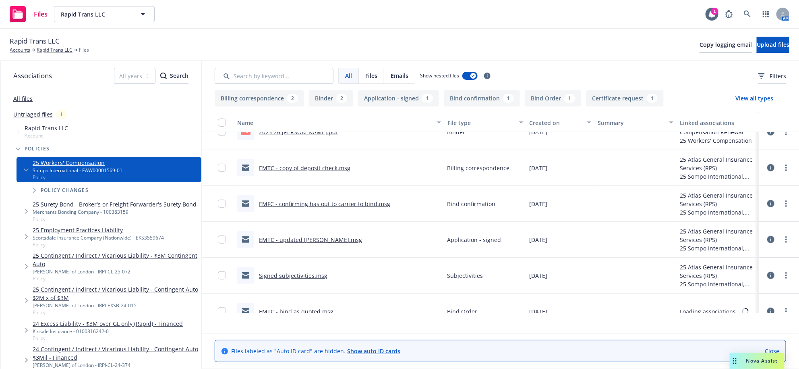
scroll to position [235, 0]
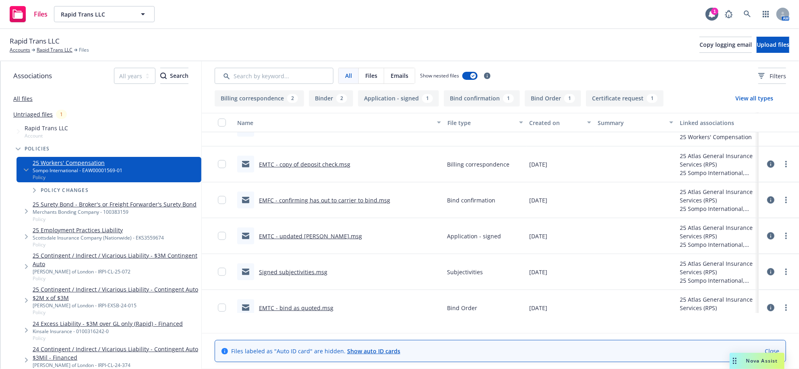
click at [306, 204] on link "EMFC - confirming has out to carrier to bind.msg" at bounding box center [324, 200] width 131 height 8
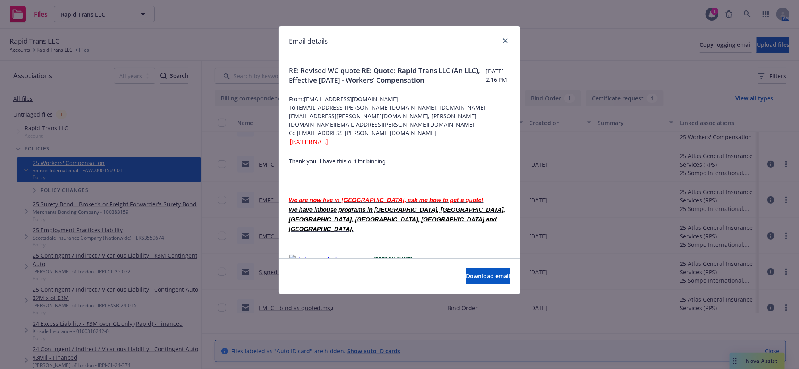
scroll to position [0, 0]
drag, startPoint x: 305, startPoint y: 112, endPoint x: 389, endPoint y: 113, distance: 84.2
click at [389, 104] on span "From: [EMAIL_ADDRESS][DOMAIN_NAME]" at bounding box center [400, 99] width 222 height 8
copy span "[EMAIL_ADDRESS][DOMAIN_NAME]"
click at [505, 41] on icon "close" at bounding box center [505, 40] width 5 height 5
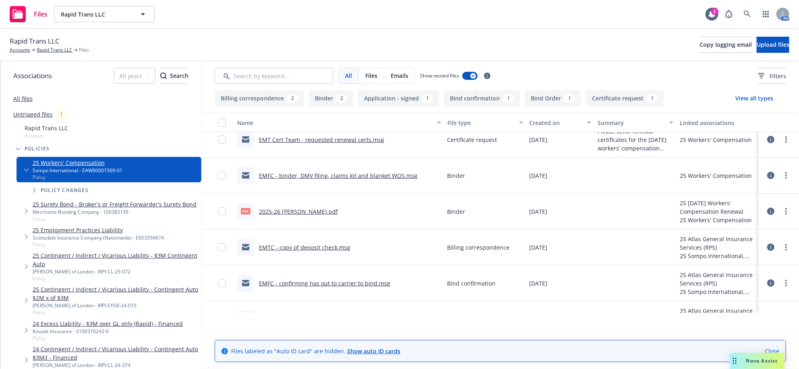
scroll to position [151, 0]
click at [331, 181] on link "EMFC - binder, DMV filing, claims kit and blanket WOS.msg" at bounding box center [338, 178] width 159 height 8
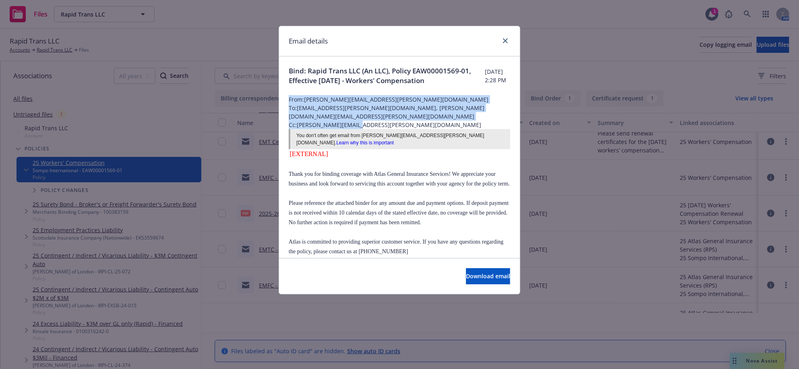
drag, startPoint x: 385, startPoint y: 108, endPoint x: 358, endPoint y: 125, distance: 31.5
click at [358, 127] on div "Bind: Rapid Trans LLC (An LLC), Policy EAW00001569-01, Effective [DATE] - Worke…" at bounding box center [399, 241] width 241 height 371
click at [307, 104] on span "From: [PERSON_NAME][EMAIL_ADDRESS][PERSON_NAME][DOMAIN_NAME]" at bounding box center [400, 99] width 222 height 8
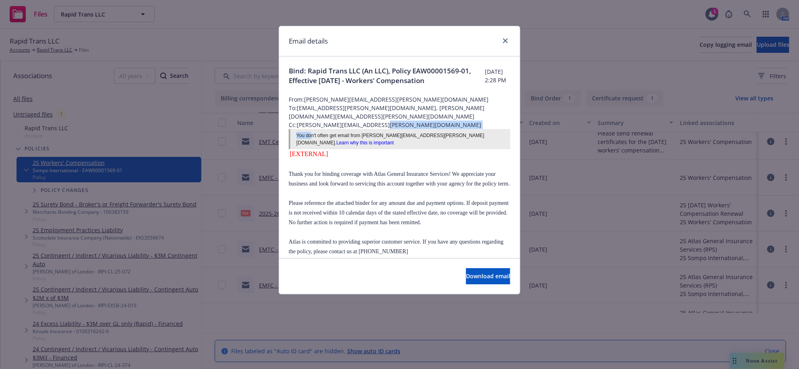
drag, startPoint x: 386, startPoint y: 131, endPoint x: 307, endPoint y: 135, distance: 79.1
click at [307, 135] on div "Bind: Rapid Trans LLC (An LLC), Policy EAW00001569-01, Effective [DATE] - Worke…" at bounding box center [399, 241] width 241 height 371
click at [350, 225] on span "Please reference the attached binder for any amount due and payment options. If…" at bounding box center [399, 212] width 220 height 25
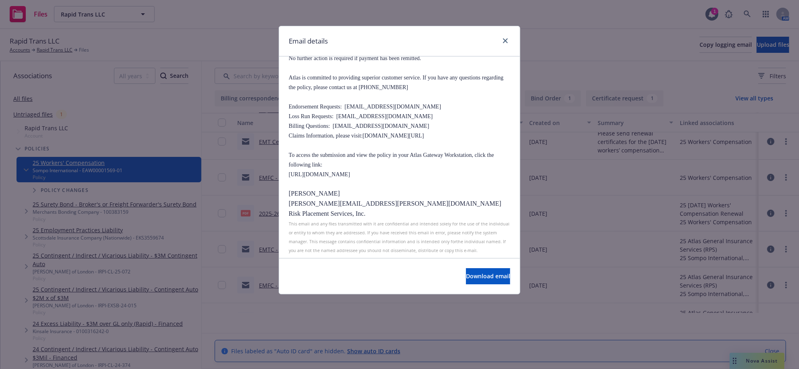
scroll to position [168, 0]
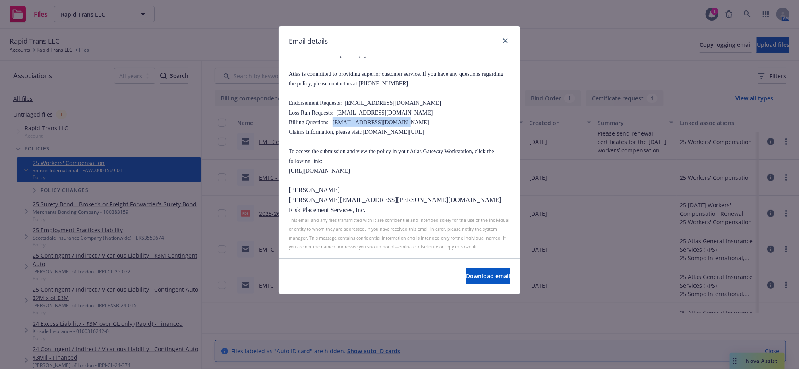
drag, startPoint x: 333, startPoint y: 165, endPoint x: 392, endPoint y: 159, distance: 59.1
click at [391, 125] on span "Billing Questions: [EMAIL_ADDRESS][DOMAIN_NAME]" at bounding box center [359, 122] width 141 height 6
copy span "[EMAIL_ADDRESS][DOMAIN_NAME]"
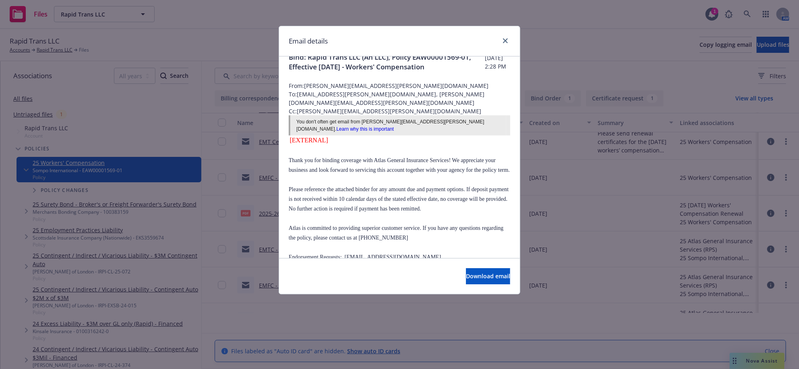
scroll to position [0, 0]
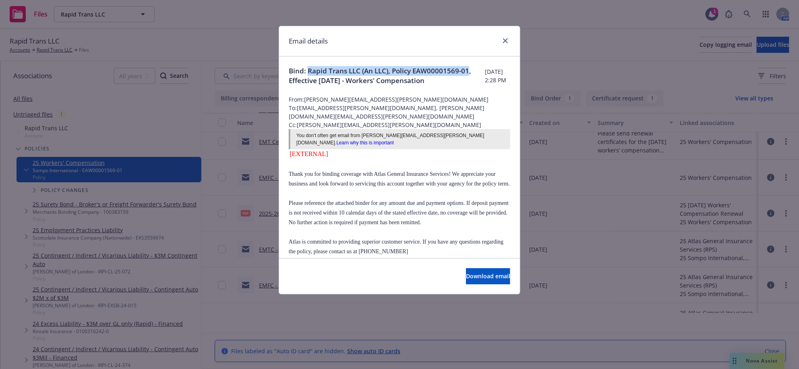
drag, startPoint x: 308, startPoint y: 73, endPoint x: 345, endPoint y: 87, distance: 39.8
click at [345, 85] on span "Bind: Rapid Trans LLC (An LLC), Policy EAW00001569-01, Effective [DATE] - Worke…" at bounding box center [387, 75] width 196 height 19
copy span "Rapid Trans LLC (An LLC), Policy EAW00001569-01"
drag, startPoint x: 501, startPoint y: 47, endPoint x: 413, endPoint y: 56, distance: 88.7
click at [501, 46] on link "close" at bounding box center [506, 41] width 10 height 10
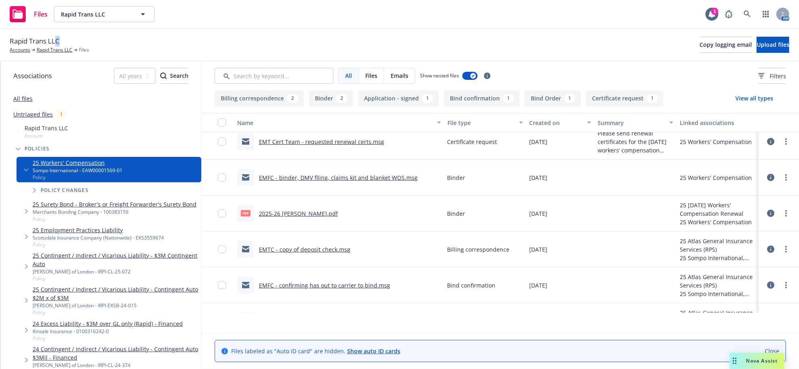
click at [60, 46] on span "Rapid Trans LLC" at bounding box center [35, 41] width 50 height 10
click at [62, 54] on link "Rapid Trans LLC" at bounding box center [55, 49] width 36 height 7
